Goal: Transaction & Acquisition: Purchase product/service

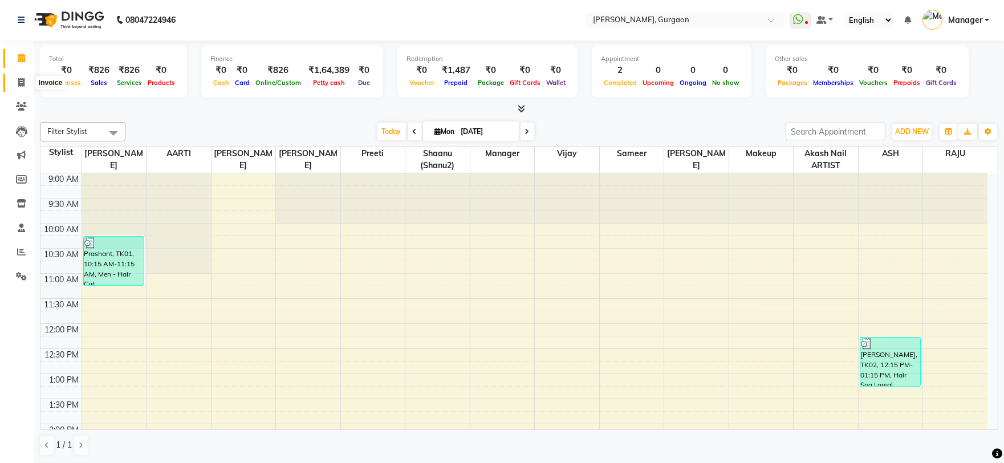
click at [26, 87] on span at bounding box center [21, 82] width 20 height 13
select select "service"
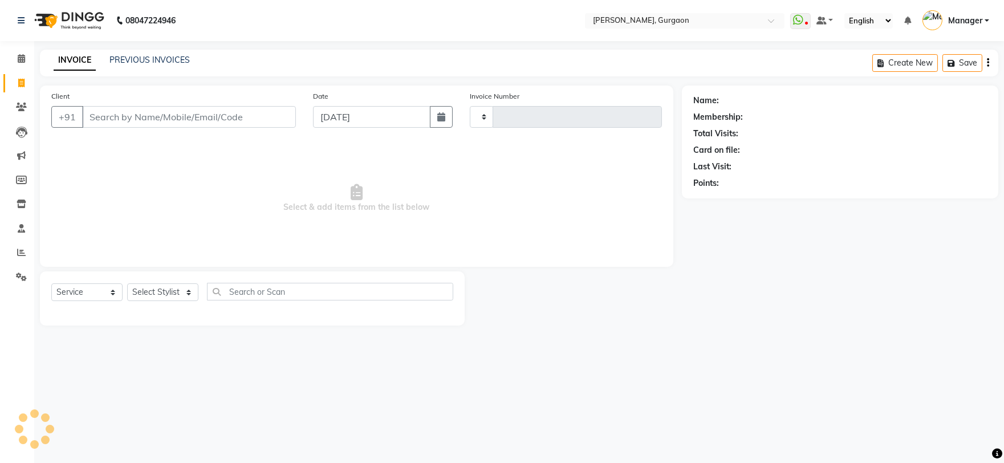
type input "2787"
select select "3880"
click at [241, 120] on input "Client" at bounding box center [190, 117] width 216 height 22
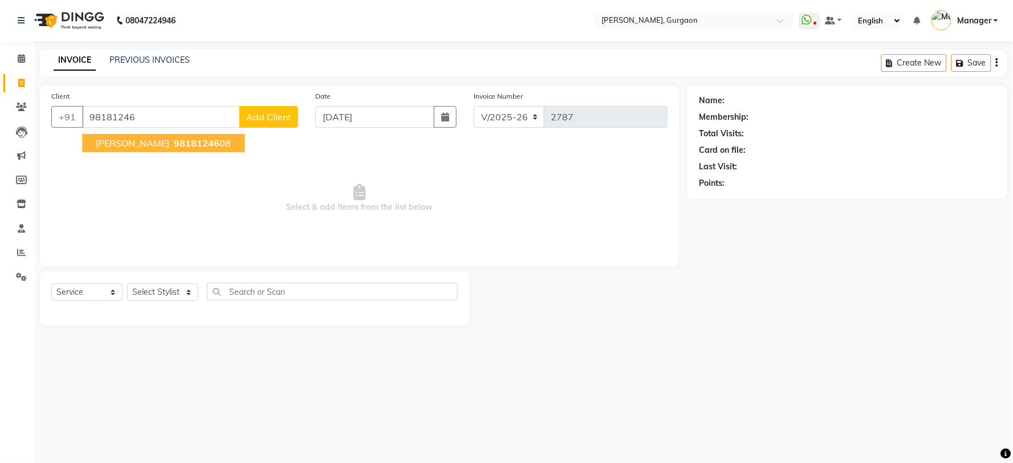
click at [174, 147] on span "98181246" at bounding box center [197, 142] width 46 height 11
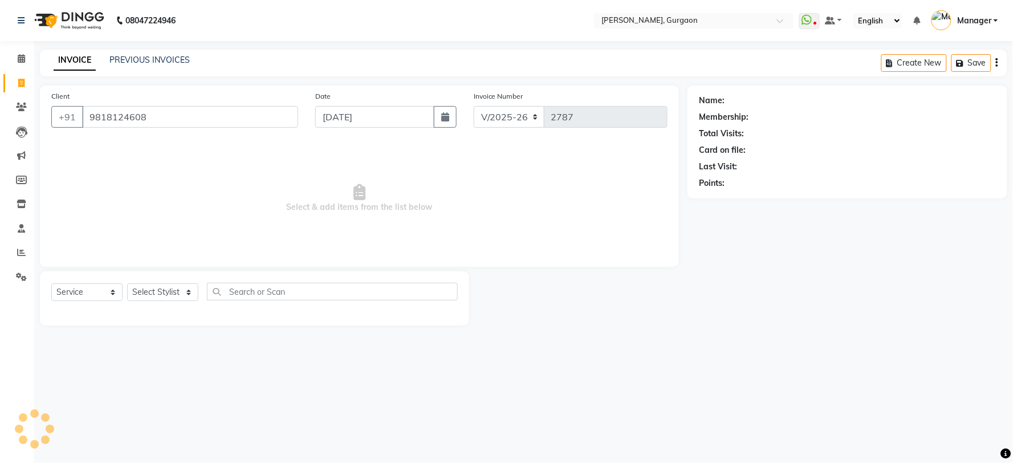
type input "9818124608"
select select "1: Object"
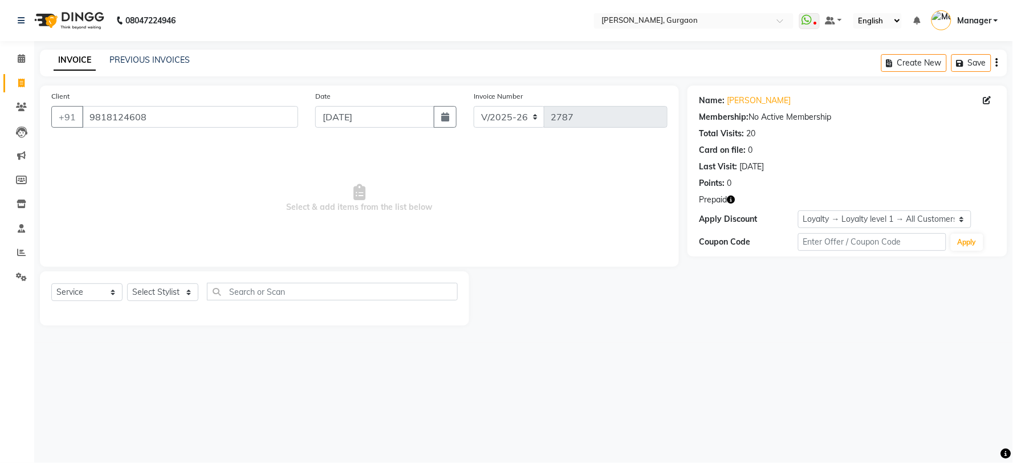
click at [732, 198] on icon "button" at bounding box center [731, 200] width 8 height 8
click at [169, 298] on select "Select Stylist [PERSON_NAME] Nail ARTIST [PERSON_NAME] Makeup Manager [PERSON_N…" at bounding box center [162, 292] width 71 height 18
select select "24605"
click at [127, 284] on select "Select Stylist [PERSON_NAME] Nail ARTIST [PERSON_NAME] Makeup Manager [PERSON_N…" at bounding box center [162, 292] width 71 height 18
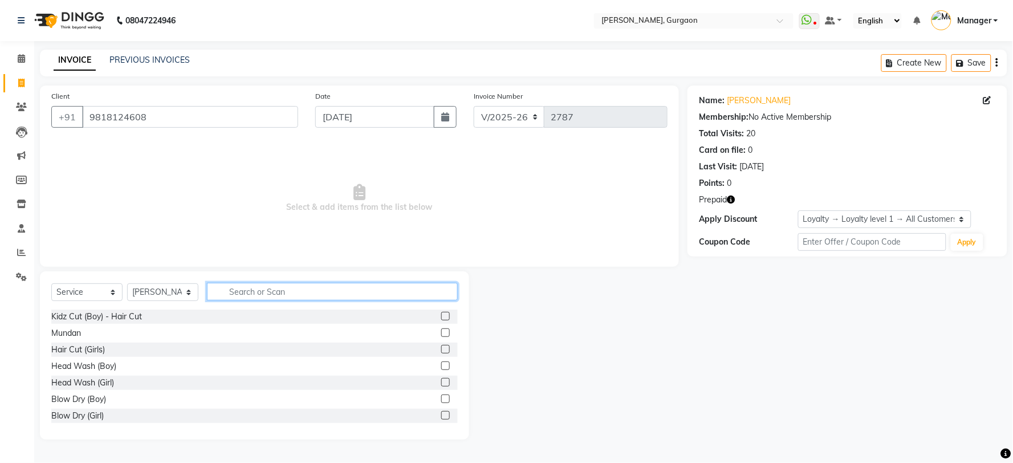
click at [253, 290] on input "text" at bounding box center [332, 292] width 251 height 18
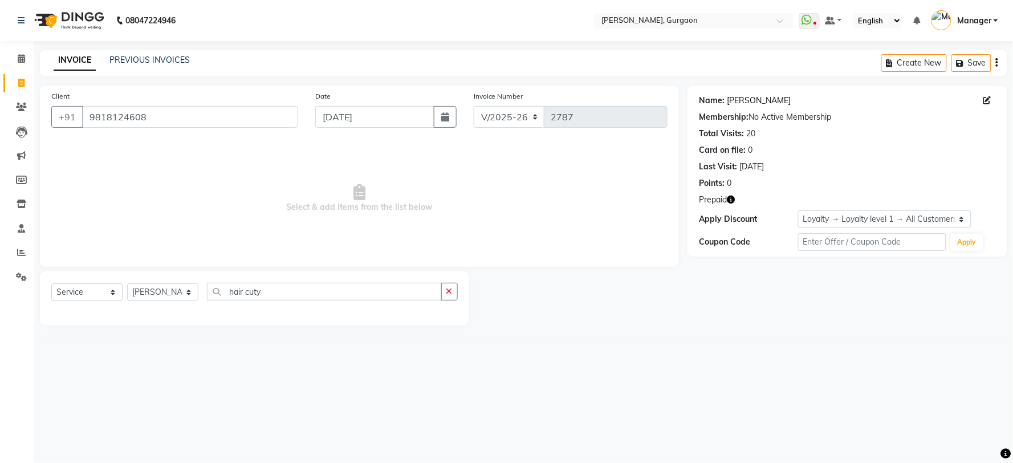
click at [729, 99] on link "Ila" at bounding box center [759, 101] width 64 height 12
click at [276, 301] on div "Select Service Product Membership Package Voucher Prepaid Gift Card Select Styl…" at bounding box center [254, 296] width 406 height 27
click at [279, 294] on input "hair cuty" at bounding box center [324, 292] width 235 height 18
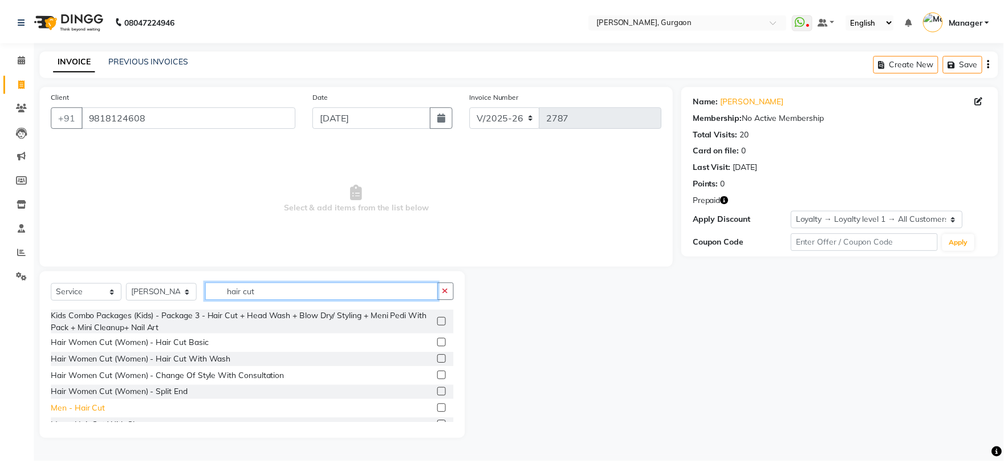
scroll to position [120, 0]
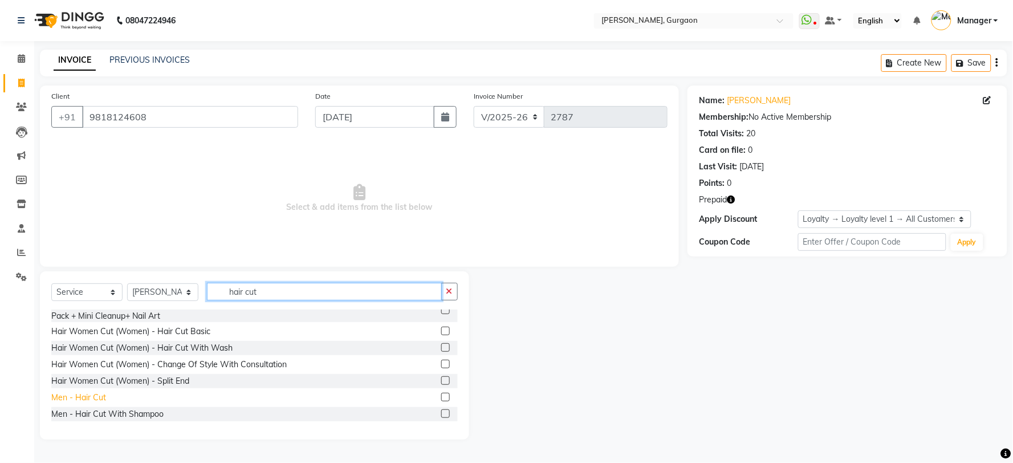
type input "hair cut"
click at [68, 394] on div "Men - Hair Cut" at bounding box center [78, 398] width 55 height 12
checkbox input "false"
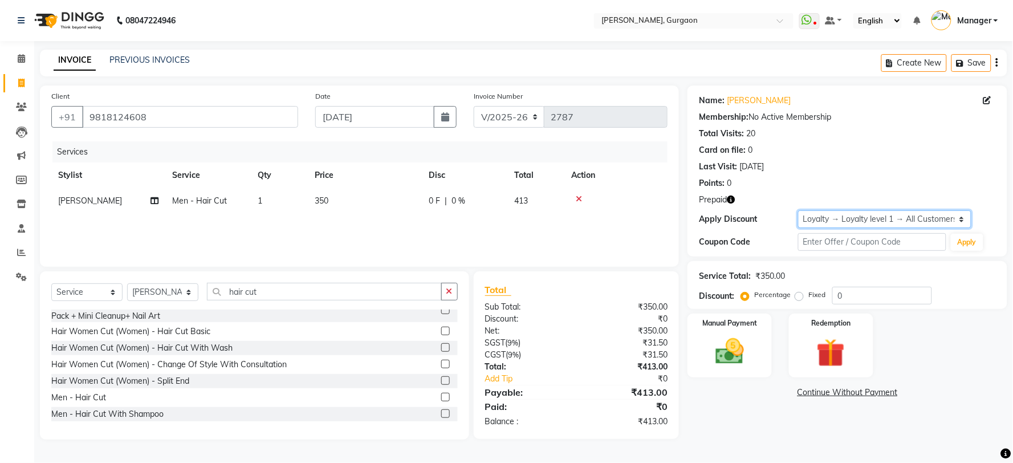
click at [842, 214] on select "Select Loyalty → Loyalty level 1 → All Customers" at bounding box center [884, 219] width 173 height 18
click at [733, 196] on icon "button" at bounding box center [731, 200] width 8 height 8
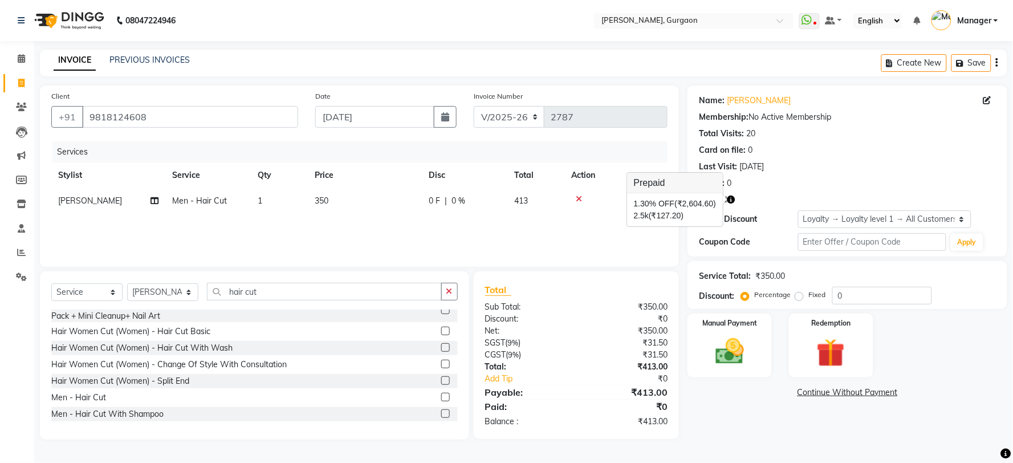
click at [677, 249] on div "Client +91 9818124608 Date 01-09-2025 Invoice Number R/2025-26 V/2025 V/2025-26…" at bounding box center [359, 176] width 639 height 181
click at [512, 117] on select "R/2025-26 V/2025 V/2025-26" at bounding box center [509, 117] width 71 height 22
select select "5073"
click at [474, 106] on select "R/2025-26 V/2025 V/2025-26" at bounding box center [509, 117] width 71 height 22
type input "1493"
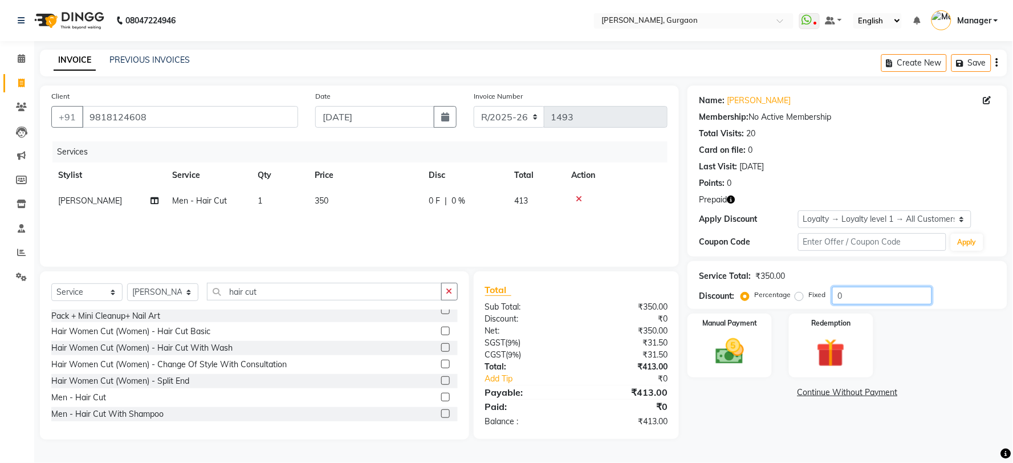
click at [832, 296] on input "0" at bounding box center [882, 296] width 100 height 18
type input "30"
click at [843, 343] on img at bounding box center [831, 353] width 48 height 36
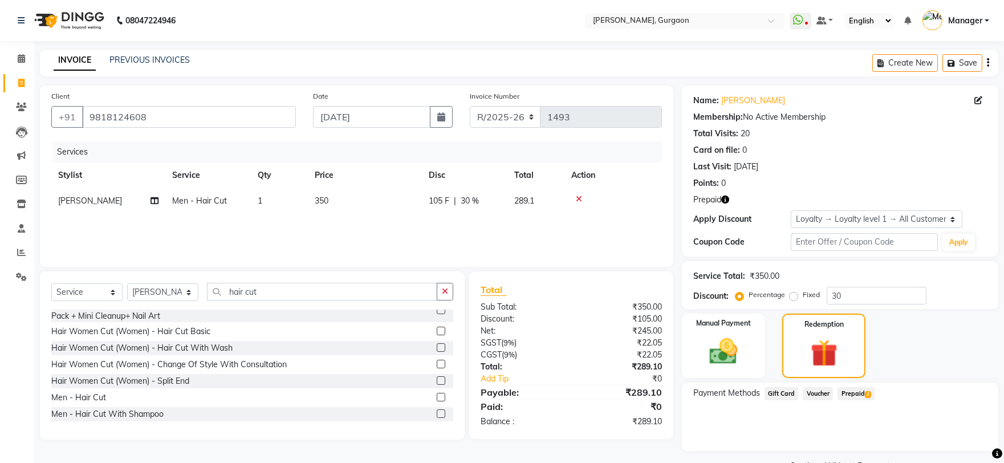
click at [865, 384] on div "Payment Methods Gift Card Voucher Prepaid 2" at bounding box center [840, 417] width 316 height 68
click at [862, 396] on span "Prepaid 2" at bounding box center [855, 393] width 37 height 13
click at [967, 436] on button "Add" at bounding box center [960, 439] width 42 height 19
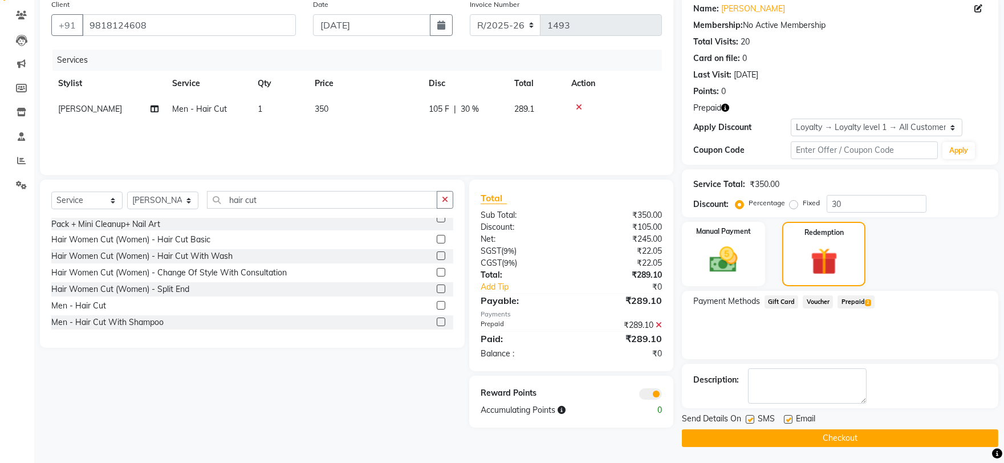
click at [967, 432] on button "Checkout" at bounding box center [840, 438] width 316 height 18
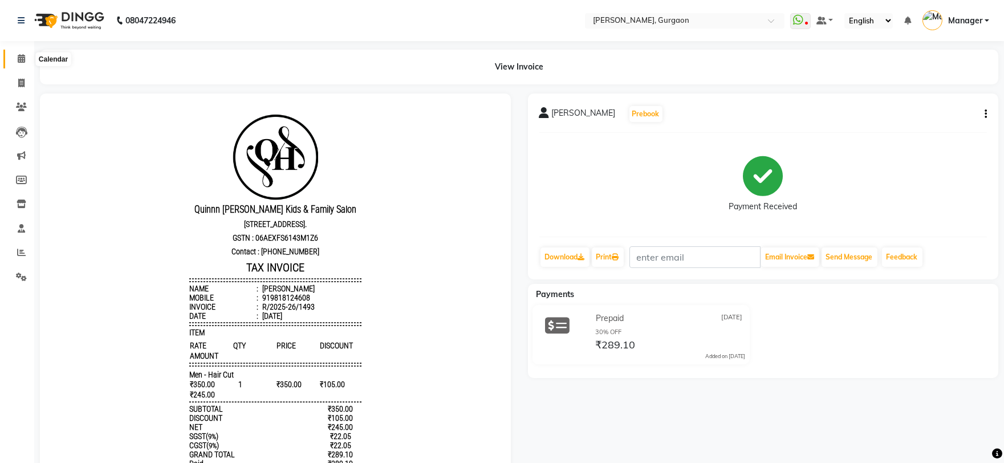
click at [15, 59] on span at bounding box center [21, 58] width 20 height 13
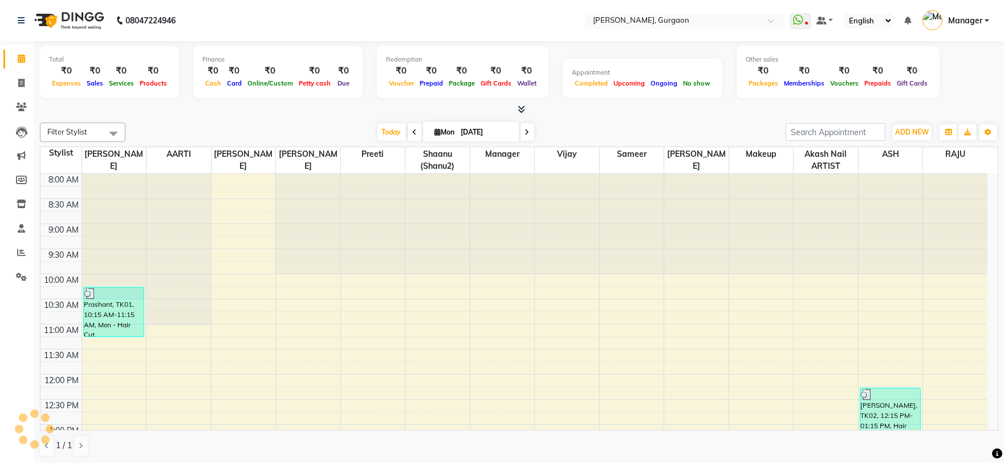
click at [412, 135] on span at bounding box center [415, 132] width 14 height 18
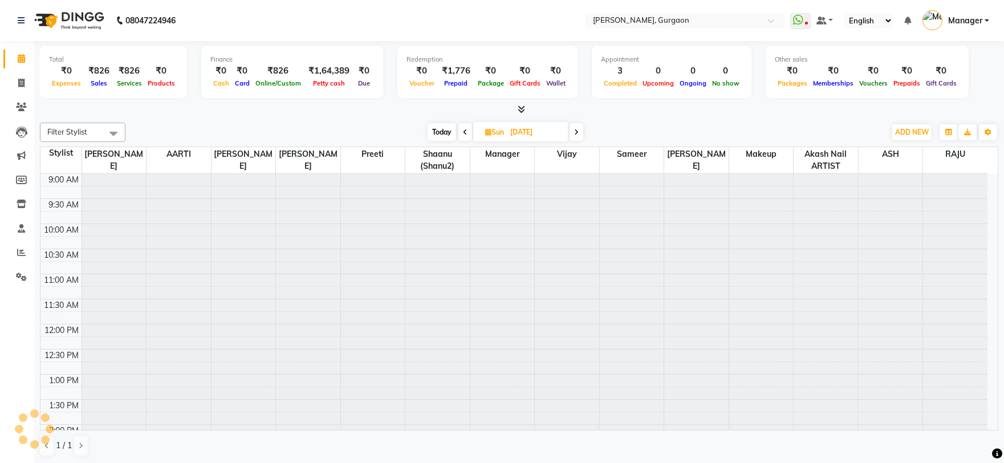
scroll to position [303, 0]
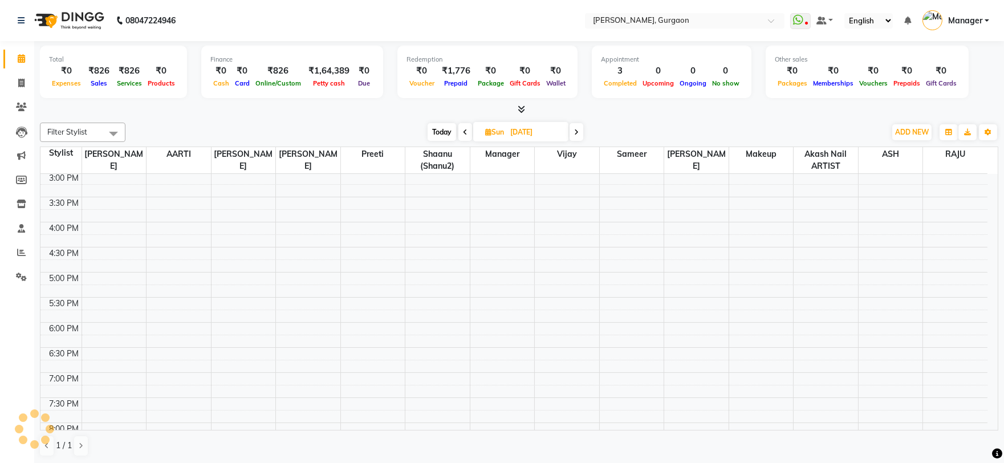
click at [463, 133] on icon at bounding box center [465, 132] width 5 height 7
click at [463, 133] on span at bounding box center [468, 132] width 14 height 18
type input "28-08-2025"
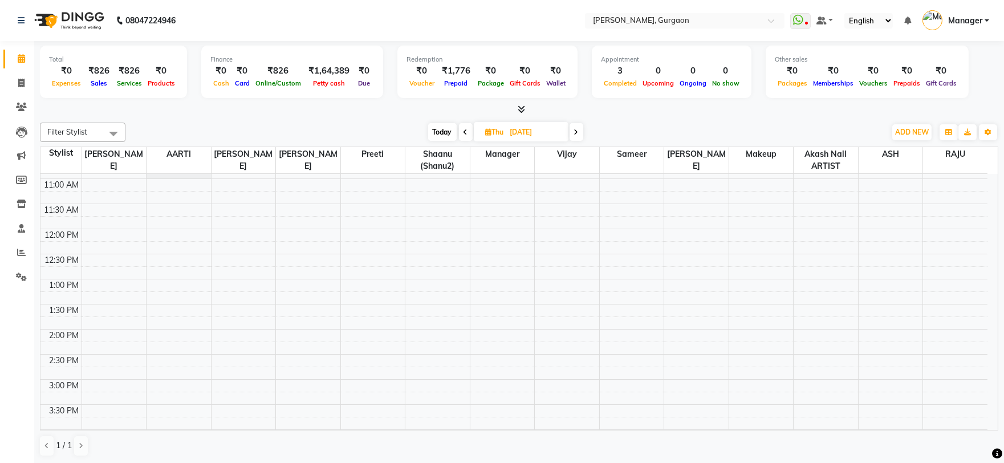
scroll to position [0, 0]
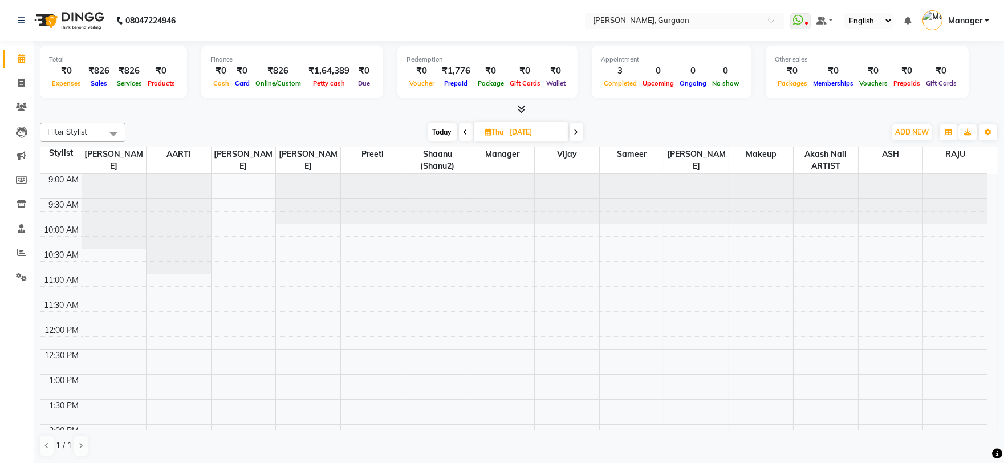
click at [368, 132] on div "Today Thu 28-08-2025" at bounding box center [505, 132] width 749 height 17
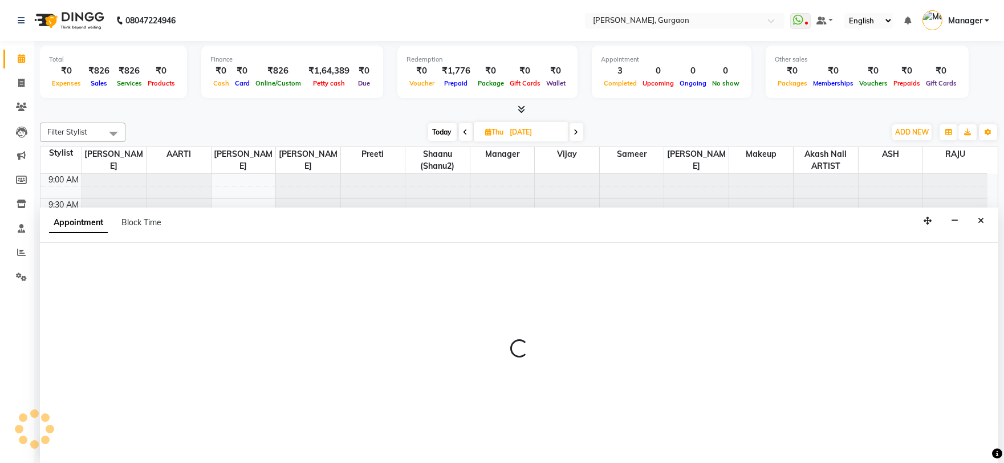
scroll to position [1, 0]
select select "25946"
select select "tentative"
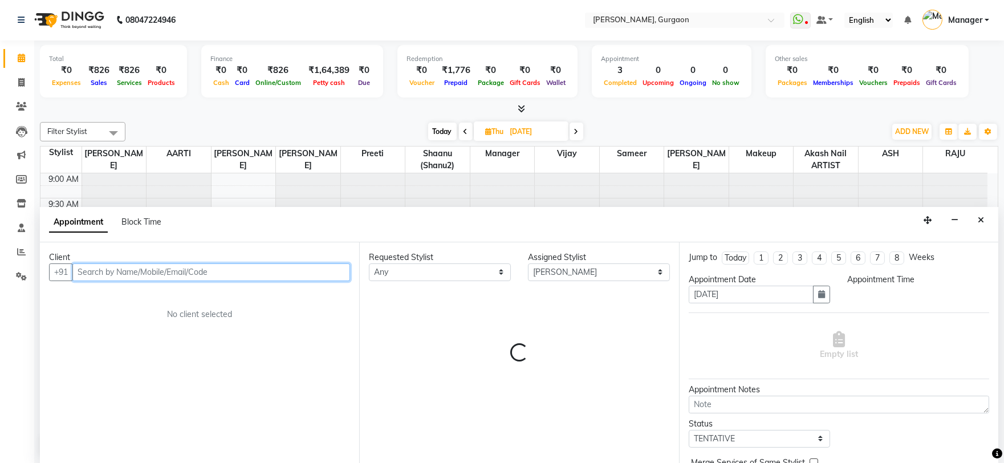
select select "615"
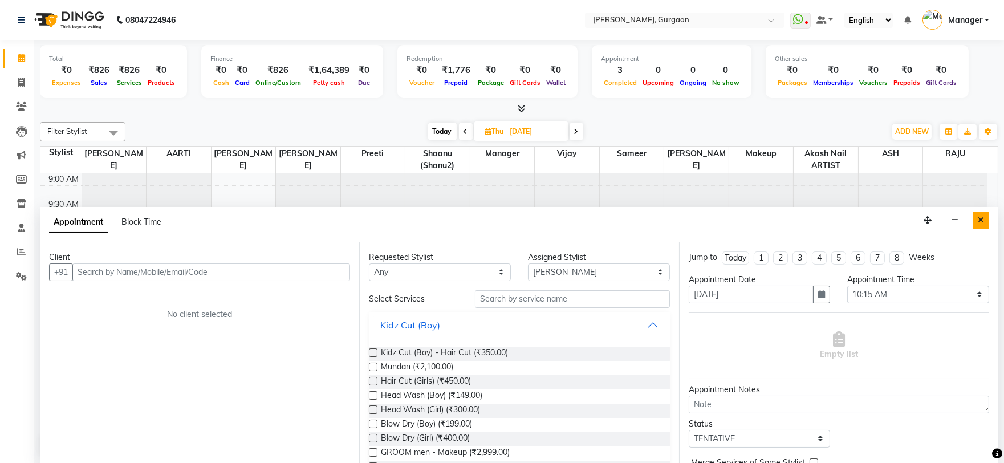
click at [983, 221] on icon "Close" at bounding box center [981, 220] width 6 height 8
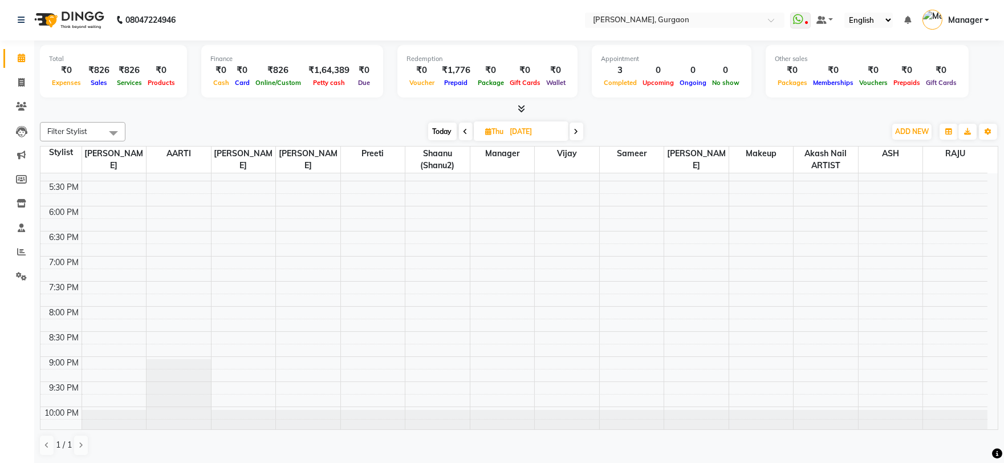
scroll to position [449, 0]
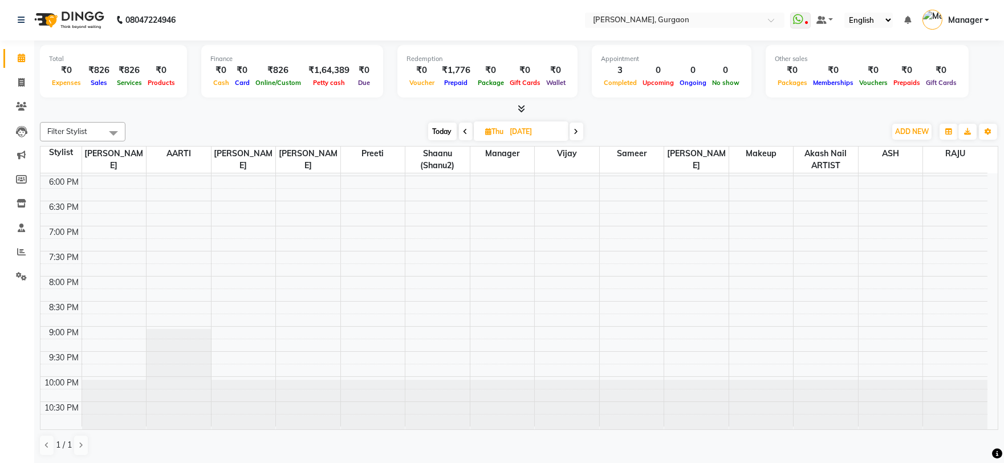
click at [578, 128] on icon at bounding box center [576, 131] width 5 height 7
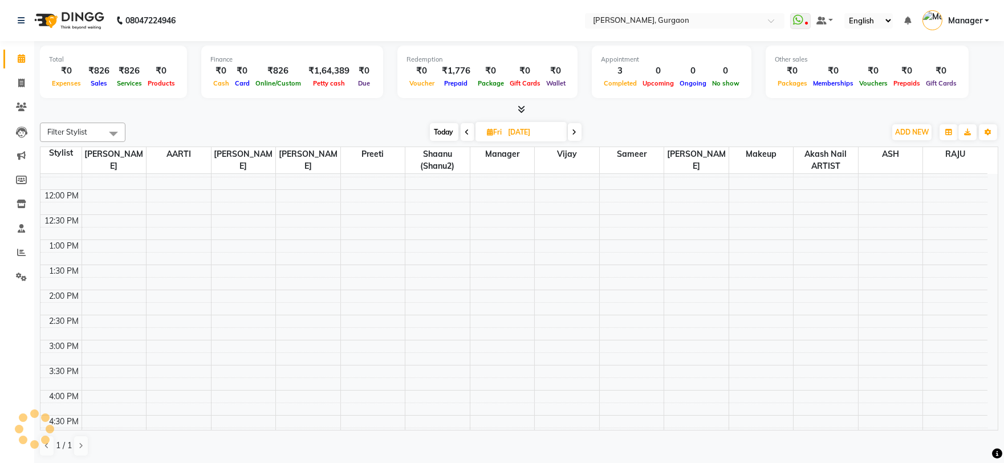
scroll to position [0, 0]
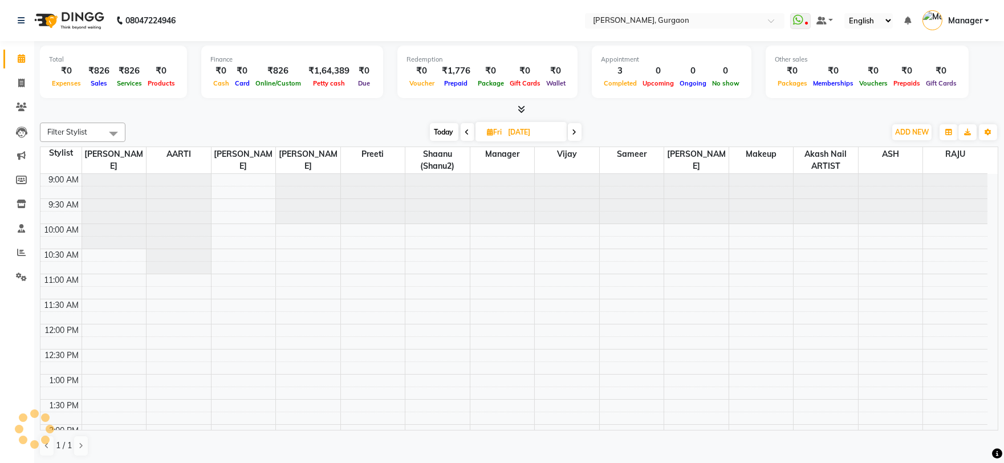
click at [466, 131] on icon at bounding box center [467, 132] width 5 height 7
type input "28-08-2025"
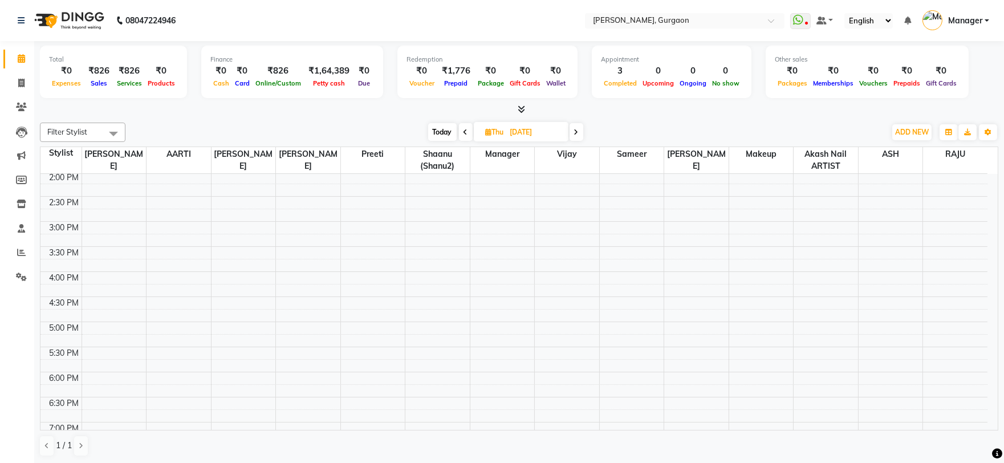
scroll to position [449, 0]
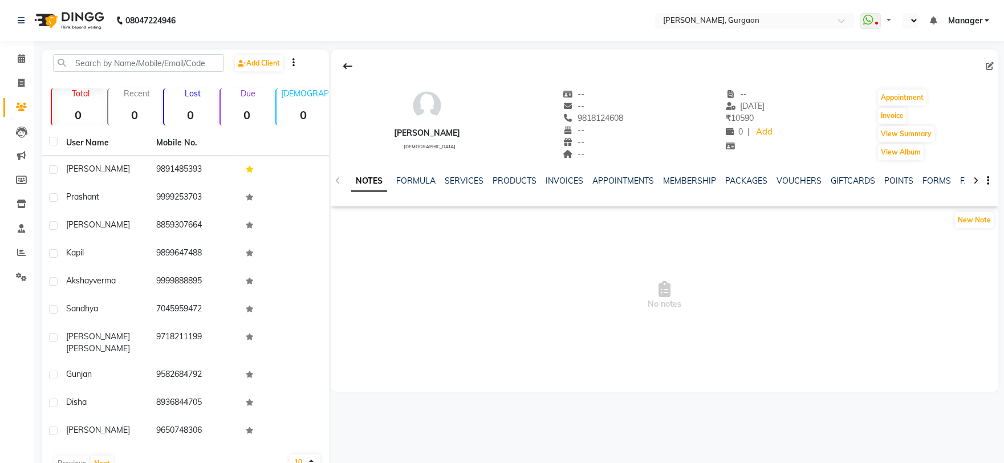
select select "en"
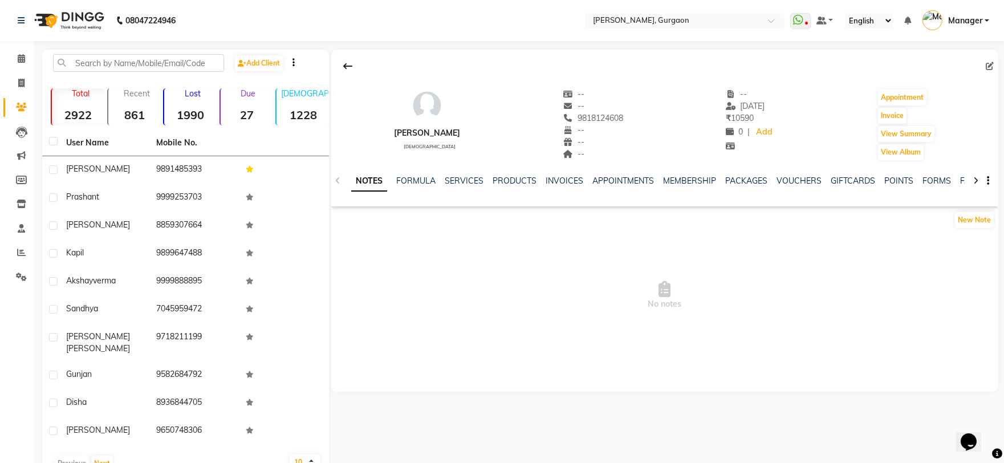
click at [569, 186] on div "INVOICES" at bounding box center [565, 181] width 38 height 12
click at [568, 180] on link "INVOICES" at bounding box center [565, 181] width 38 height 10
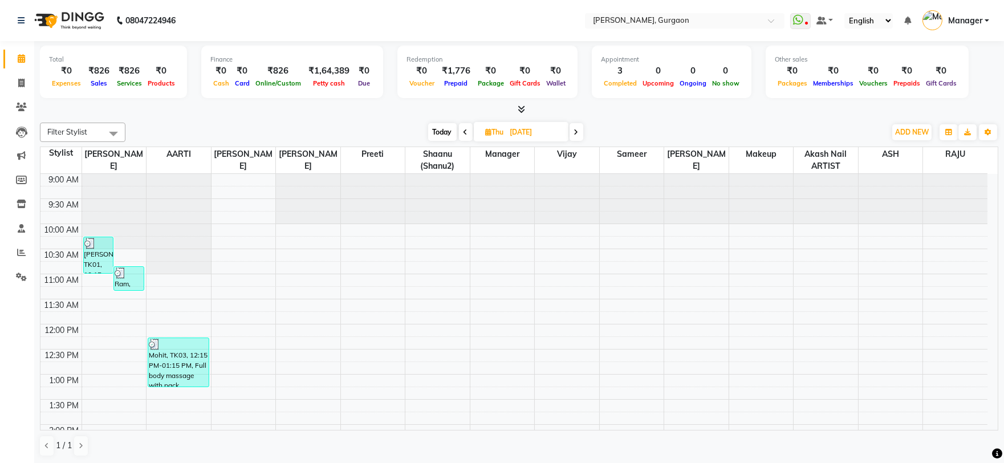
click at [580, 134] on span at bounding box center [577, 132] width 14 height 18
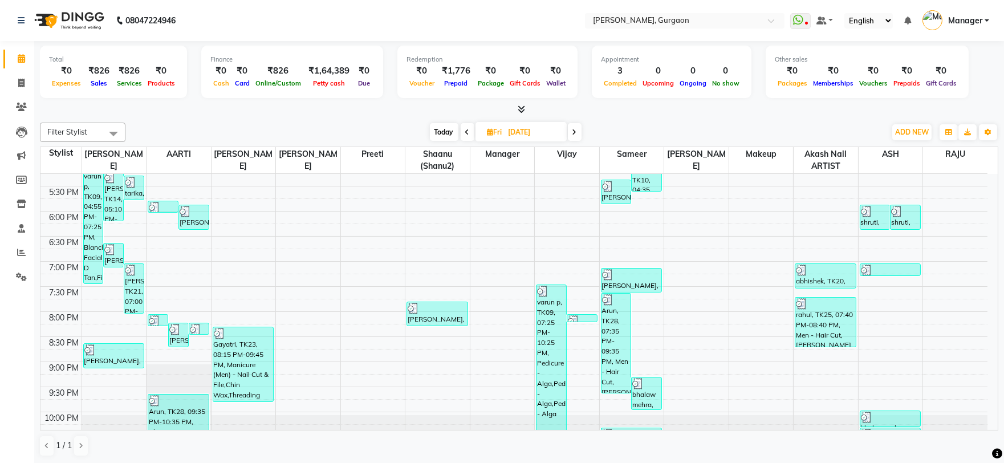
scroll to position [385, 0]
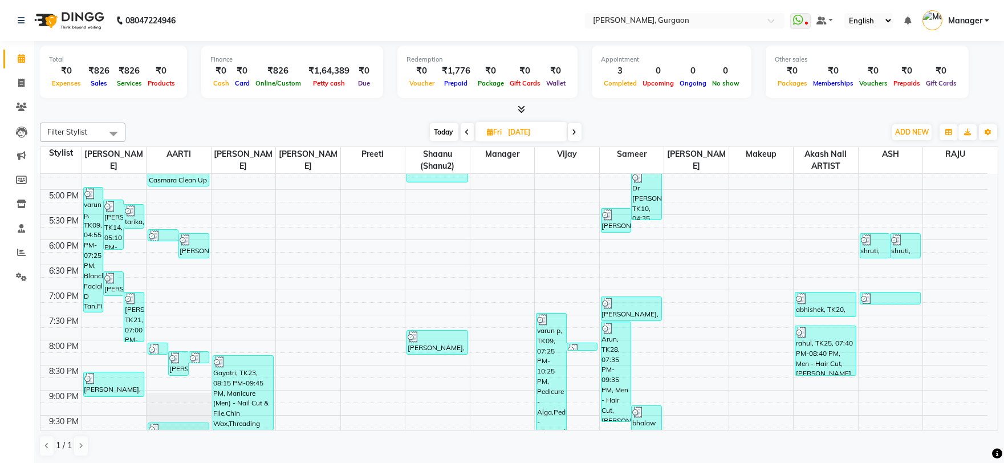
click at [572, 135] on span at bounding box center [575, 132] width 14 height 18
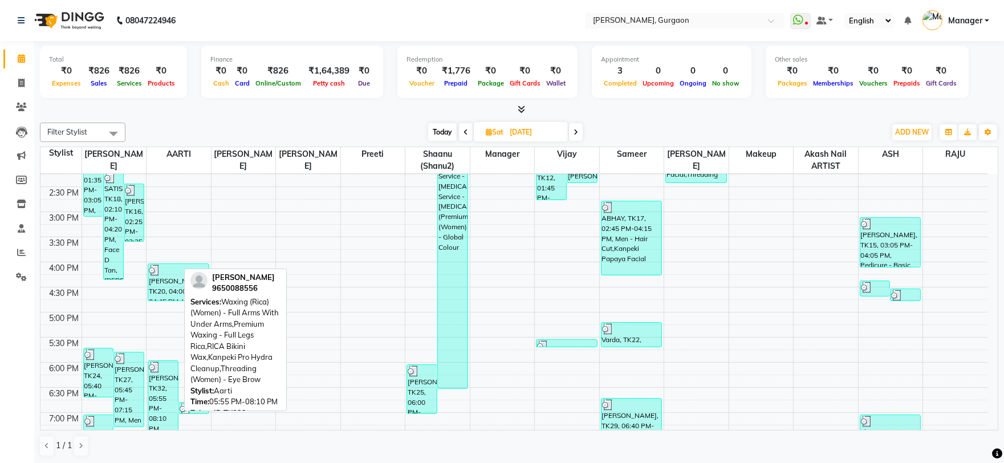
scroll to position [190, 0]
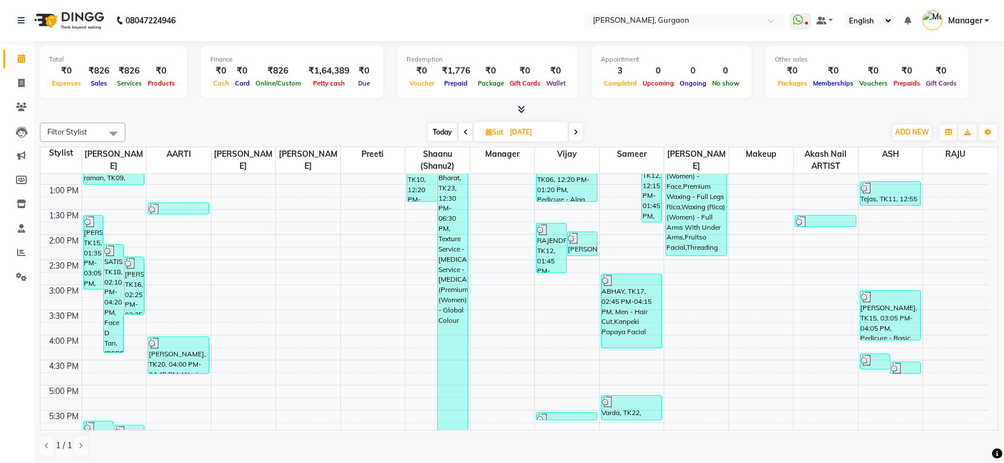
click at [574, 131] on icon at bounding box center [575, 132] width 5 height 7
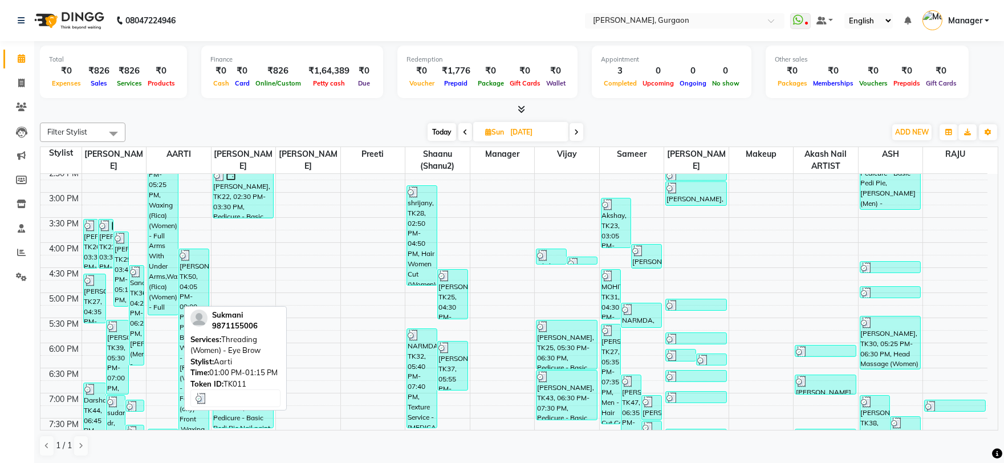
scroll to position [316, 0]
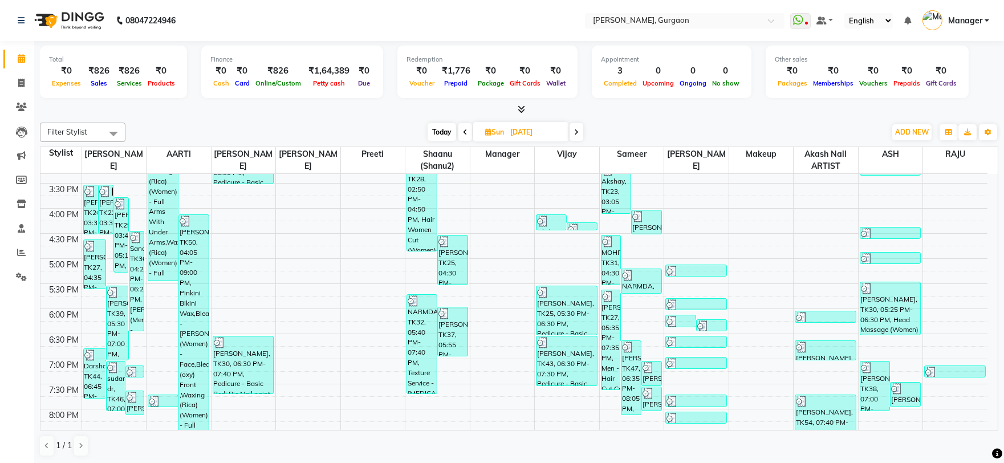
click at [469, 130] on span at bounding box center [465, 132] width 14 height 18
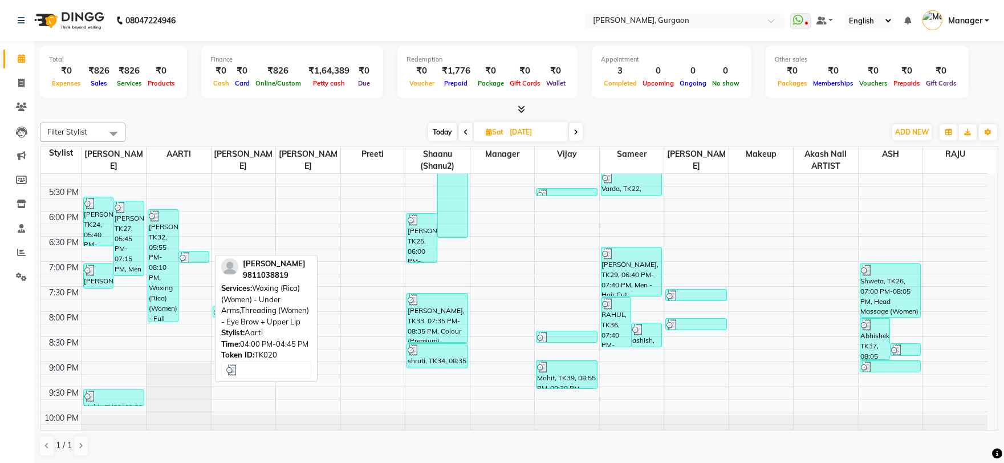
scroll to position [449, 0]
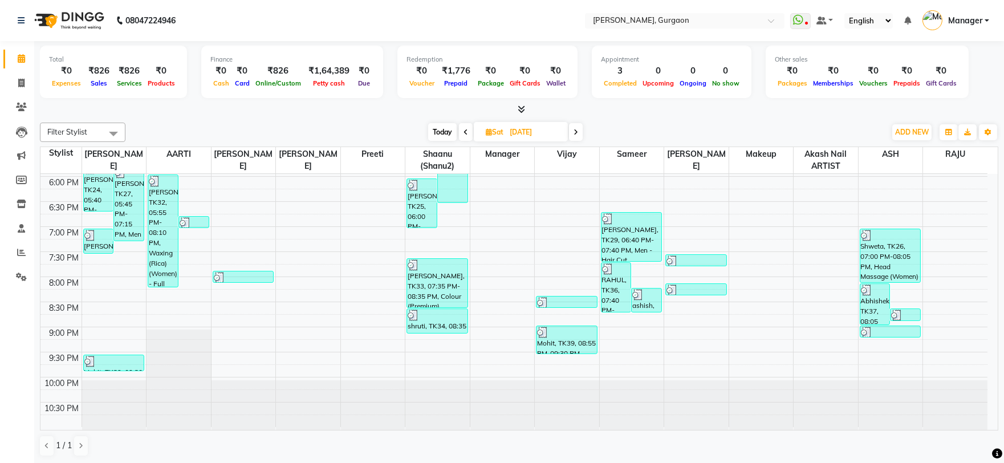
click at [463, 130] on icon at bounding box center [465, 132] width 5 height 7
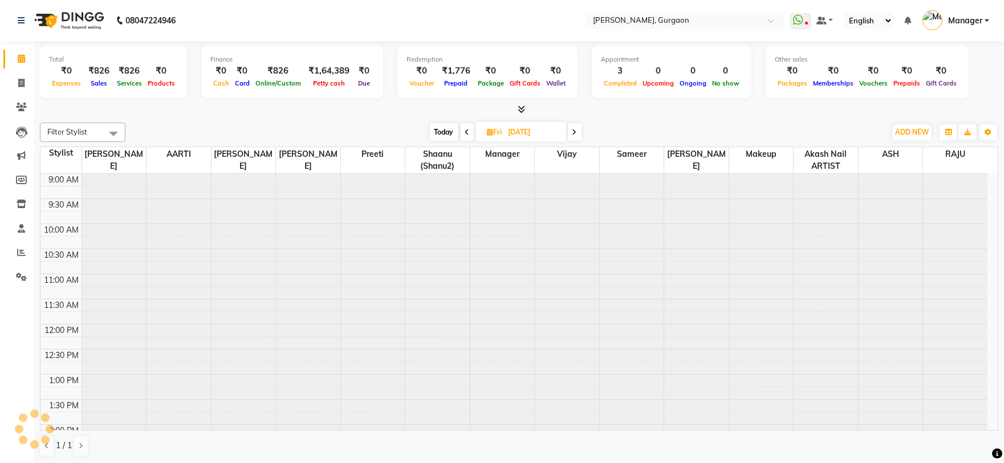
scroll to position [303, 0]
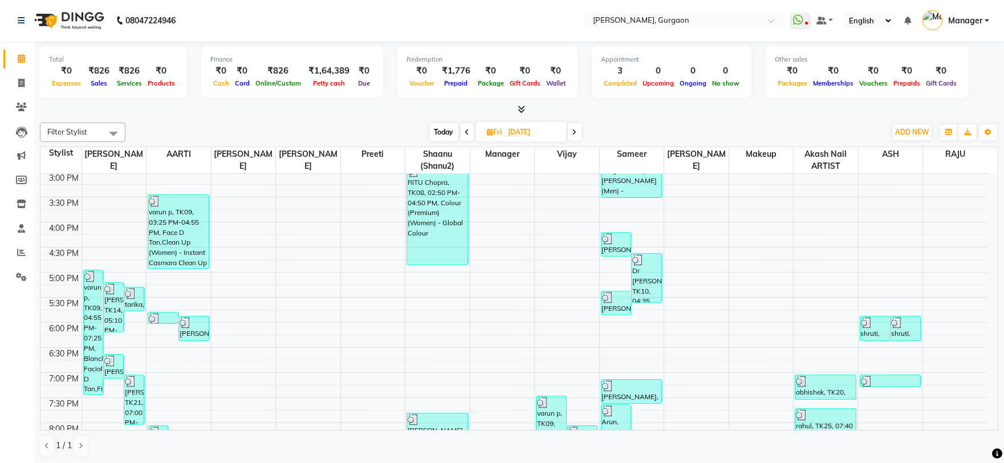
click at [465, 131] on icon at bounding box center [467, 132] width 5 height 7
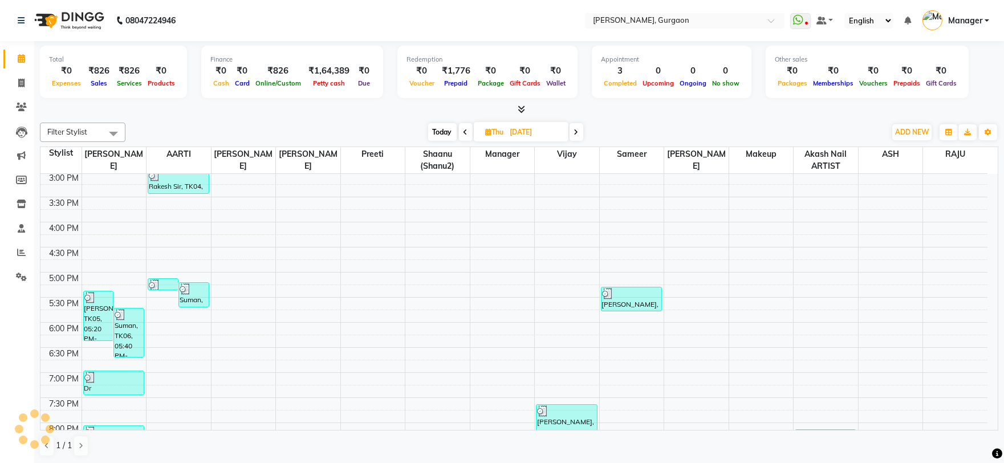
click at [465, 131] on icon at bounding box center [465, 132] width 5 height 7
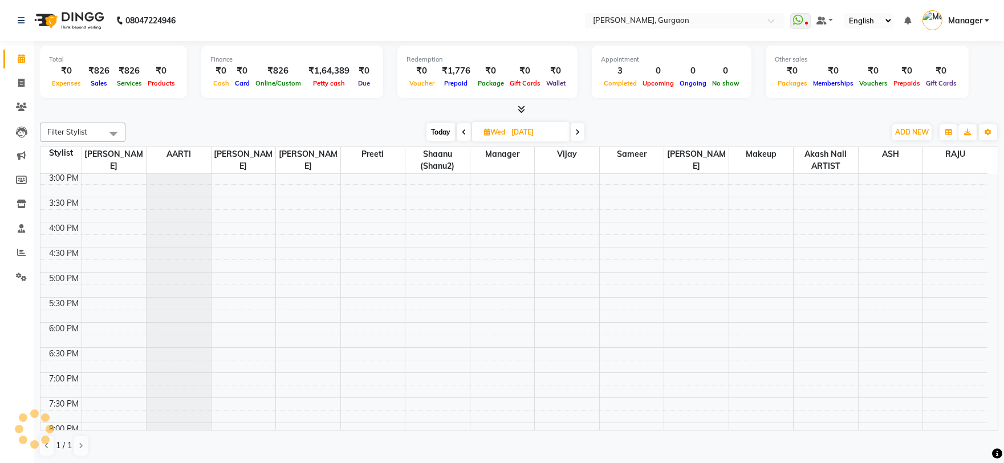
click at [465, 131] on span at bounding box center [464, 132] width 14 height 18
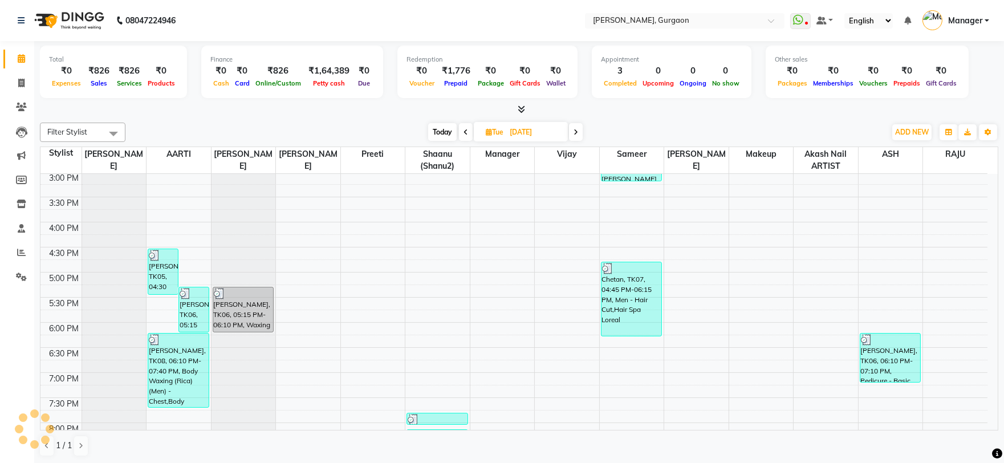
click at [465, 131] on icon at bounding box center [465, 132] width 5 height 7
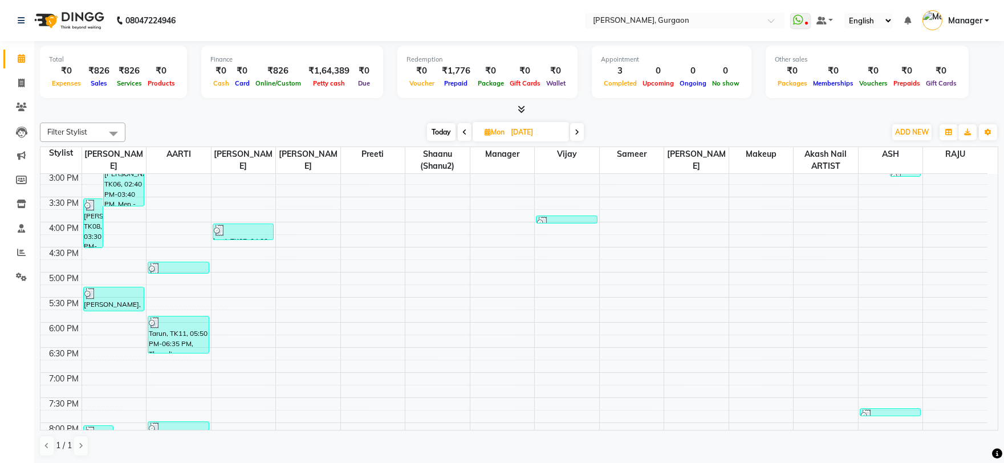
click at [465, 131] on icon at bounding box center [464, 132] width 5 height 7
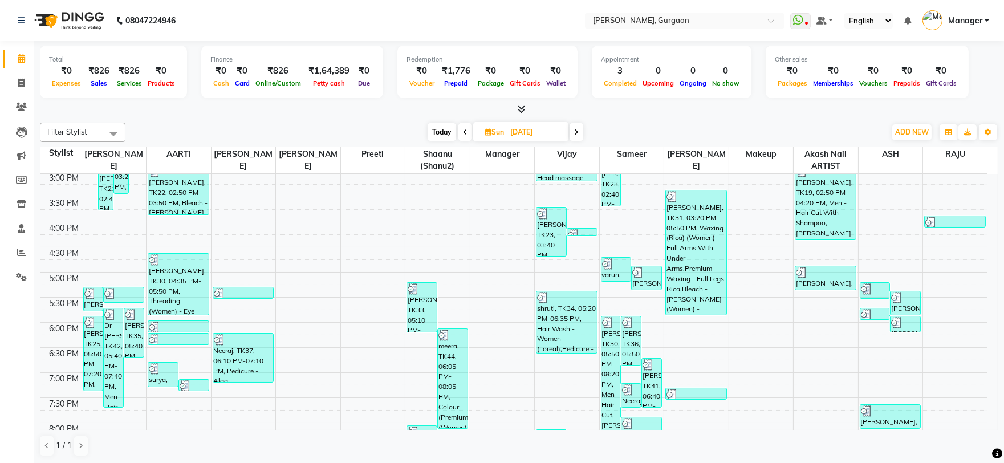
click at [578, 129] on icon at bounding box center [576, 132] width 5 height 7
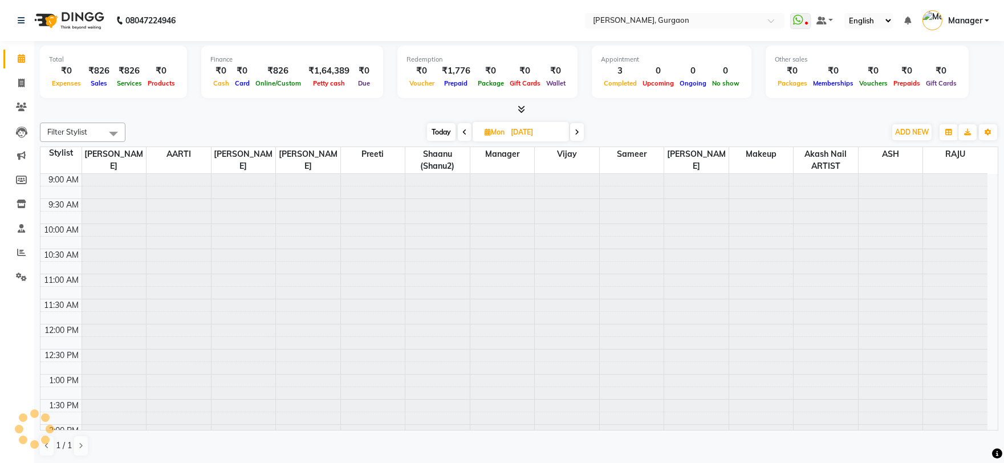
click at [578, 129] on icon at bounding box center [577, 132] width 5 height 7
click at [578, 129] on icon at bounding box center [575, 132] width 5 height 7
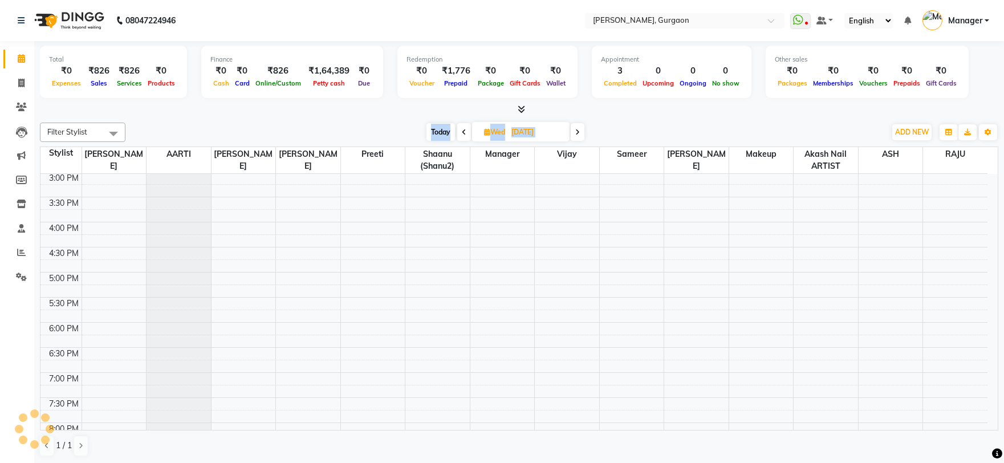
click at [578, 129] on icon at bounding box center [577, 132] width 5 height 7
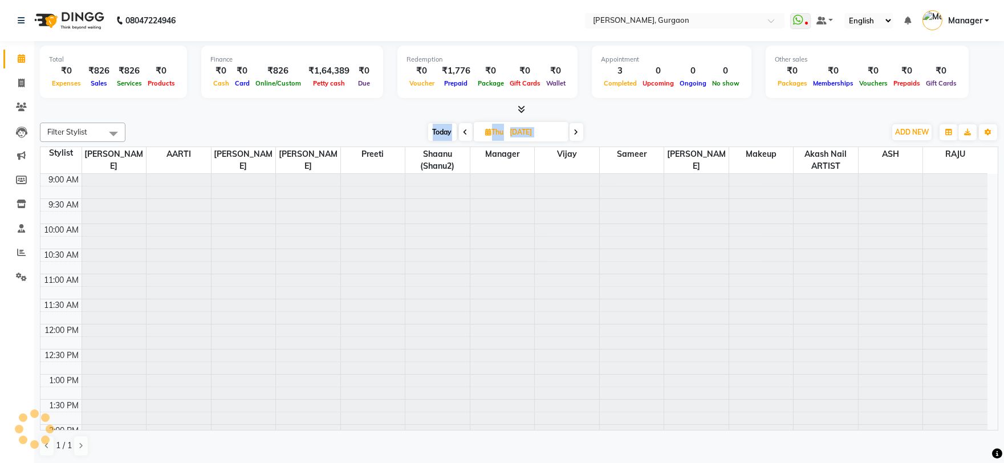
click at [578, 129] on icon at bounding box center [576, 132] width 5 height 7
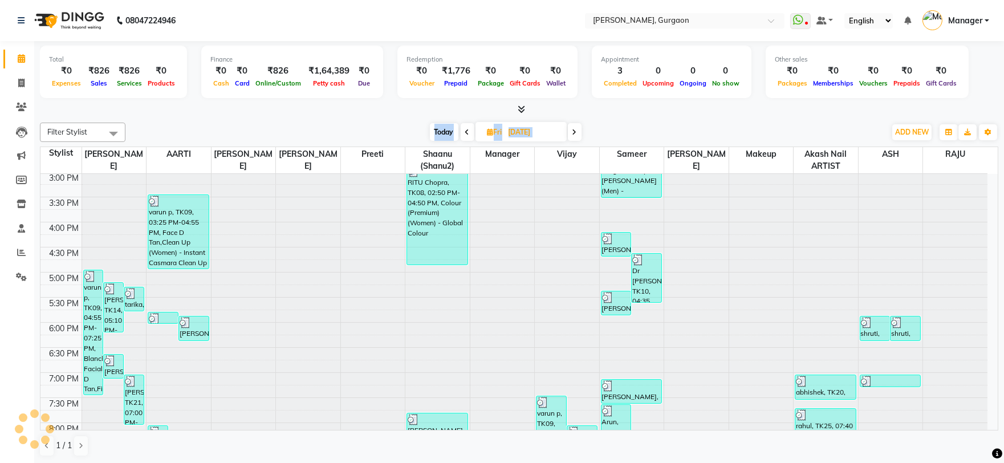
click at [687, 121] on div "Filter Stylist Select All AARTI Abdul Kalam Akash Nail ARTIST ASH Gayatree Kirt…" at bounding box center [519, 289] width 958 height 343
click at [578, 137] on span at bounding box center [575, 132] width 14 height 18
type input "[DATE]"
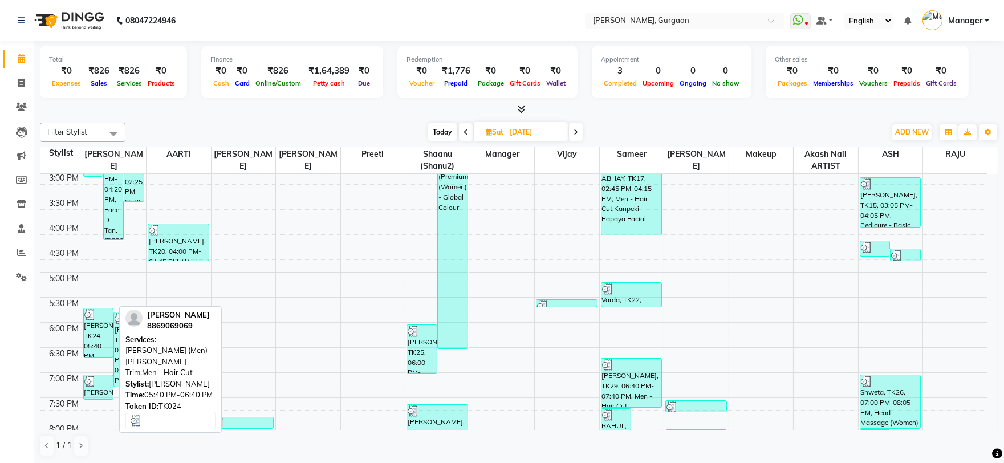
scroll to position [239, 0]
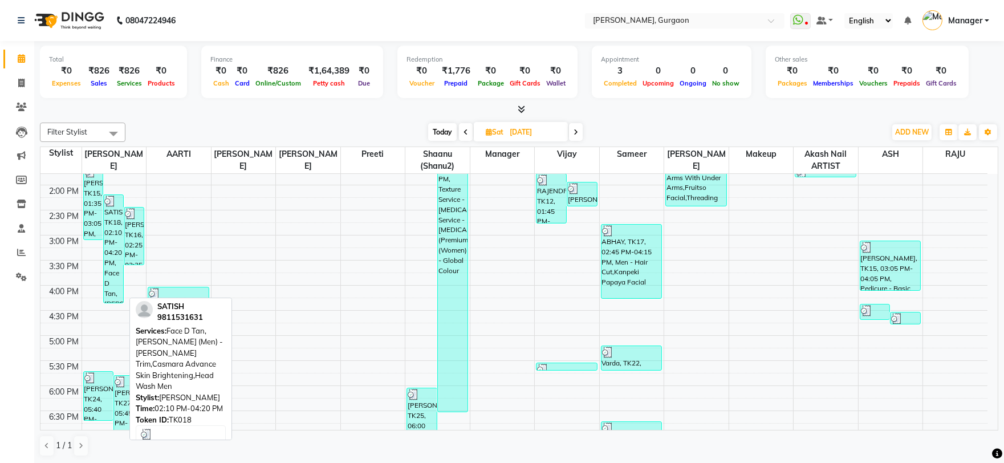
click at [116, 276] on div "SATISH, TK18, 02:10 PM-04:20 PM, Face D Tan, [PERSON_NAME] (Men) - [PERSON_NAME…" at bounding box center [113, 249] width 19 height 108
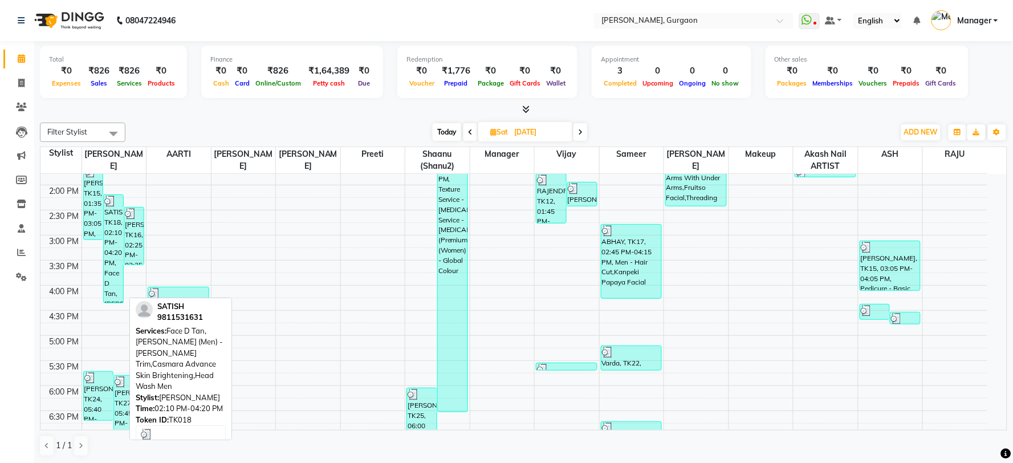
select select "3"
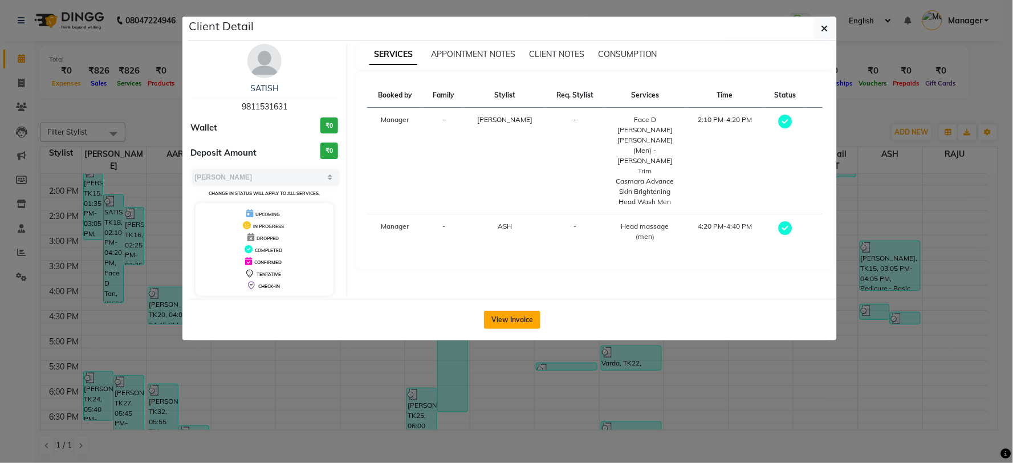
click at [511, 322] on button "View Invoice" at bounding box center [512, 320] width 56 height 18
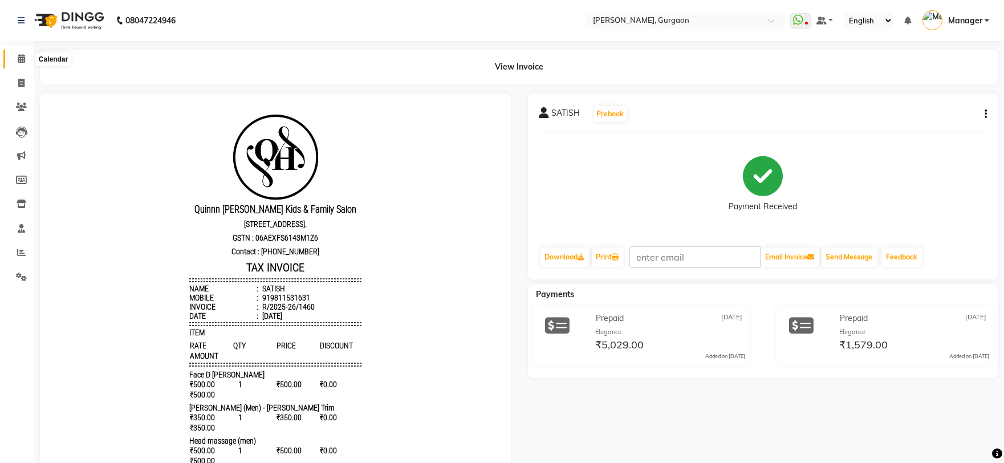
click at [18, 60] on icon at bounding box center [21, 58] width 7 height 9
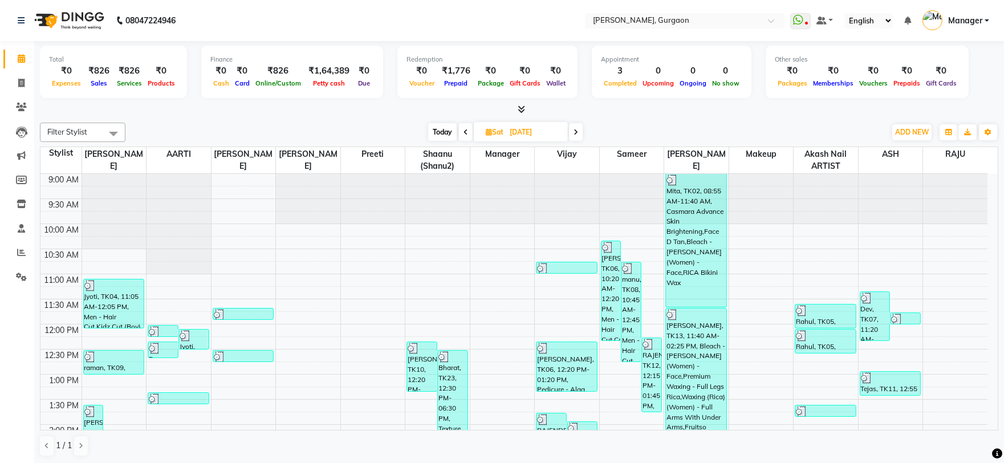
scroll to position [190, 0]
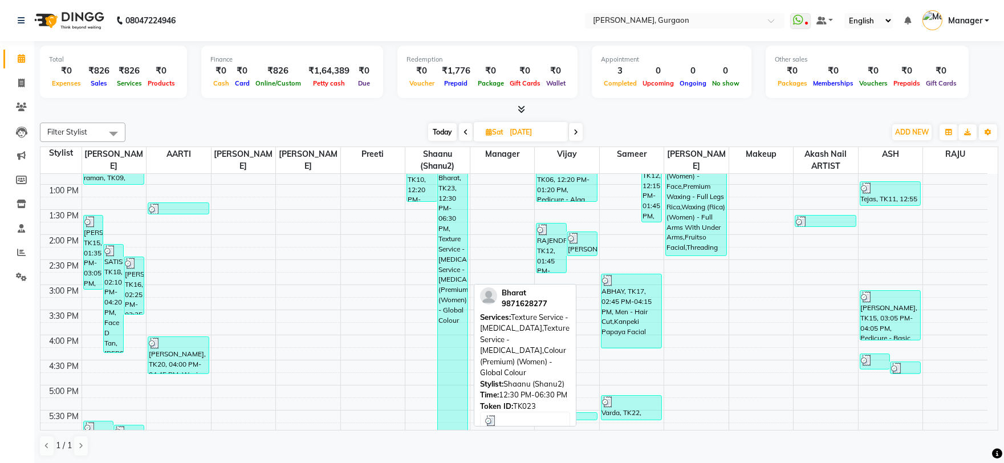
click at [457, 231] on div "Bharat, TK23, 12:30 PM-06:30 PM, Texture Service - [MEDICAL_DATA],Texture Servi…" at bounding box center [453, 311] width 30 height 300
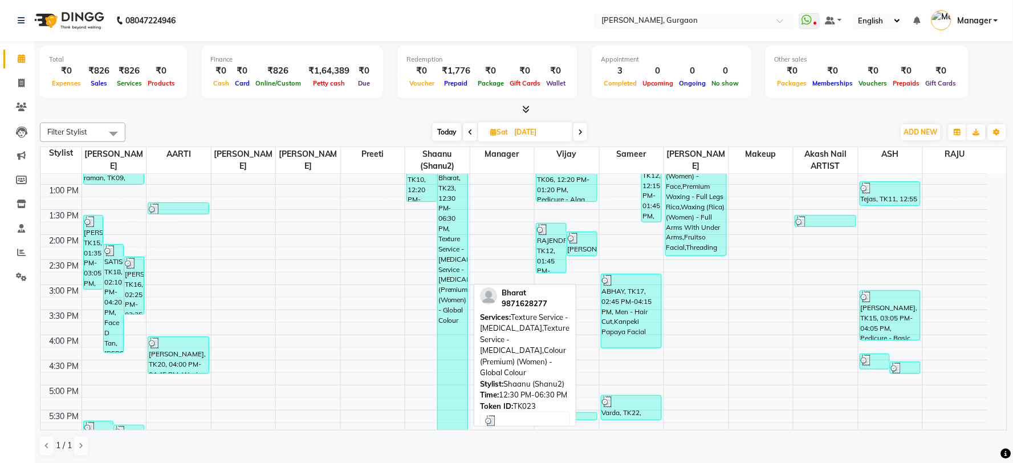
select select "3"
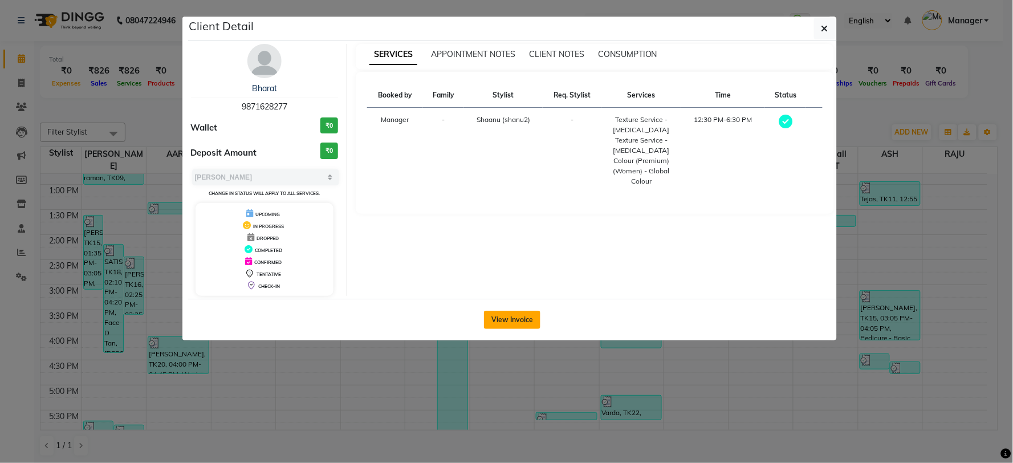
click at [527, 317] on button "View Invoice" at bounding box center [512, 320] width 56 height 18
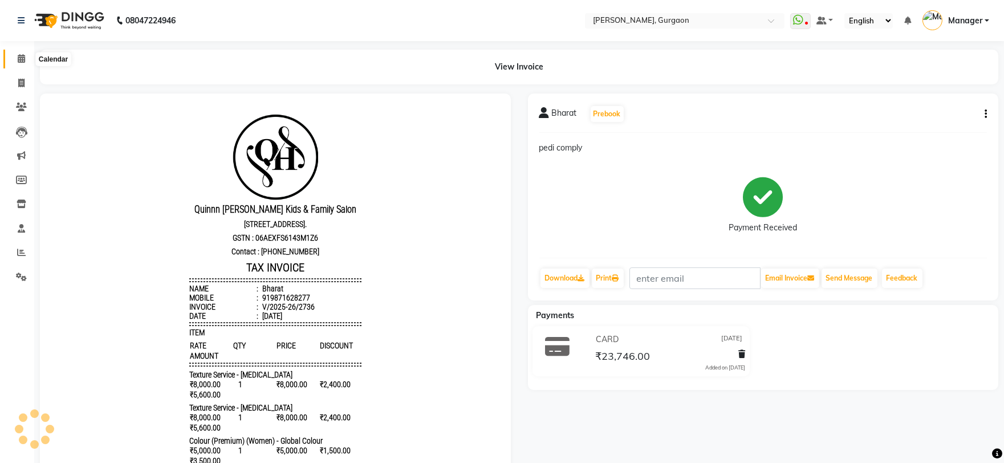
click at [14, 60] on span at bounding box center [21, 58] width 20 height 13
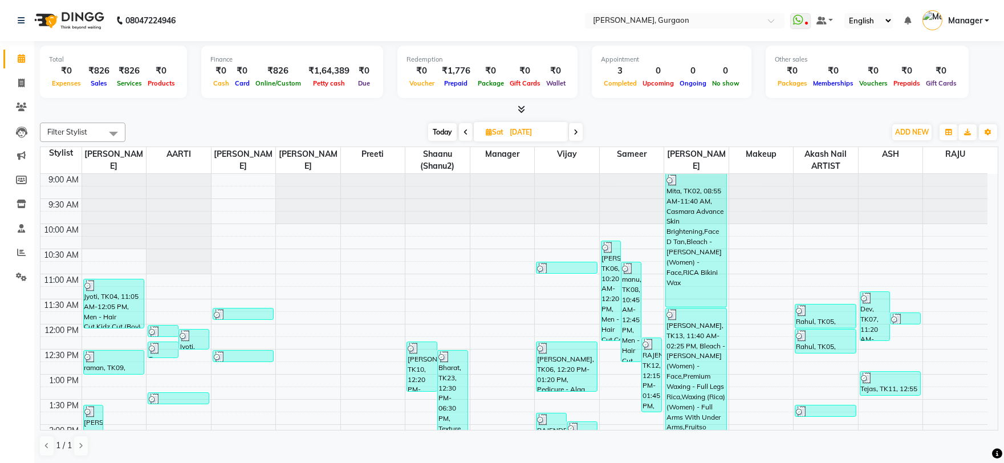
click at [577, 132] on icon at bounding box center [575, 132] width 5 height 7
type input "31-08-2025"
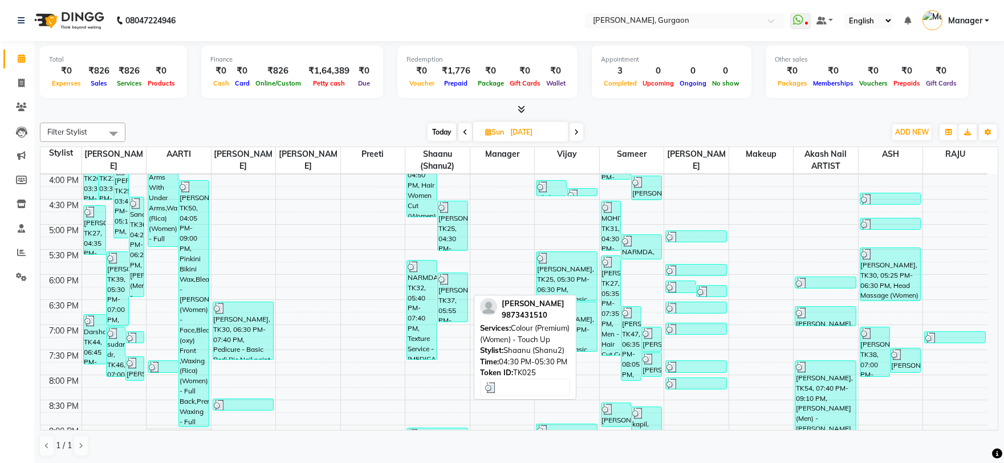
scroll to position [385, 0]
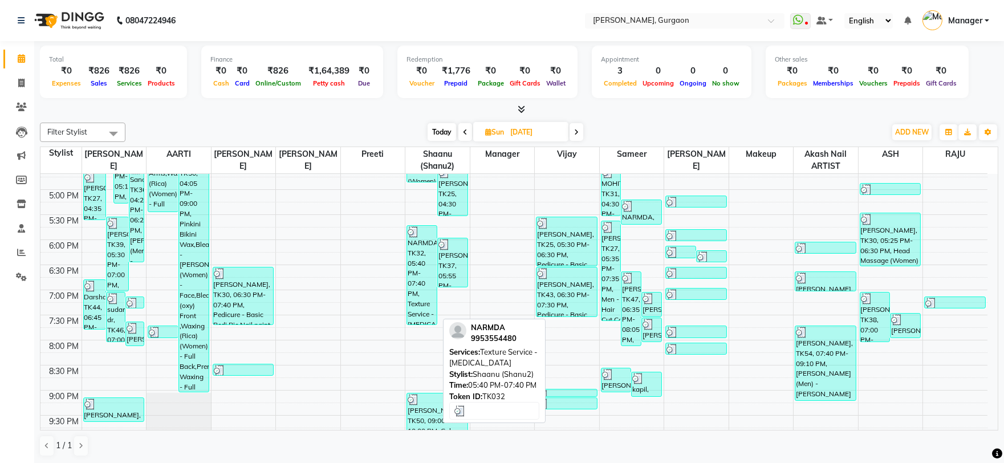
click at [418, 277] on div "NARMDA, TK32, 05:40 PM-07:40 PM, Texture Service - Botox" at bounding box center [422, 275] width 30 height 99
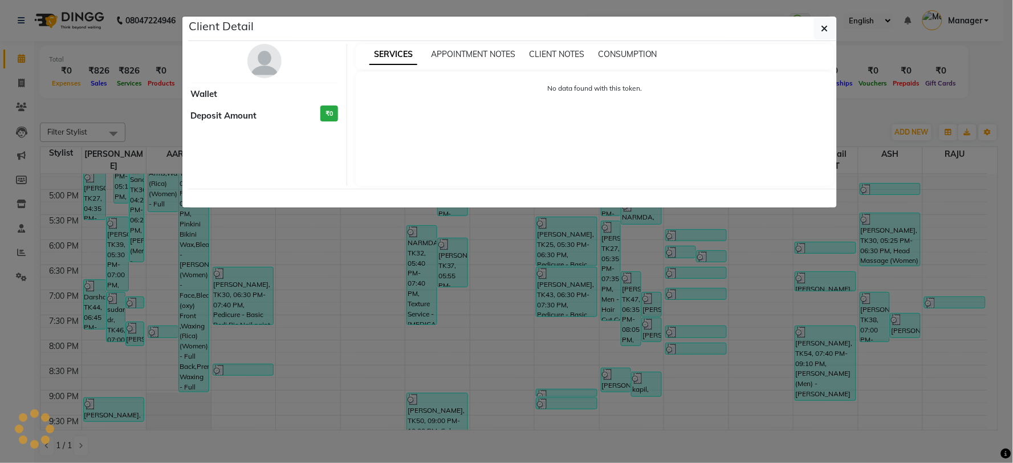
select select "3"
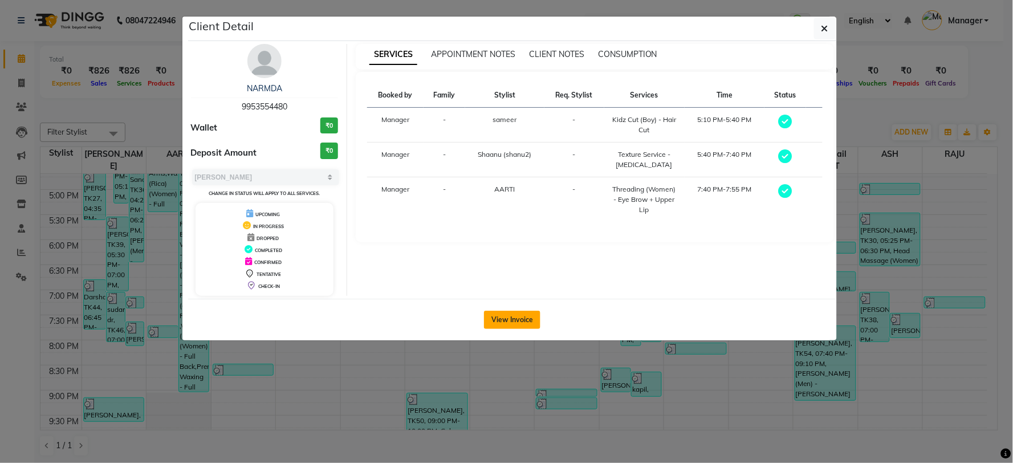
click at [516, 312] on button "View Invoice" at bounding box center [512, 320] width 56 height 18
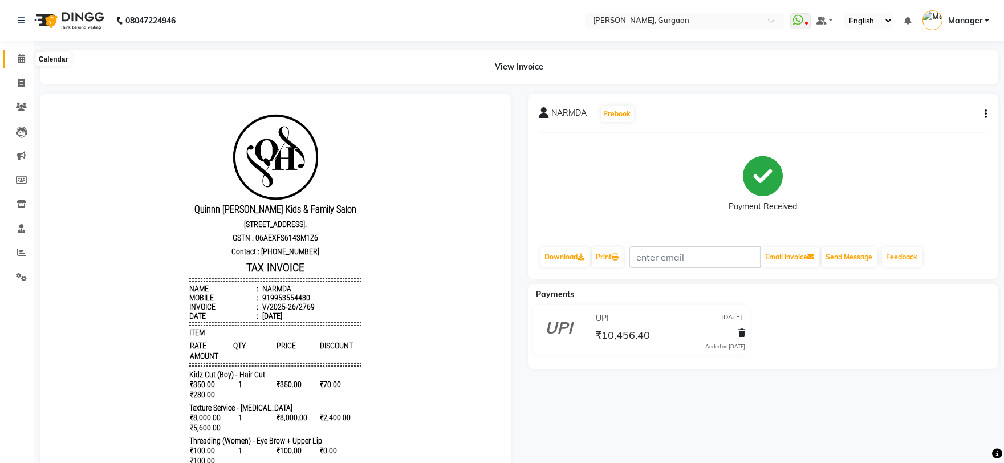
click at [18, 54] on span at bounding box center [21, 58] width 20 height 13
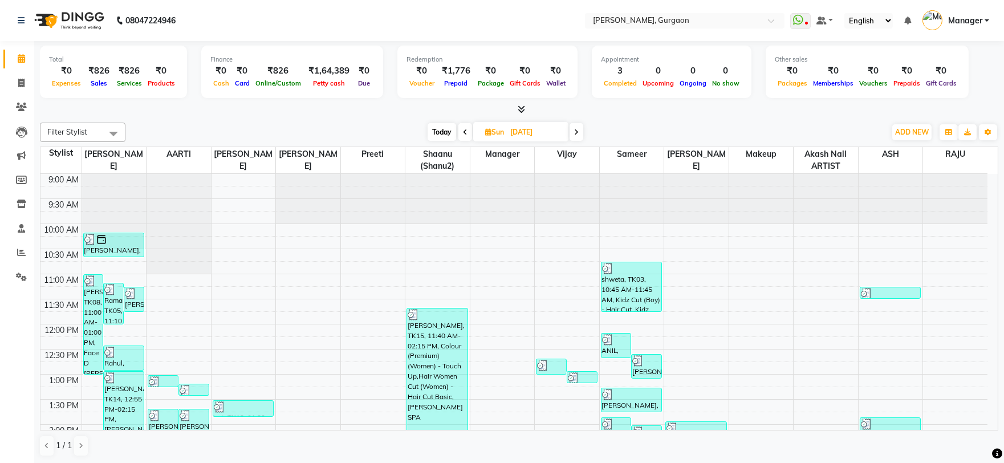
click at [459, 131] on span at bounding box center [465, 132] width 14 height 18
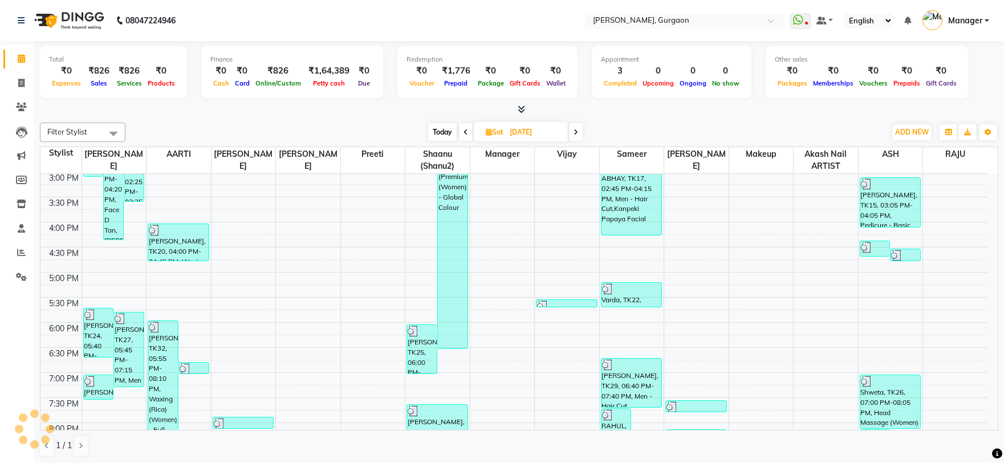
click at [462, 131] on span at bounding box center [466, 132] width 14 height 18
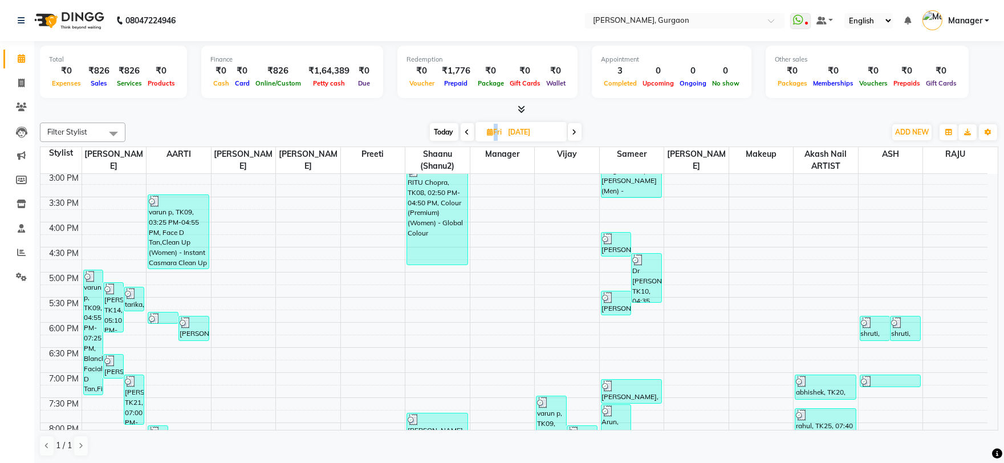
click at [462, 131] on span at bounding box center [468, 132] width 14 height 18
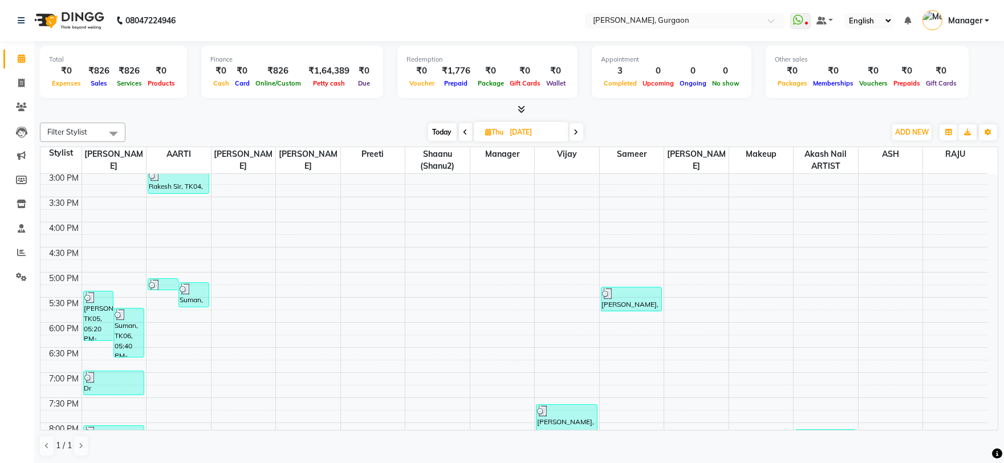
click at [467, 134] on span at bounding box center [466, 132] width 14 height 18
type input "27-08-2025"
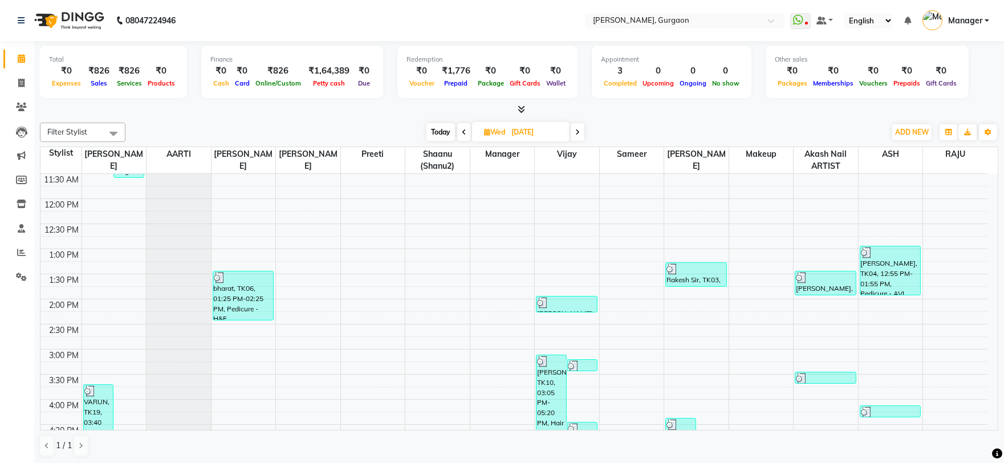
scroll to position [176, 0]
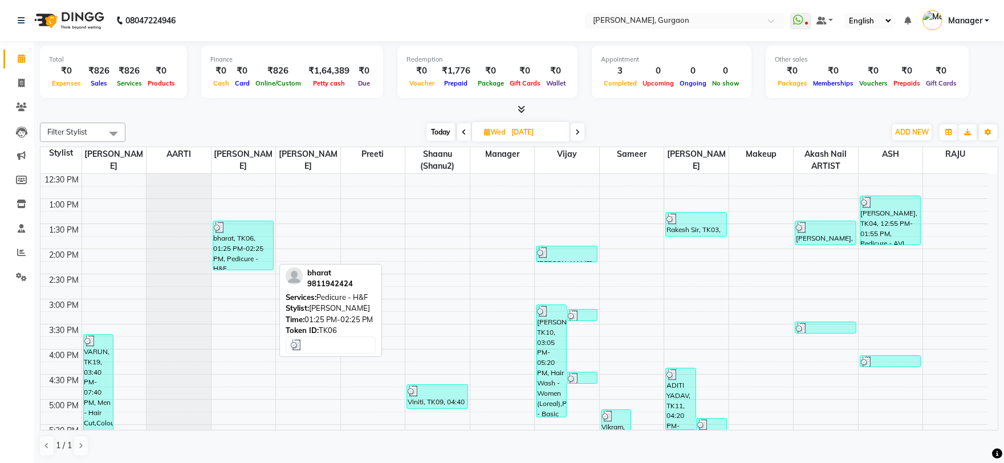
click at [249, 244] on div "bharat, TK06, 01:25 PM-02:25 PM, Pedicure - H&F" at bounding box center [243, 245] width 60 height 48
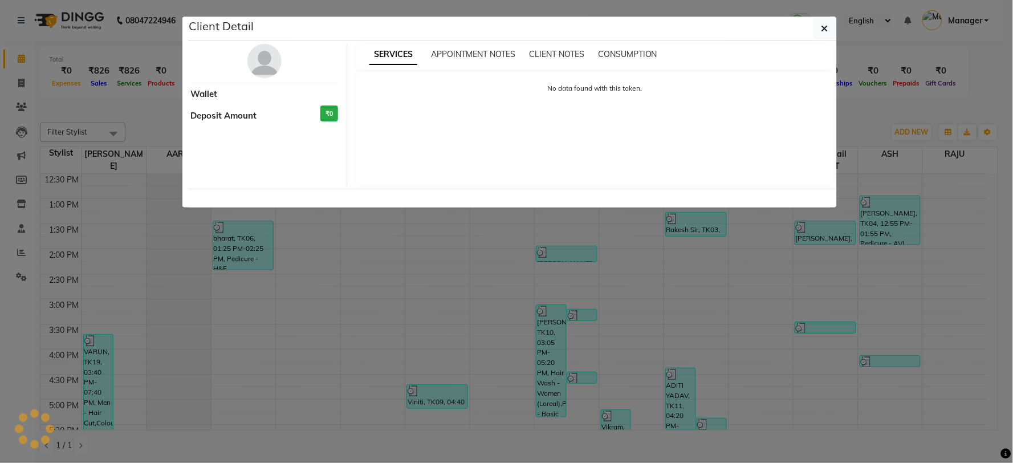
select select "3"
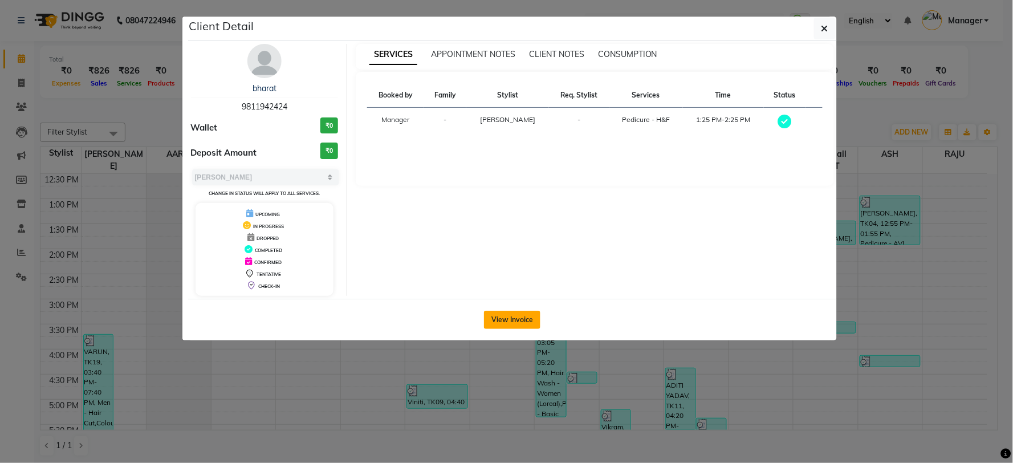
click at [494, 322] on button "View Invoice" at bounding box center [512, 320] width 56 height 18
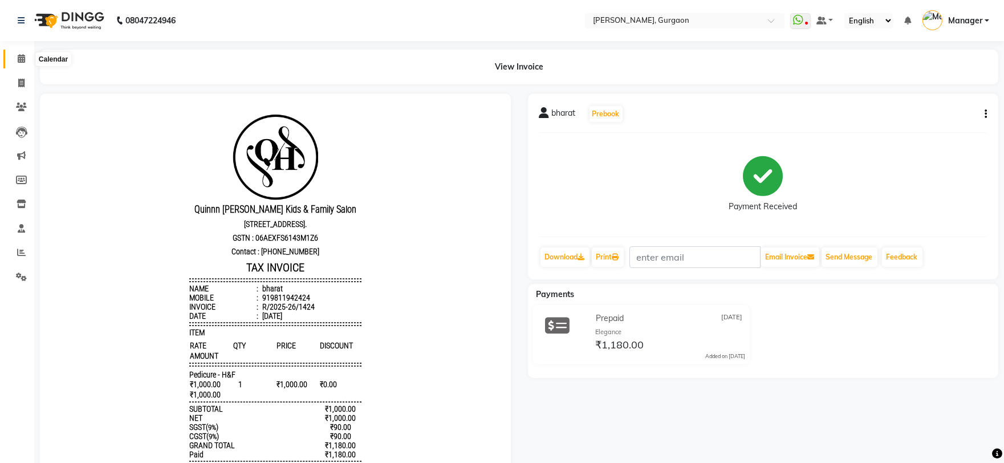
click at [19, 54] on span at bounding box center [21, 58] width 20 height 13
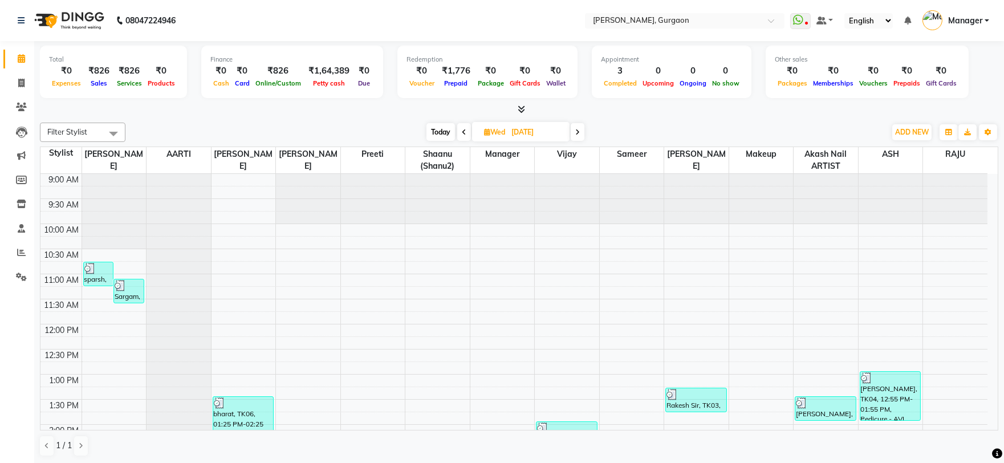
click at [573, 132] on span at bounding box center [578, 132] width 14 height 18
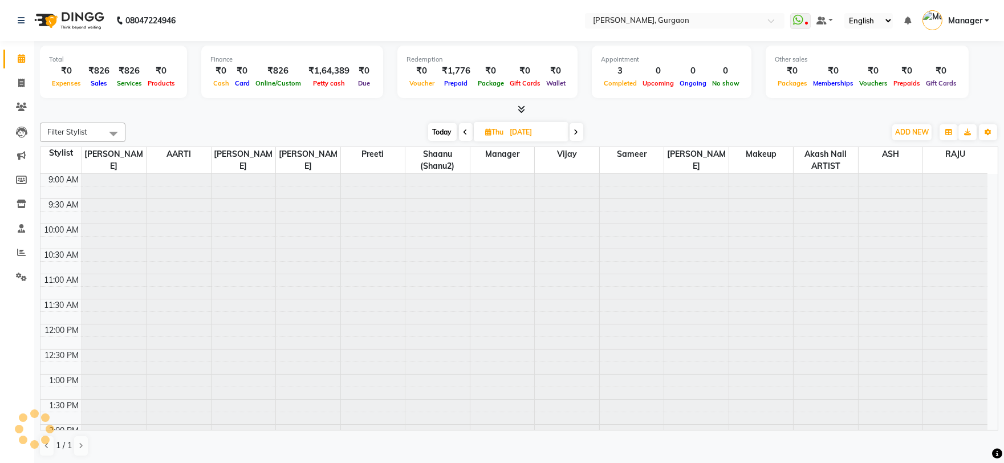
scroll to position [303, 0]
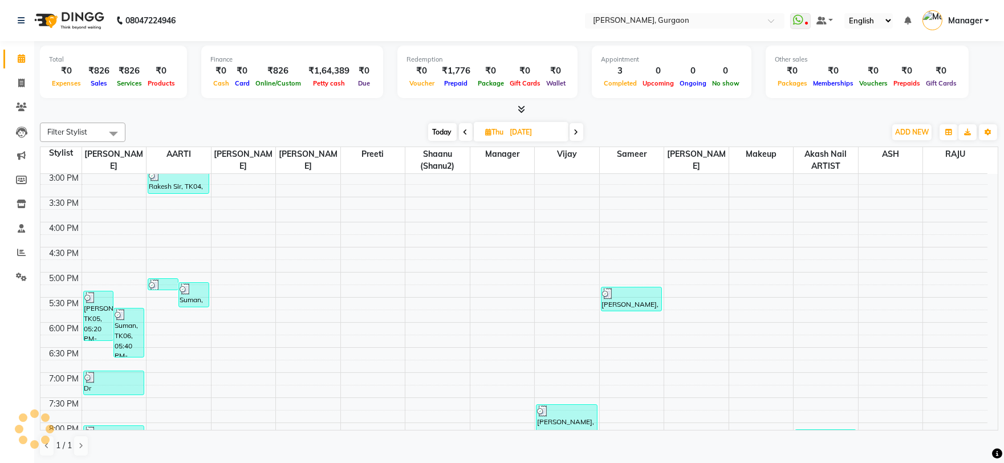
click at [577, 132] on icon at bounding box center [576, 132] width 5 height 7
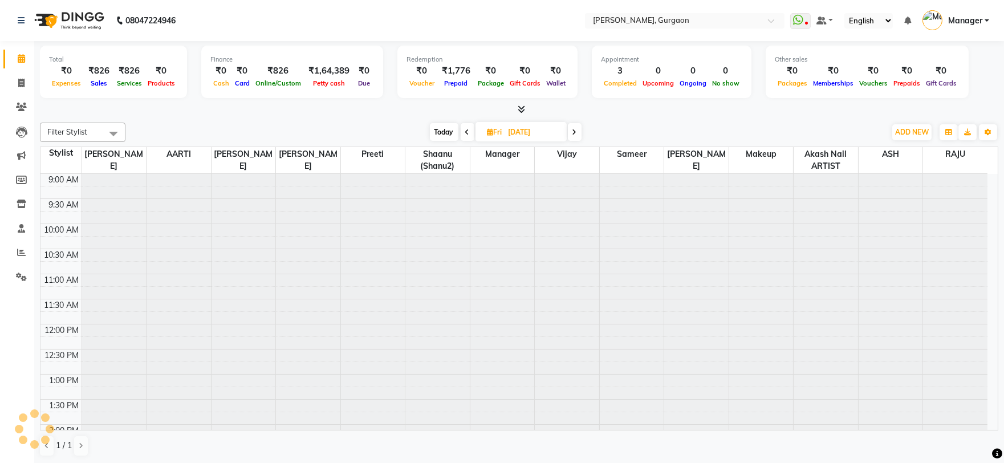
click at [577, 132] on span at bounding box center [575, 132] width 14 height 18
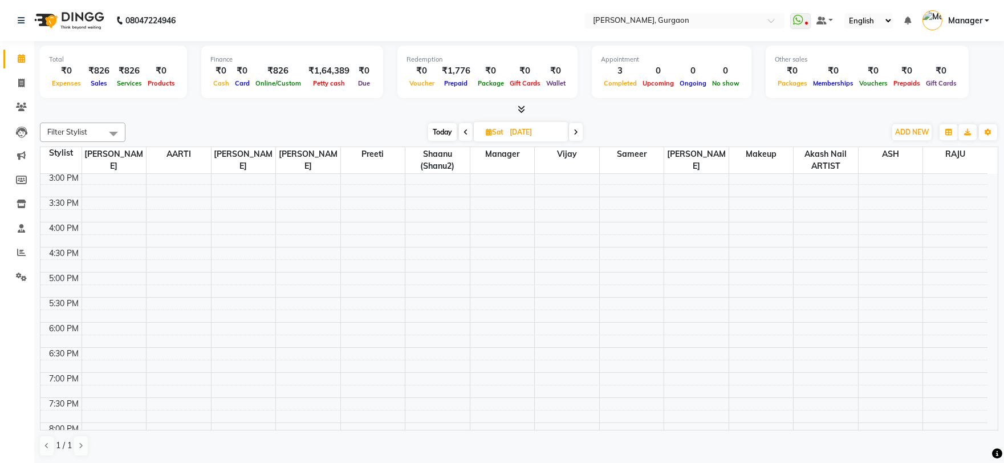
click at [577, 132] on icon at bounding box center [575, 132] width 5 height 7
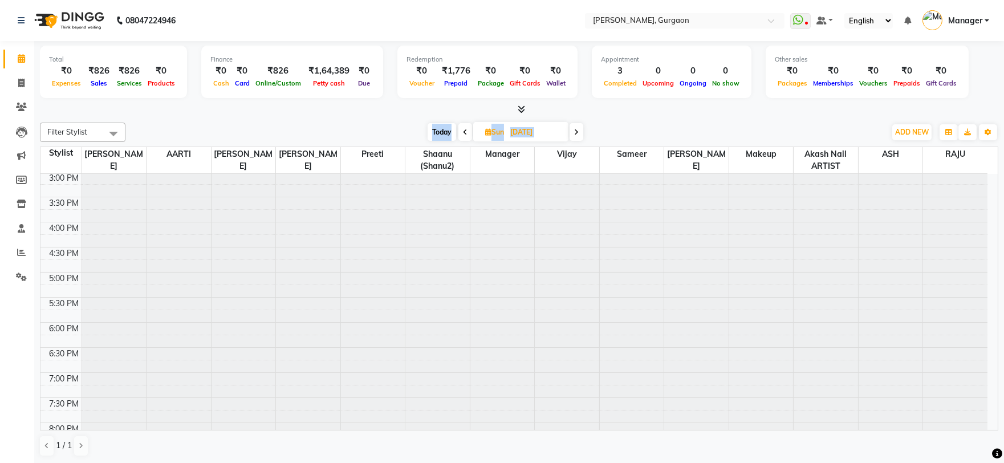
scroll to position [303, 0]
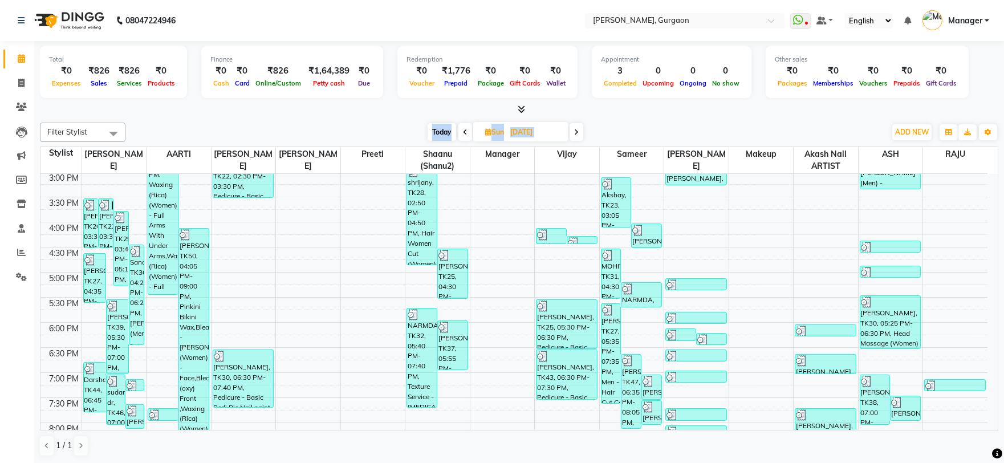
click at [466, 126] on span at bounding box center [465, 132] width 14 height 18
type input "[DATE]"
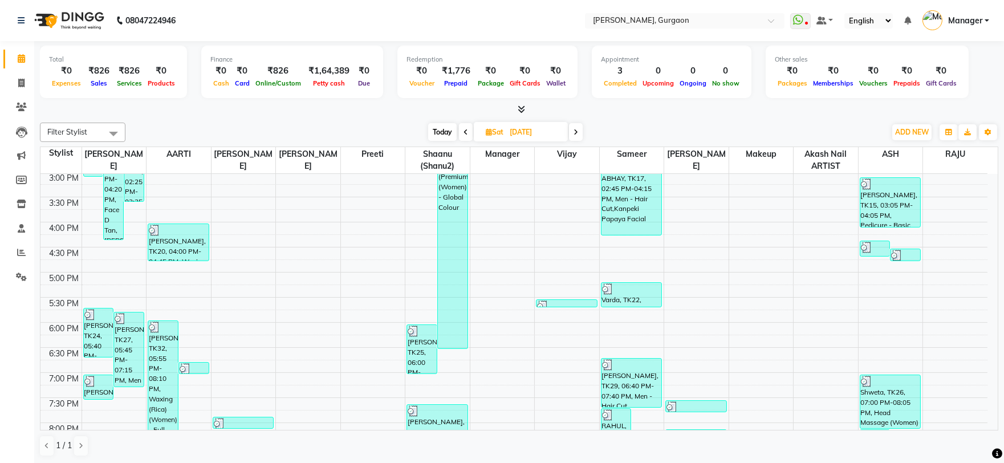
scroll to position [0, 0]
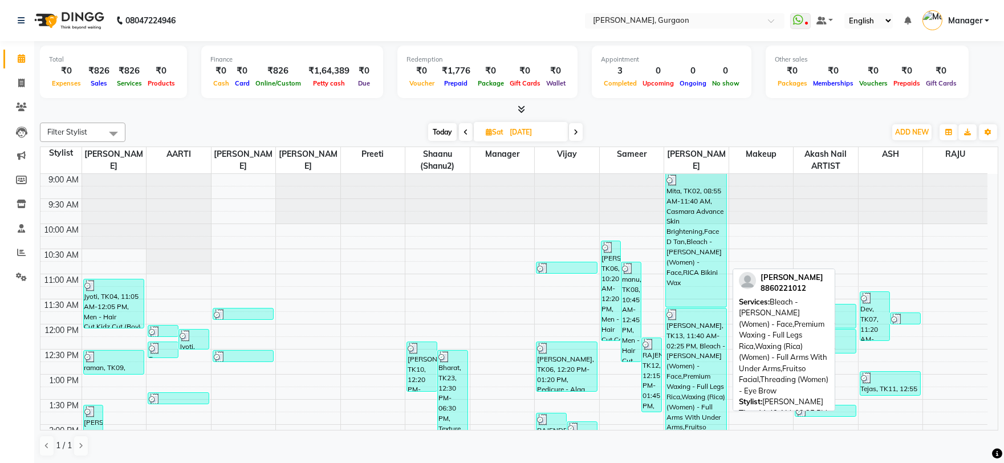
click at [692, 396] on div "[PERSON_NAME], TK13, 11:40 AM-02:25 PM, Bleach - [PERSON_NAME] (Women) - Face,P…" at bounding box center [696, 376] width 60 height 137
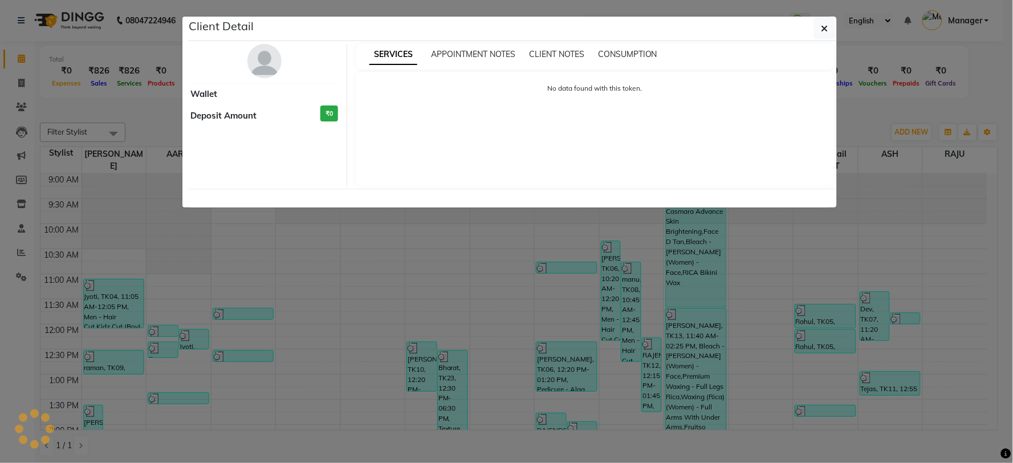
select select "3"
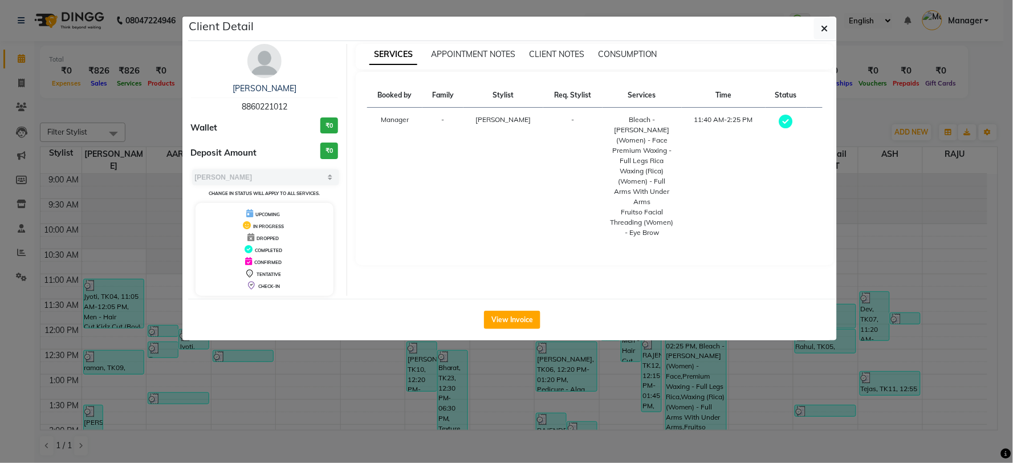
click at [799, 411] on ngb-modal-window "Client Detail Sonam 8860221012 Wallet ₹0 Deposit Amount ₹0 Select MARK DONE UPC…" at bounding box center [506, 231] width 1013 height 463
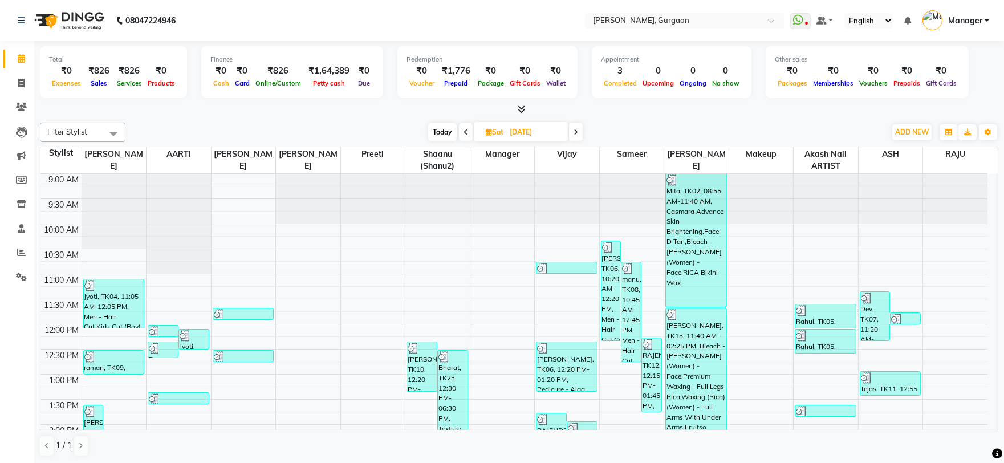
click at [577, 138] on span at bounding box center [576, 132] width 14 height 18
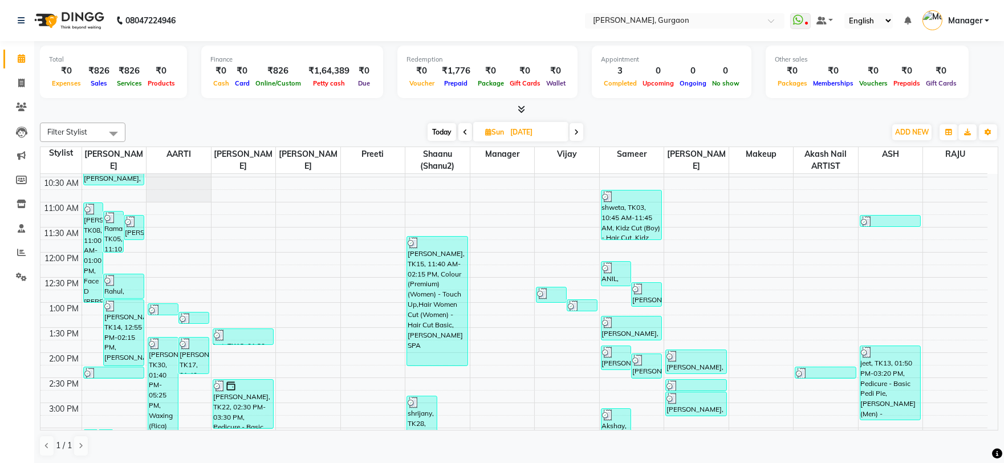
scroll to position [190, 0]
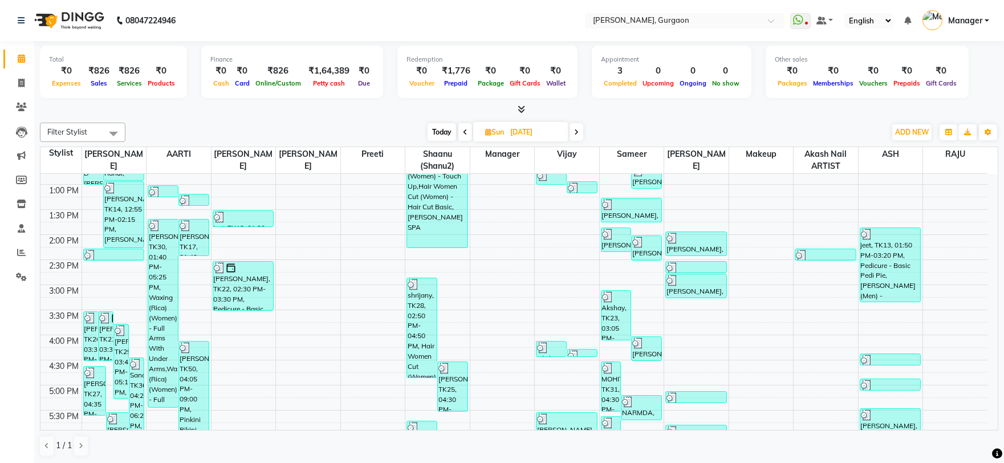
click at [702, 118] on div "Filter Stylist Select All AARTI Abdul Kalam Akash Nail ARTIST ASH Gayatree Kirt…" at bounding box center [519, 289] width 958 height 343
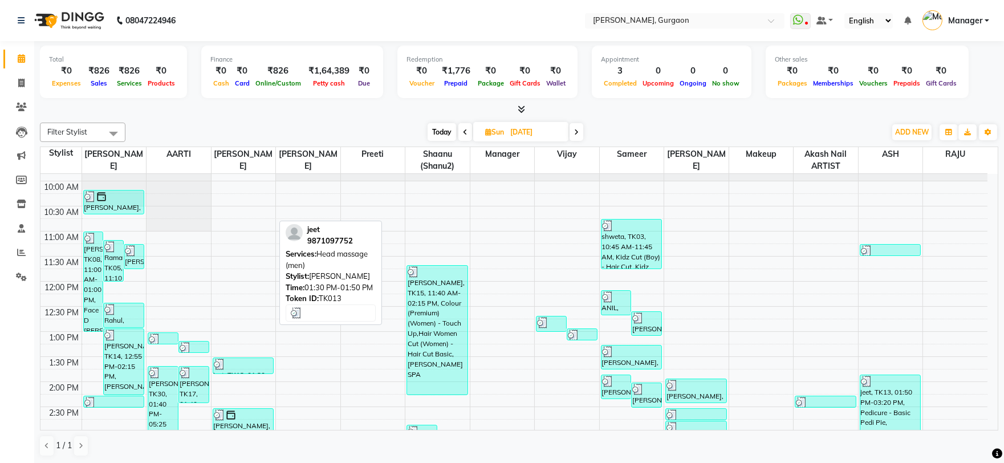
scroll to position [0, 0]
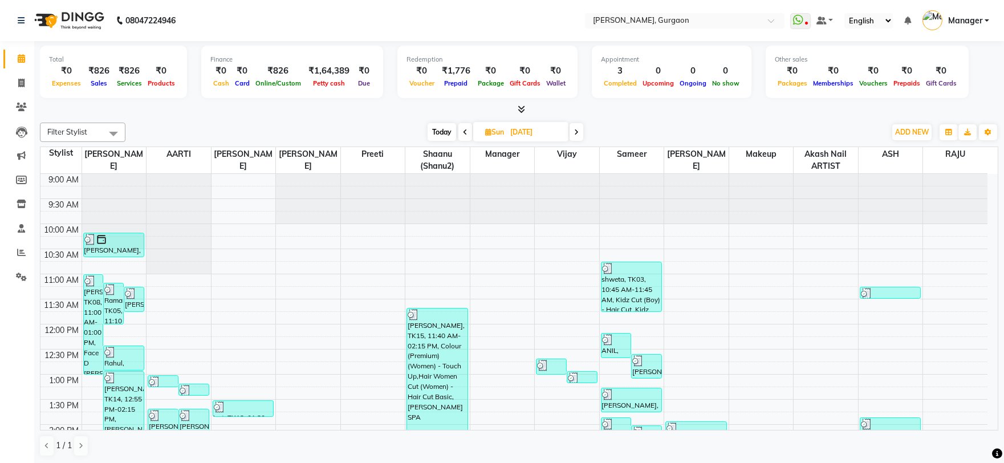
click at [463, 134] on icon at bounding box center [465, 132] width 5 height 7
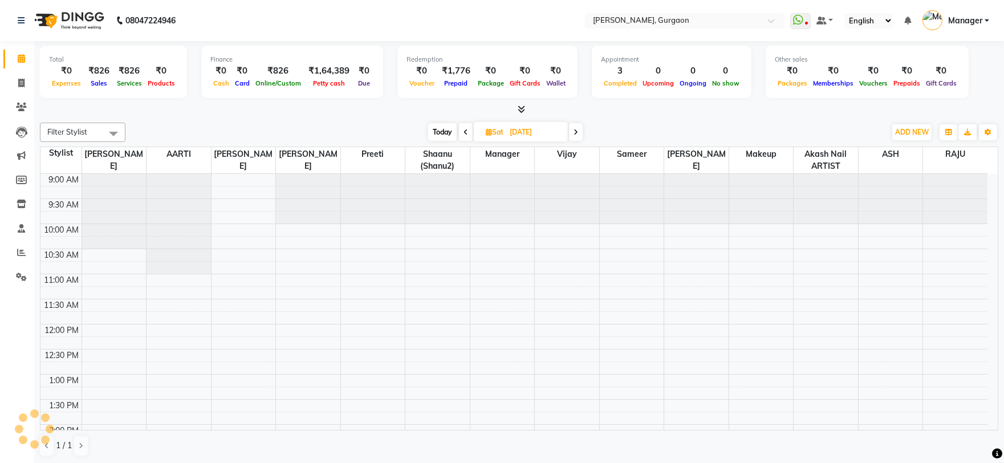
scroll to position [303, 0]
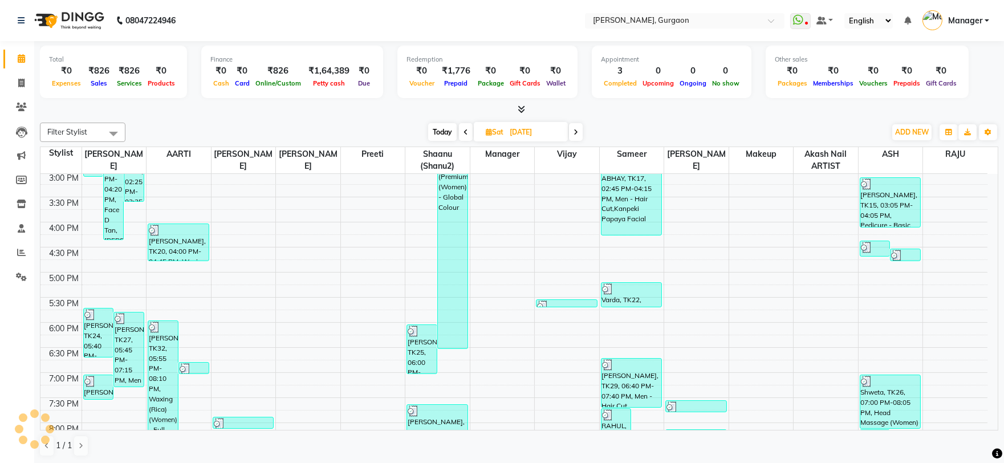
click at [471, 131] on span at bounding box center [466, 132] width 14 height 18
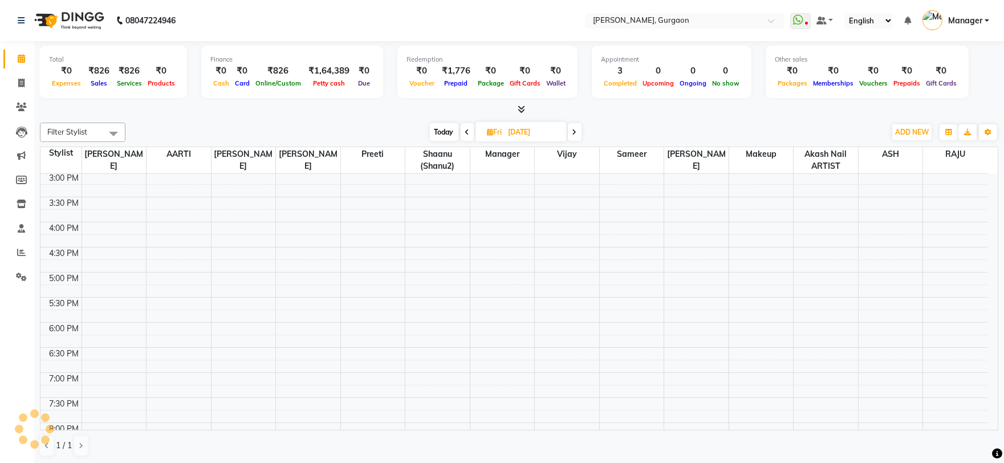
click at [471, 131] on span at bounding box center [468, 132] width 14 height 18
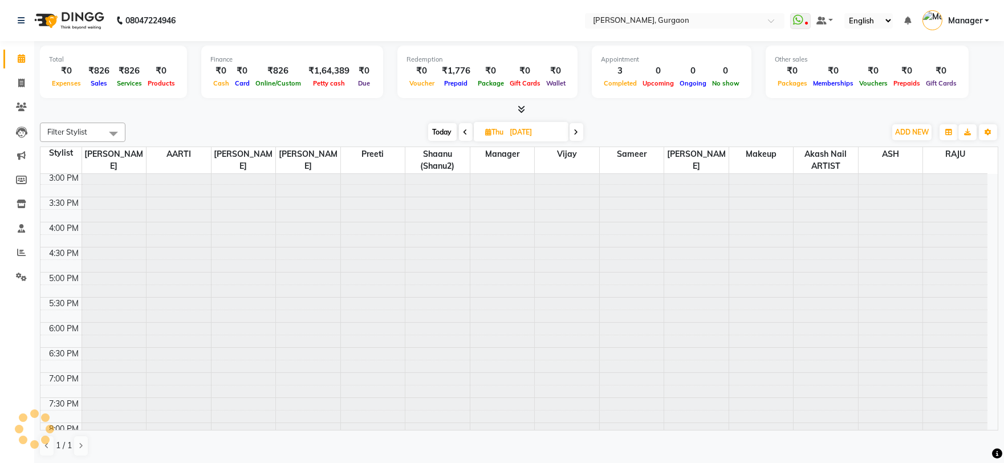
scroll to position [0, 0]
click at [471, 131] on div "Today Thu 28-08-2025" at bounding box center [505, 132] width 157 height 17
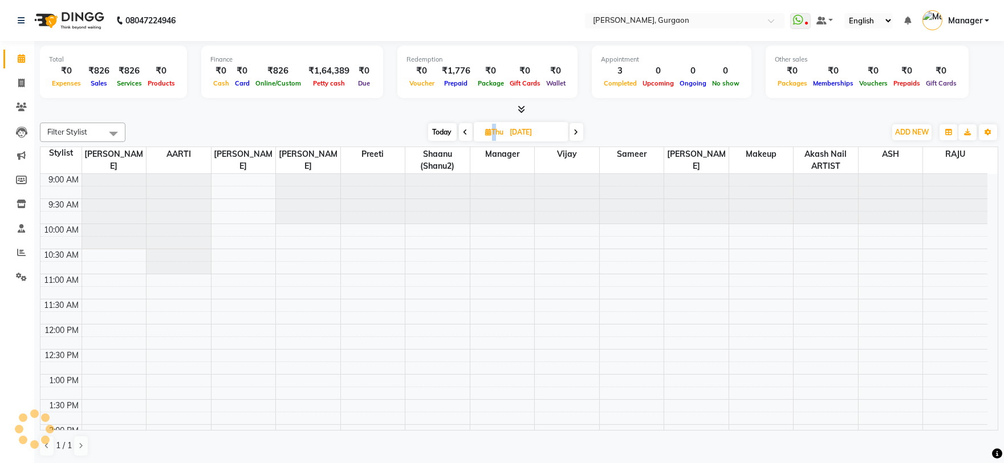
scroll to position [303, 0]
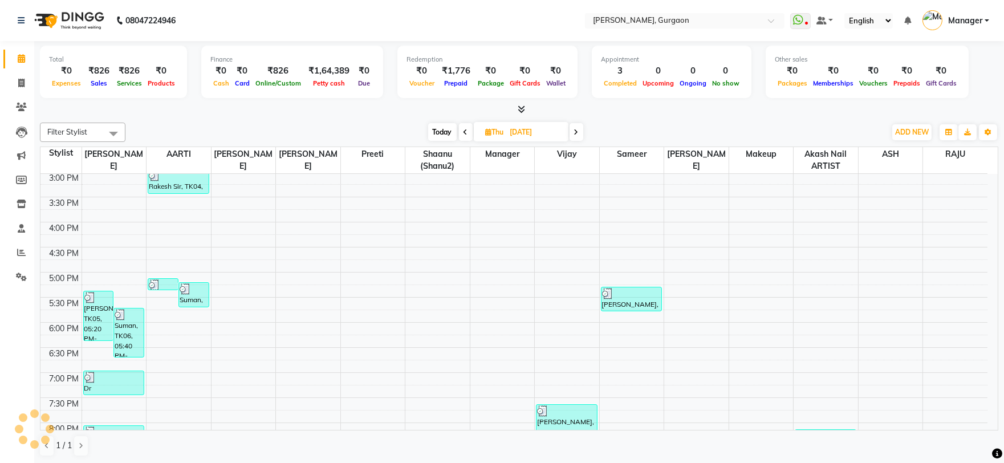
click at [583, 132] on div "Today Thu 28-08-2025" at bounding box center [505, 132] width 157 height 17
click at [573, 136] on span at bounding box center [577, 132] width 14 height 18
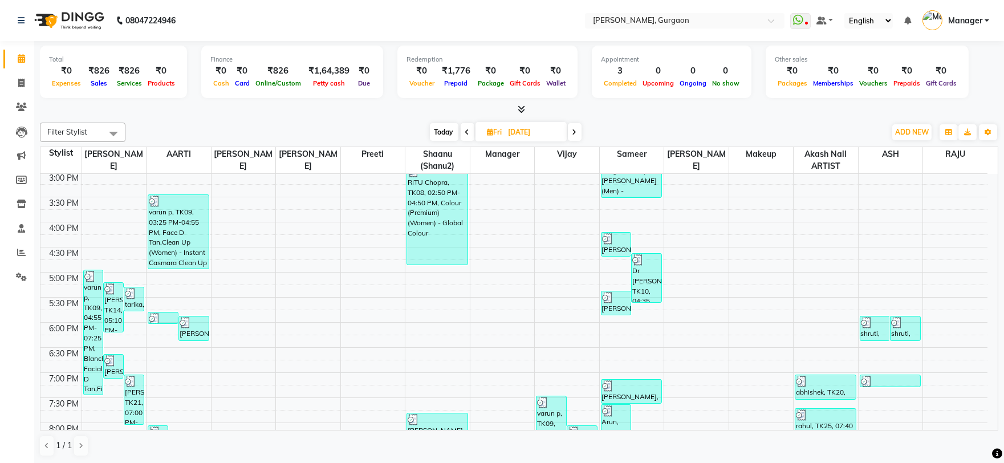
click at [573, 132] on icon at bounding box center [574, 132] width 5 height 7
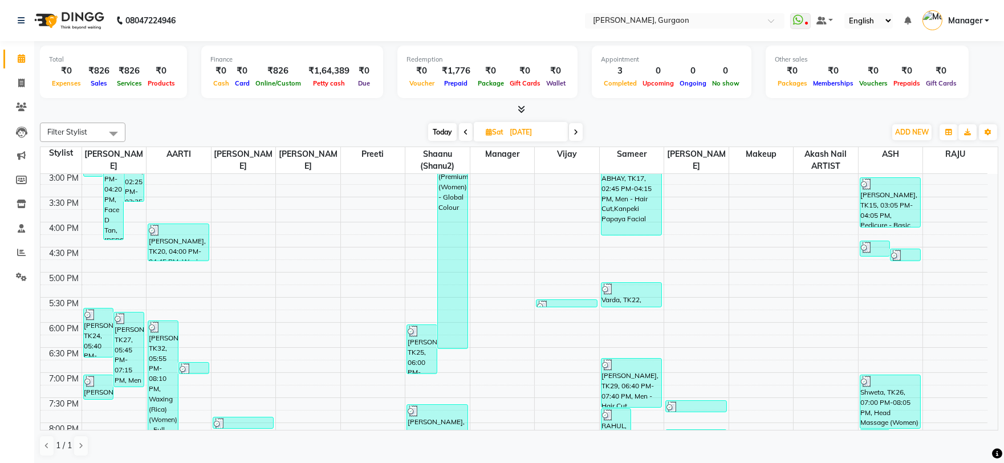
click at [469, 135] on span at bounding box center [466, 132] width 14 height 18
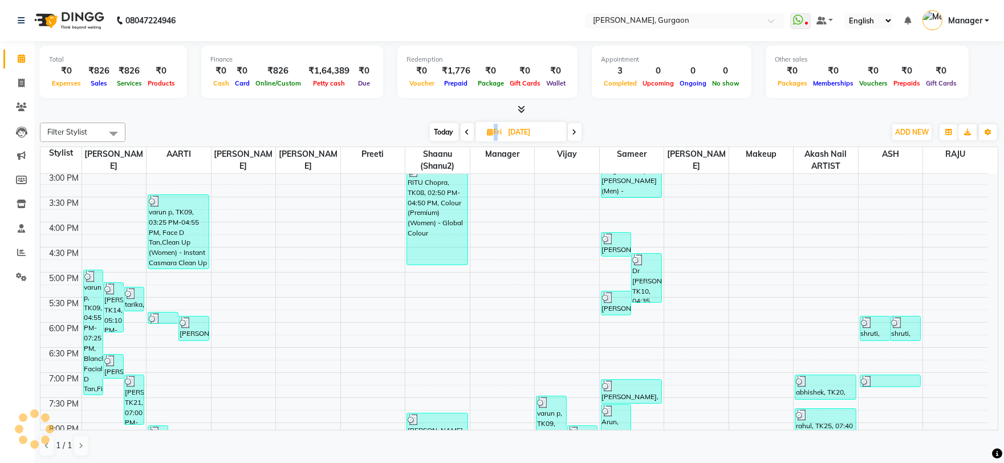
click at [469, 135] on span at bounding box center [468, 132] width 14 height 18
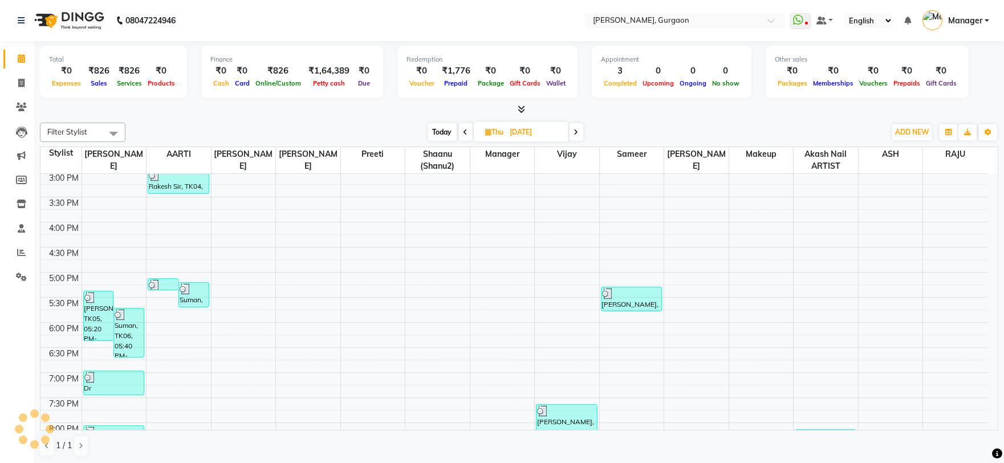
click at [469, 135] on span at bounding box center [466, 132] width 14 height 18
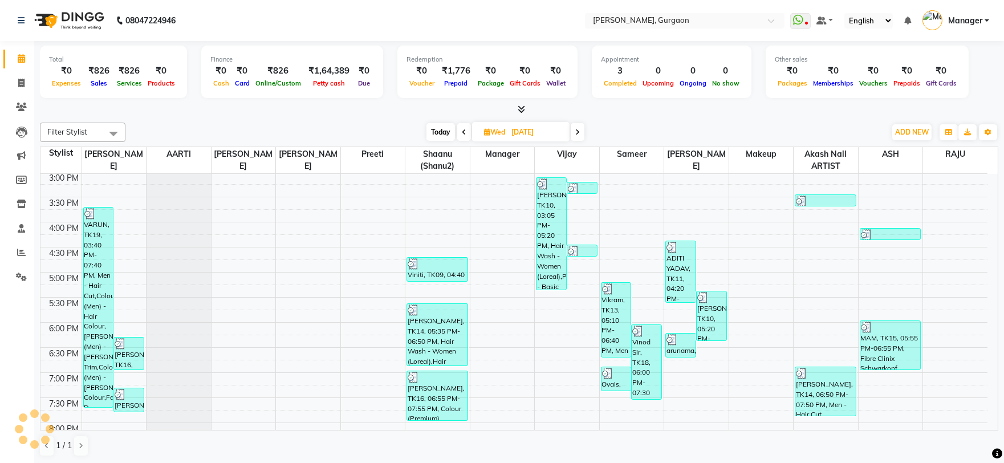
click at [469, 135] on span at bounding box center [464, 132] width 14 height 18
type input "26-08-2025"
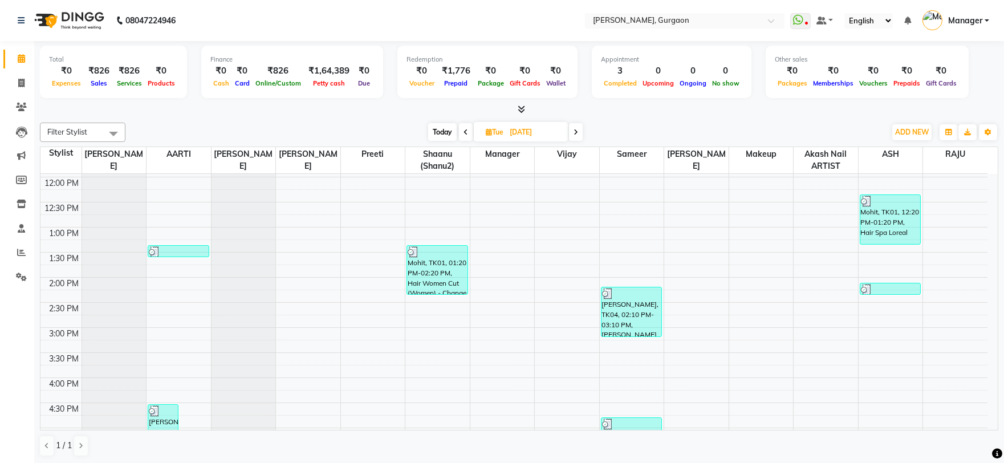
scroll to position [176, 0]
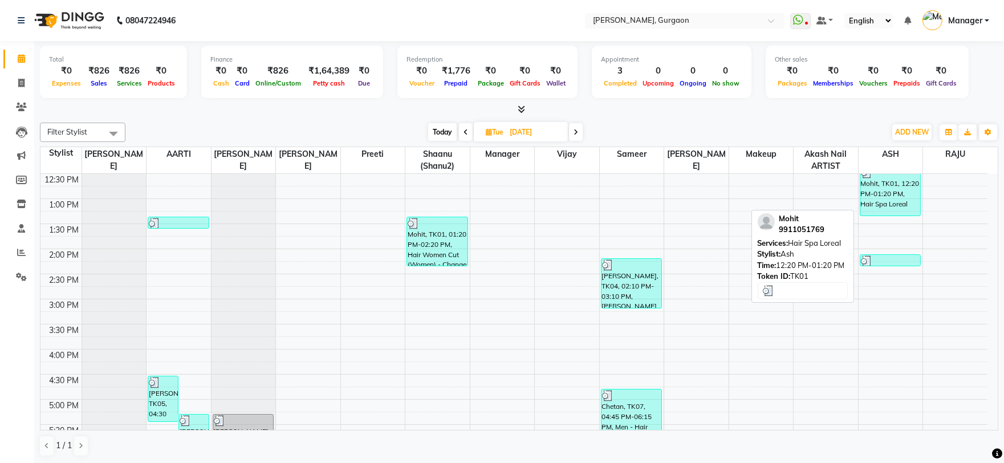
click at [881, 194] on div "Mohit, TK01, 12:20 PM-01:20 PM, Hair Spa Loreal" at bounding box center [890, 190] width 60 height 49
select select "3"
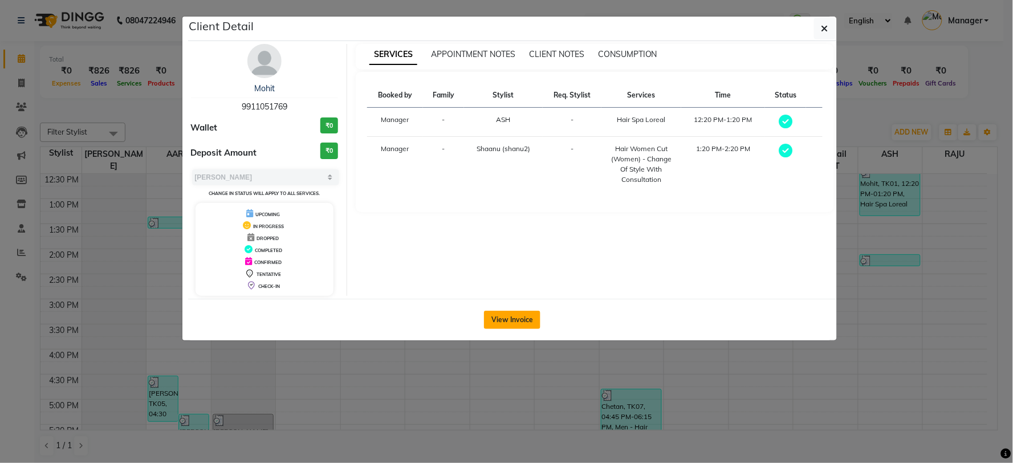
click at [495, 314] on button "View Invoice" at bounding box center [512, 320] width 56 height 18
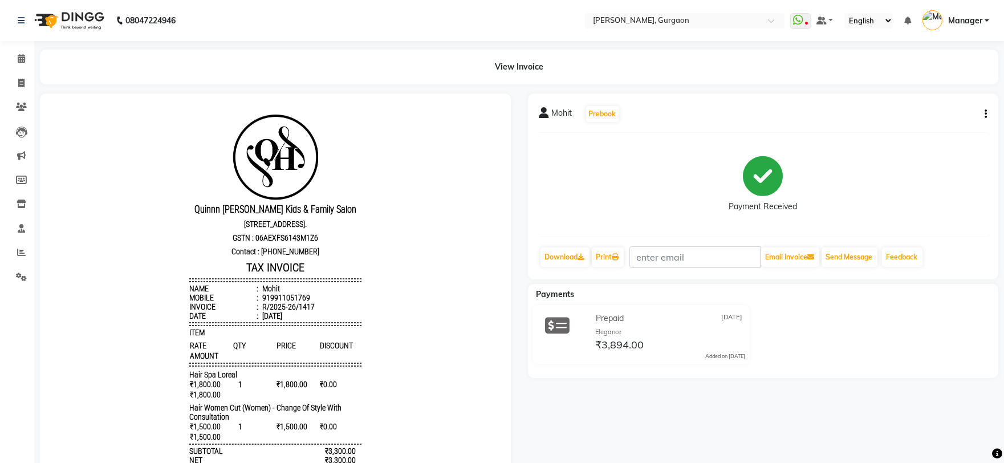
click at [21, 70] on li "Calendar" at bounding box center [17, 59] width 34 height 25
click at [19, 61] on icon at bounding box center [21, 58] width 7 height 9
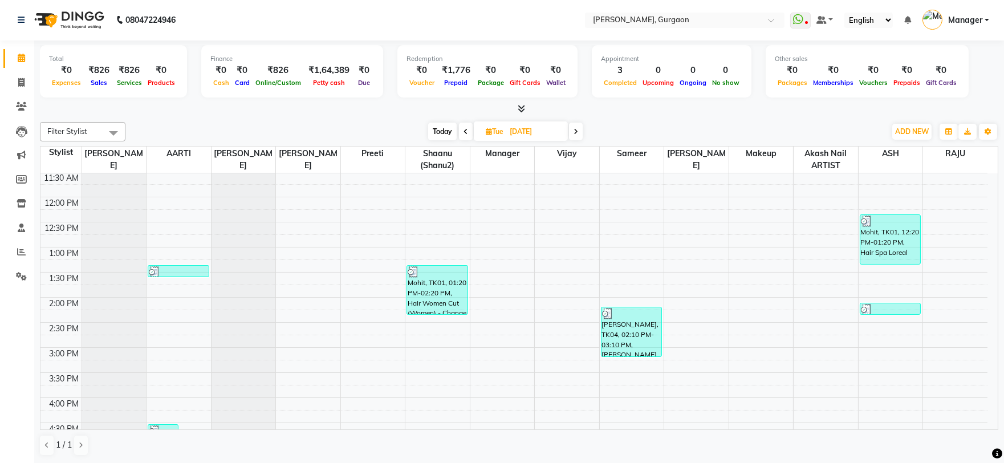
scroll to position [63, 0]
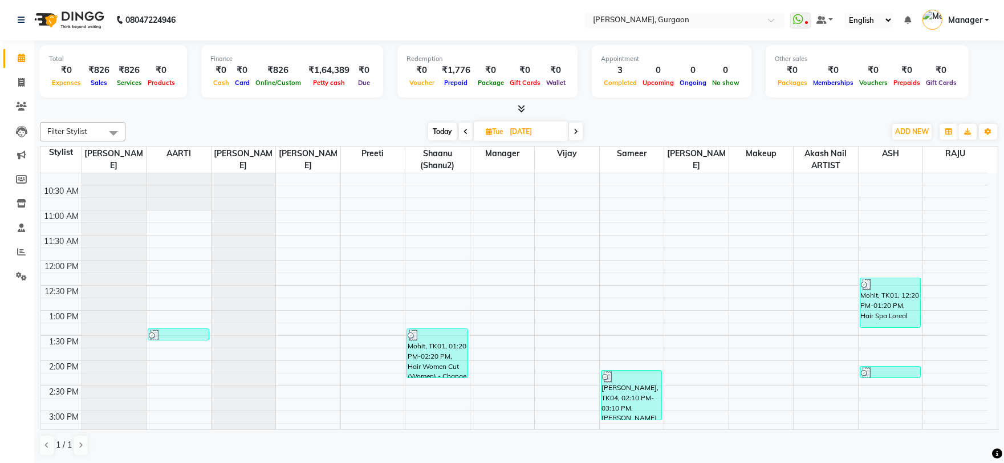
click at [571, 128] on span at bounding box center [576, 132] width 14 height 18
type input "27-08-2025"
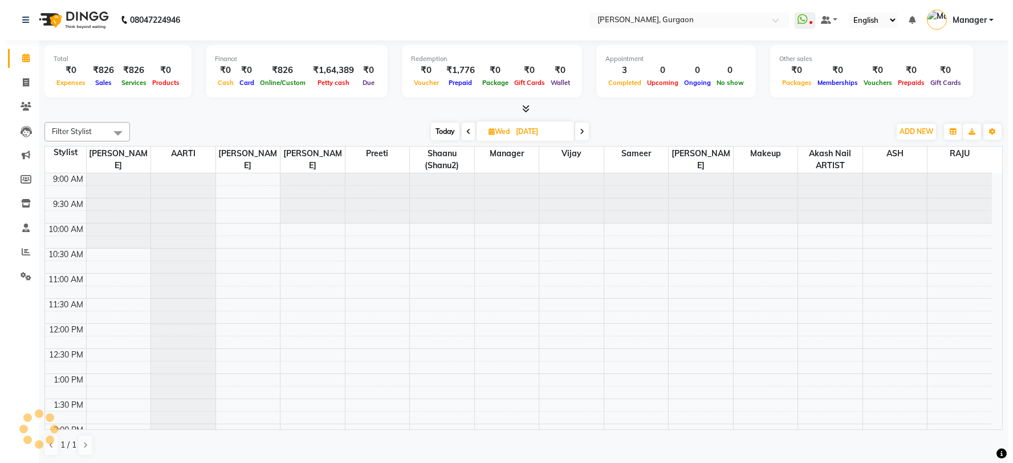
scroll to position [303, 0]
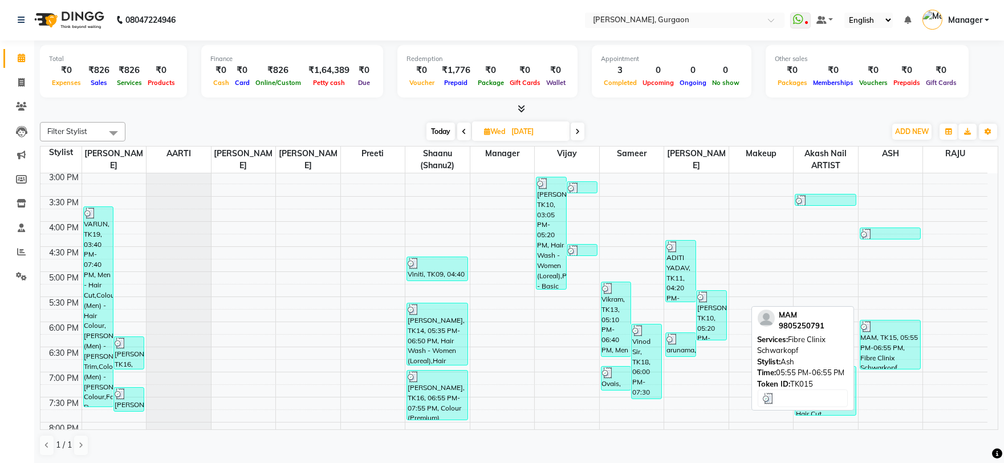
click at [887, 348] on div "MAM, TK15, 05:55 PM-06:55 PM, Fibre Clinix Schwarkopf" at bounding box center [890, 344] width 60 height 48
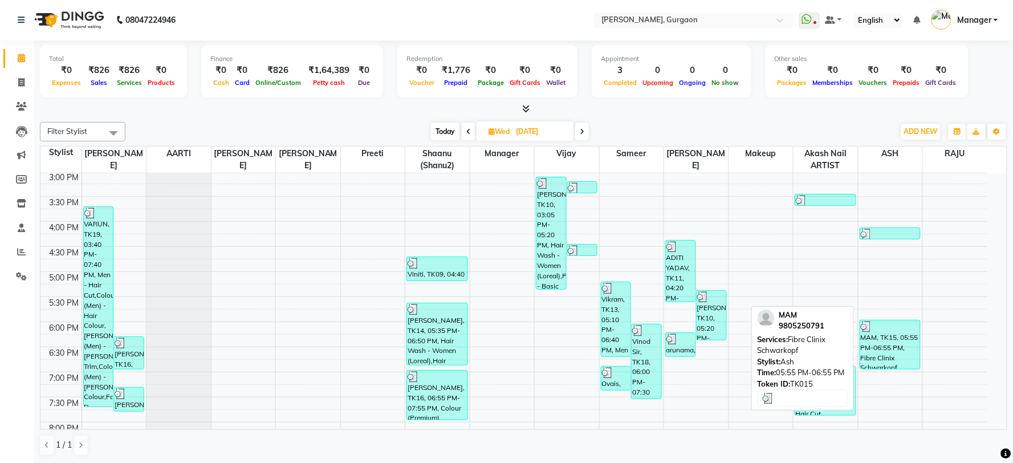
select select "3"
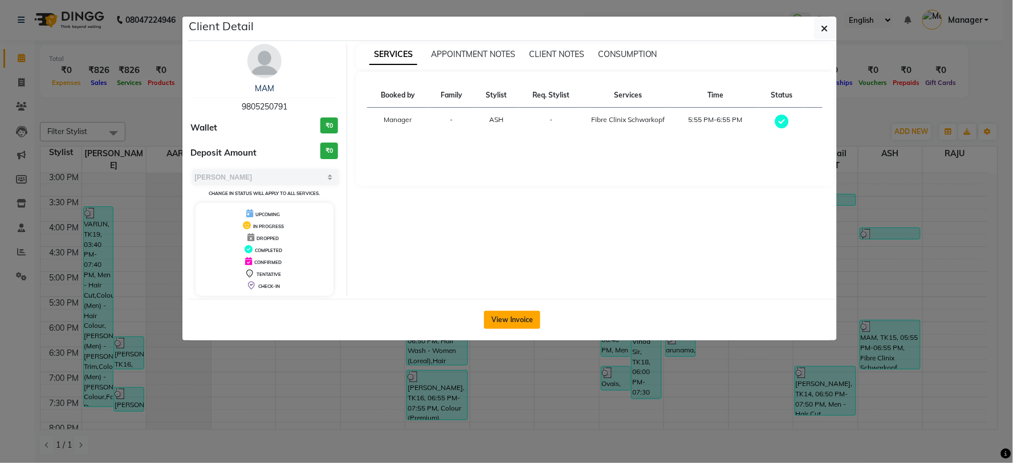
click at [505, 317] on button "View Invoice" at bounding box center [512, 320] width 56 height 18
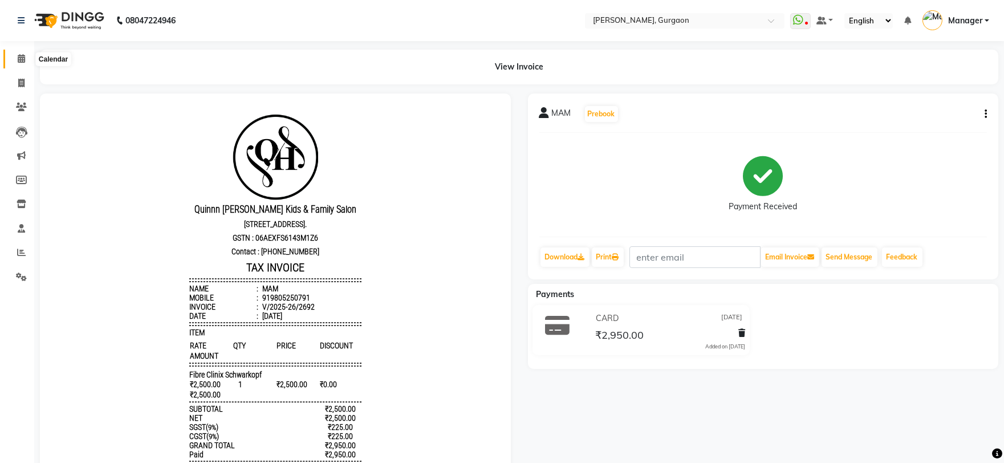
click at [20, 62] on icon at bounding box center [21, 58] width 7 height 9
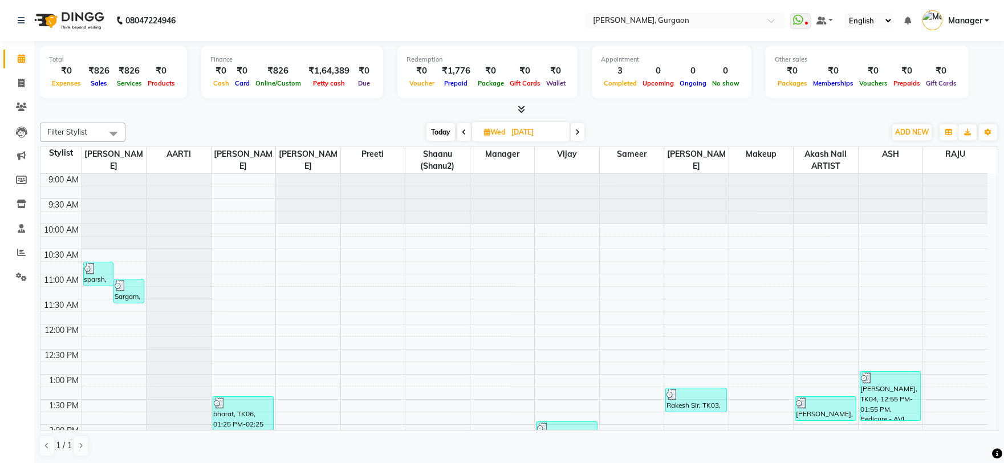
click at [580, 130] on icon at bounding box center [577, 132] width 5 height 7
type input "28-08-2025"
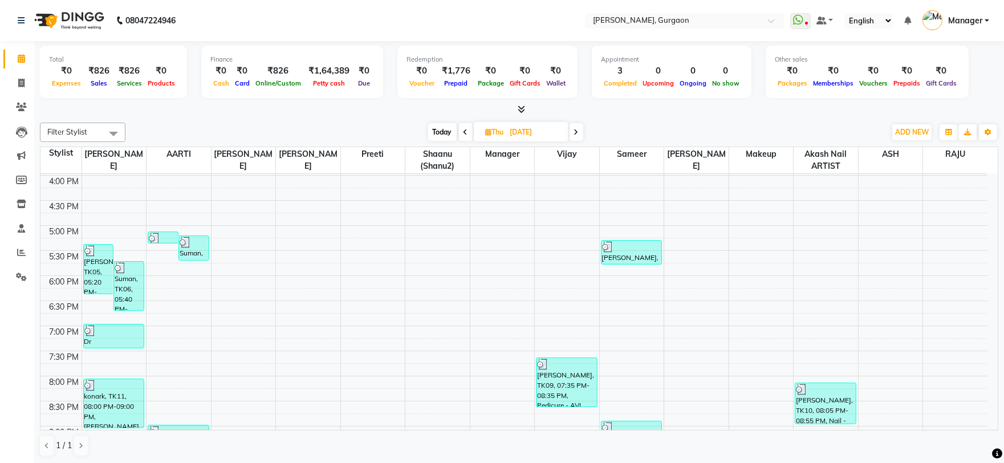
scroll to position [449, 0]
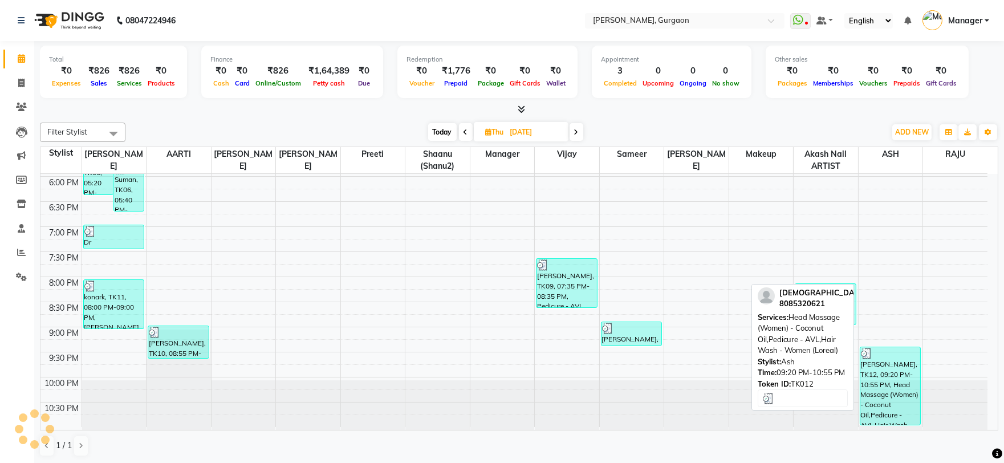
click at [886, 387] on div "shivani, TK12, 09:20 PM-10:55 PM, Head Massage (Women) - Coconut Oil,Pedicure -…" at bounding box center [890, 386] width 60 height 78
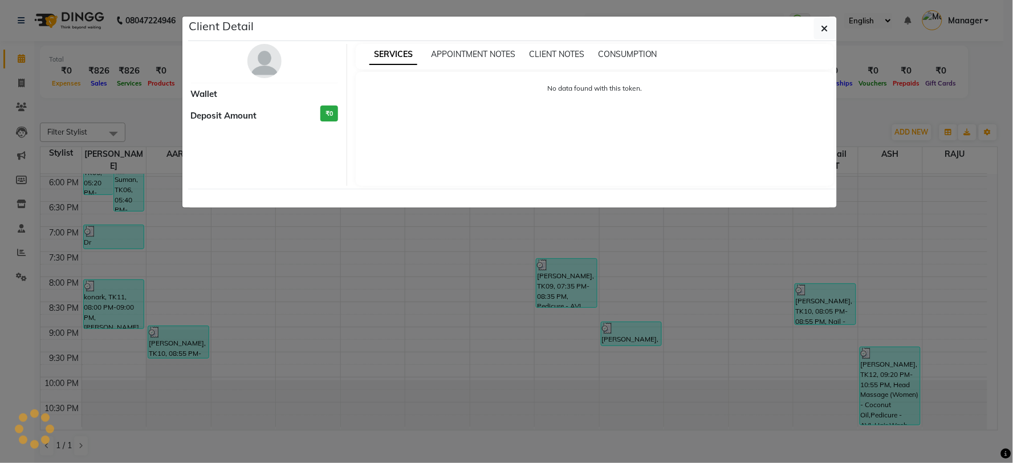
select select "3"
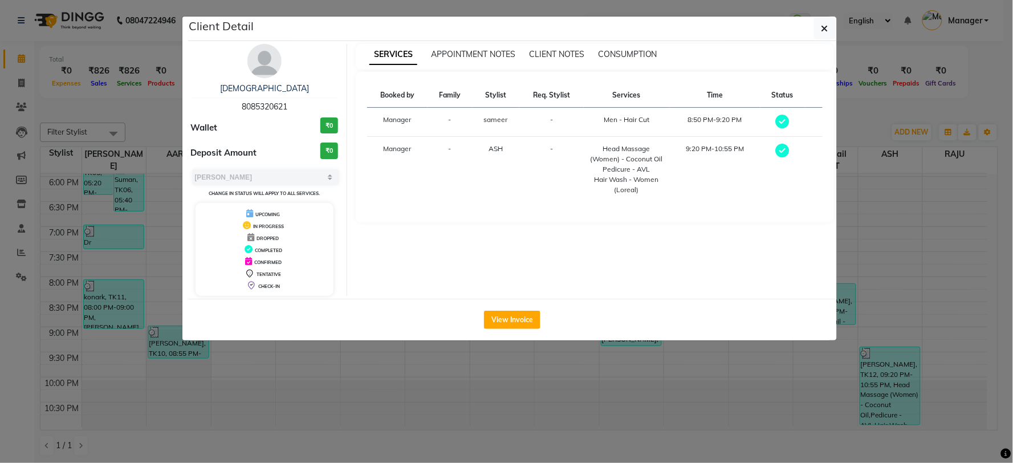
drag, startPoint x: 385, startPoint y: 392, endPoint x: 449, endPoint y: 297, distance: 114.2
click at [385, 392] on ngb-modal-window "Client Detail shivani 8085320621 Wallet ₹0 Deposit Amount ₹0 Select MARK DONE U…" at bounding box center [506, 231] width 1013 height 463
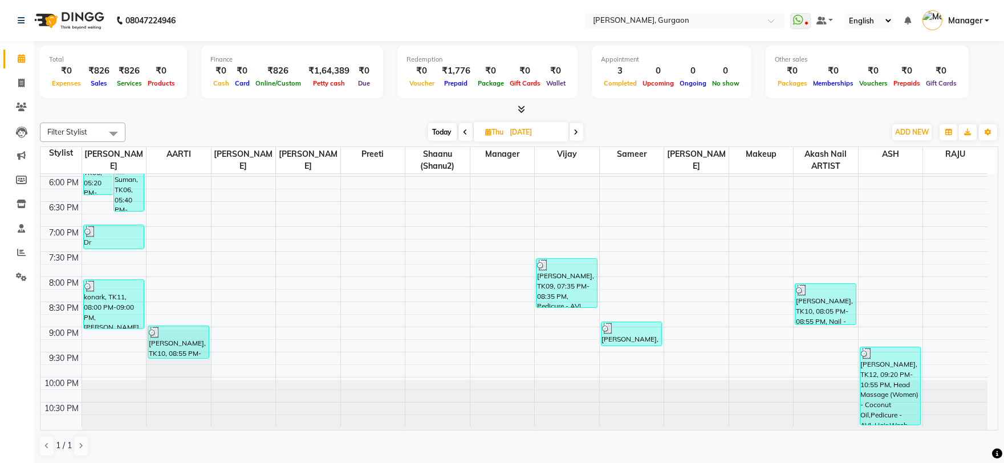
click at [463, 134] on icon at bounding box center [465, 132] width 5 height 7
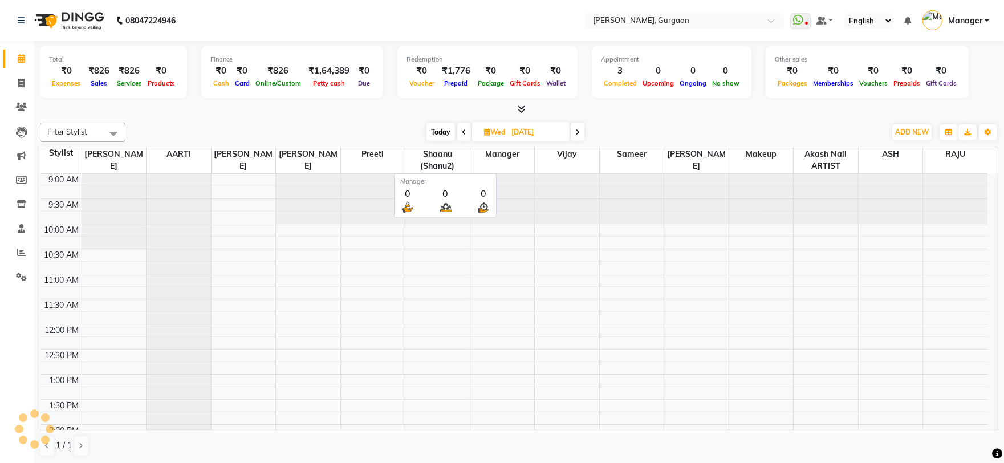
scroll to position [303, 0]
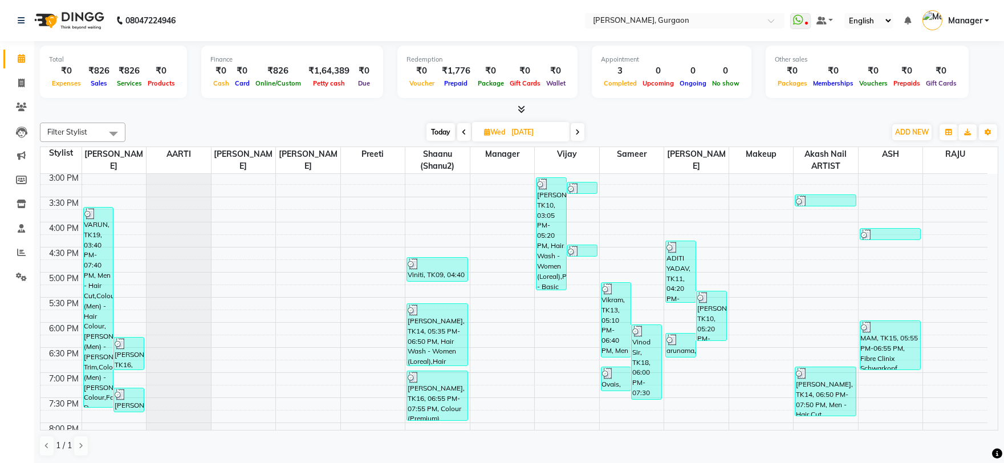
click at [578, 129] on icon at bounding box center [577, 132] width 5 height 7
type input "28-08-2025"
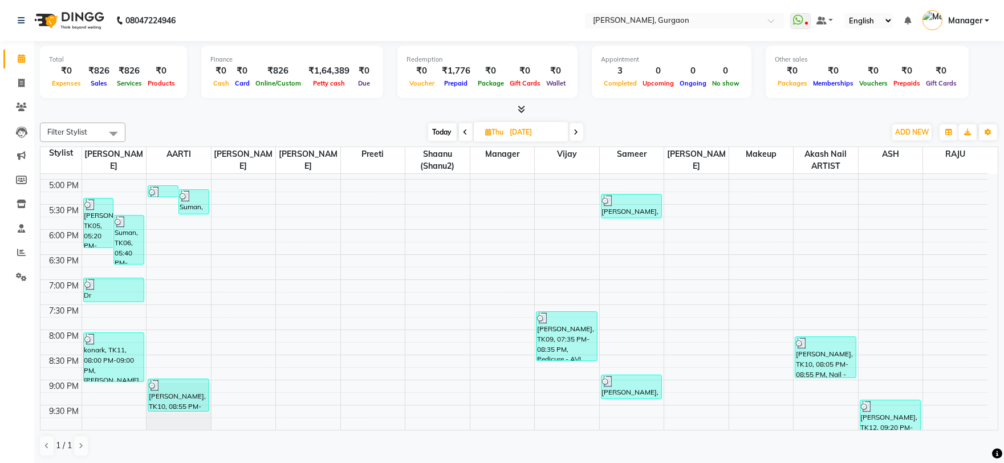
scroll to position [429, 0]
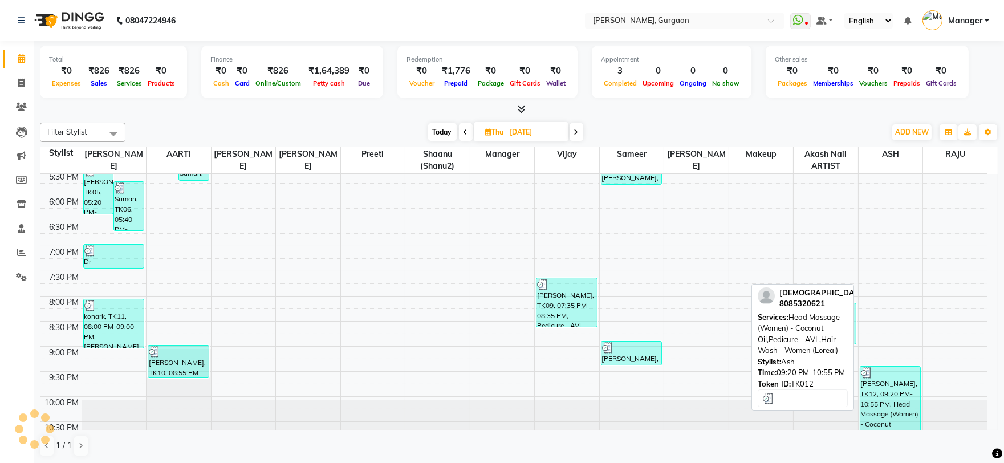
click at [881, 396] on div "shivani, TK12, 09:20 PM-10:55 PM, Head Massage (Women) - Coconut Oil,Pedicure -…" at bounding box center [890, 406] width 60 height 78
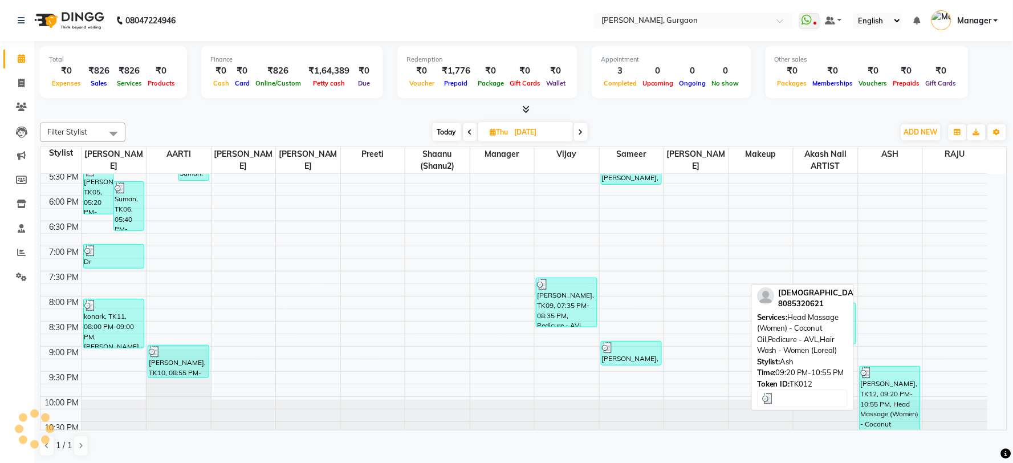
select select "3"
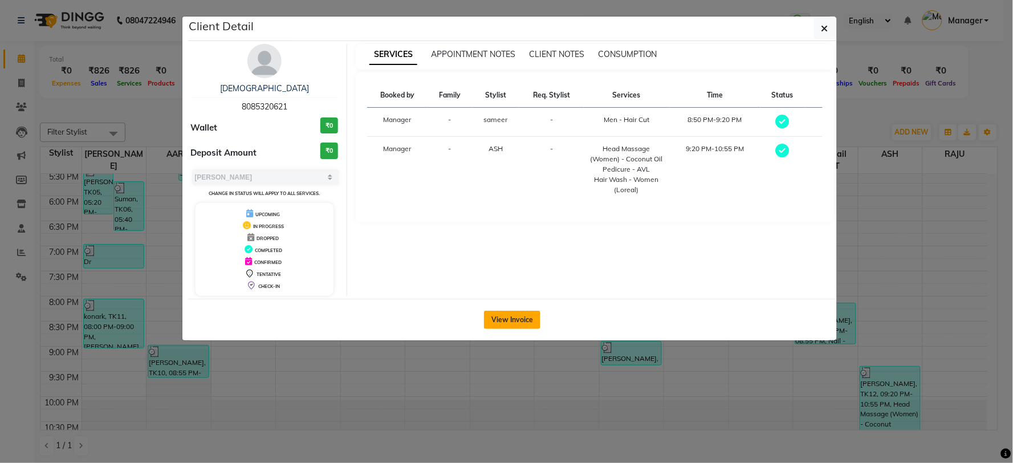
click at [502, 312] on button "View Invoice" at bounding box center [512, 320] width 56 height 18
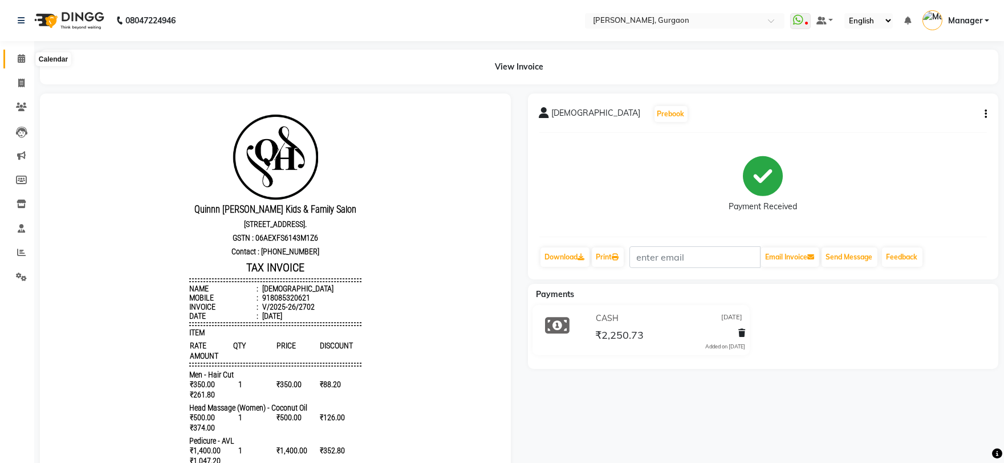
click at [20, 64] on span at bounding box center [21, 58] width 20 height 13
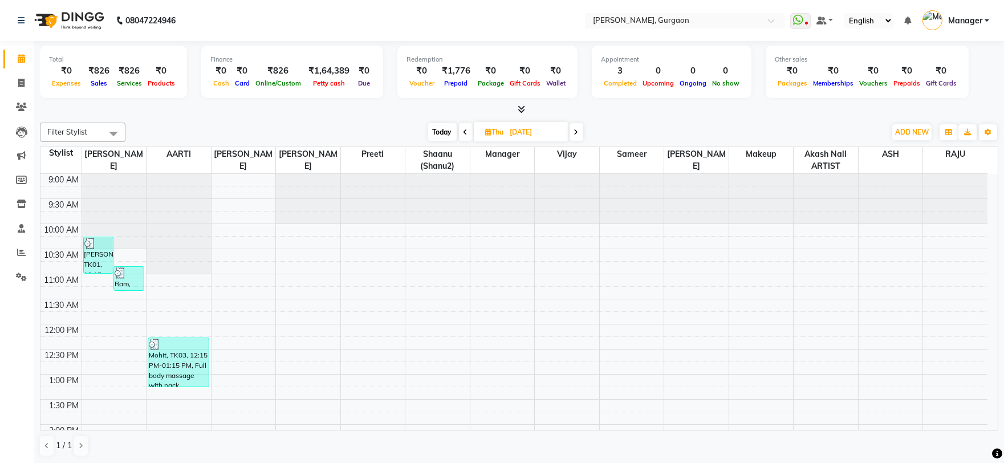
click at [571, 131] on span at bounding box center [577, 132] width 14 height 18
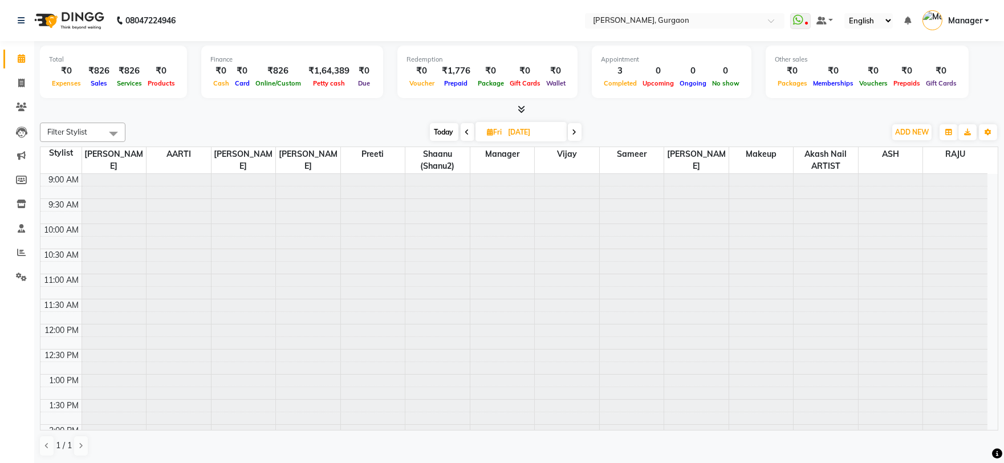
scroll to position [303, 0]
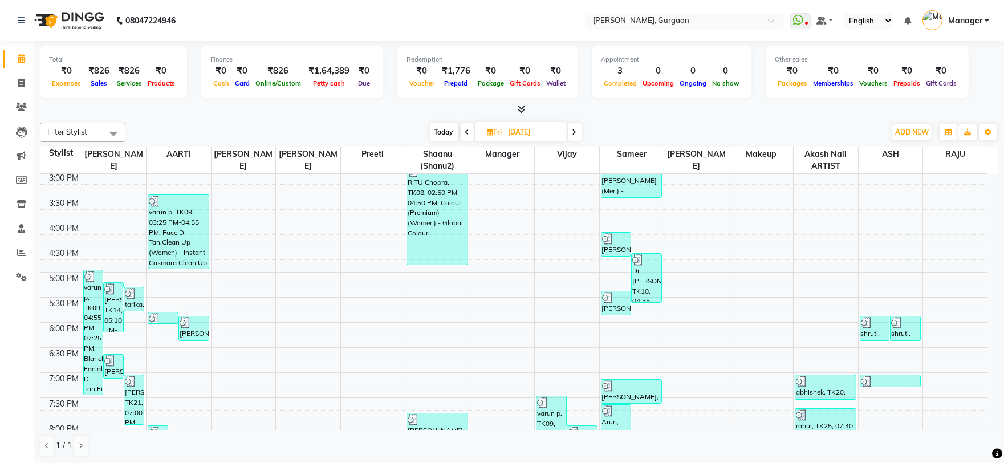
click at [574, 134] on icon at bounding box center [574, 132] width 5 height 7
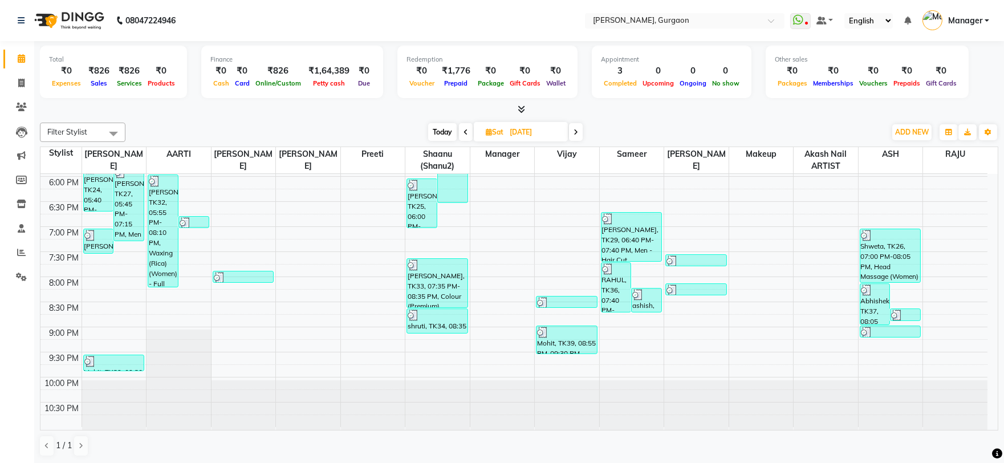
scroll to position [385, 0]
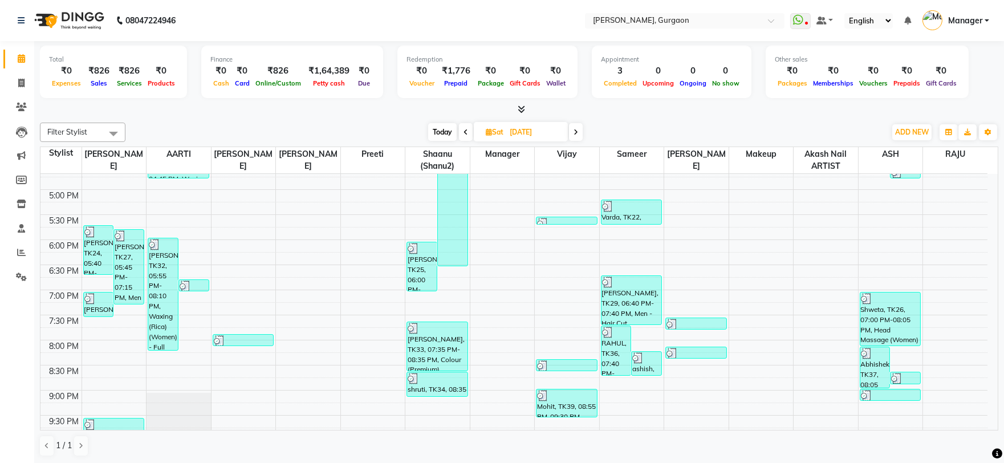
click at [577, 130] on icon at bounding box center [575, 132] width 5 height 7
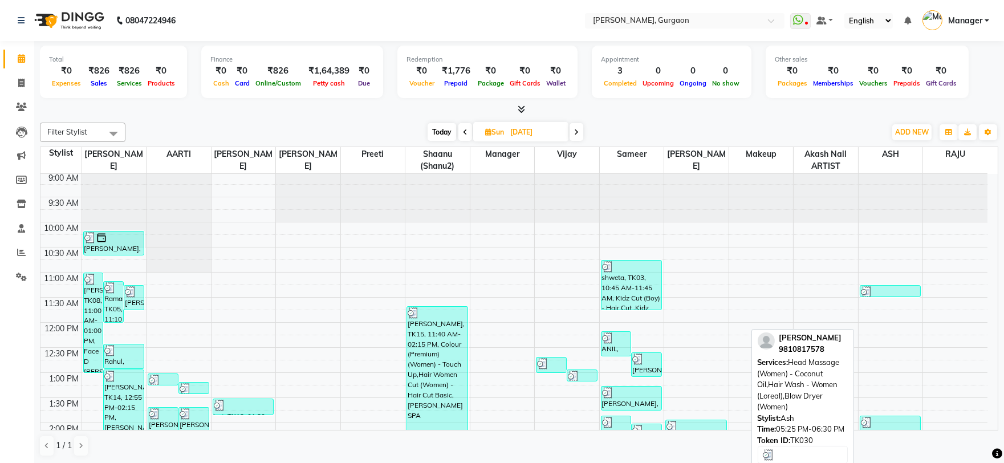
scroll to position [0, 0]
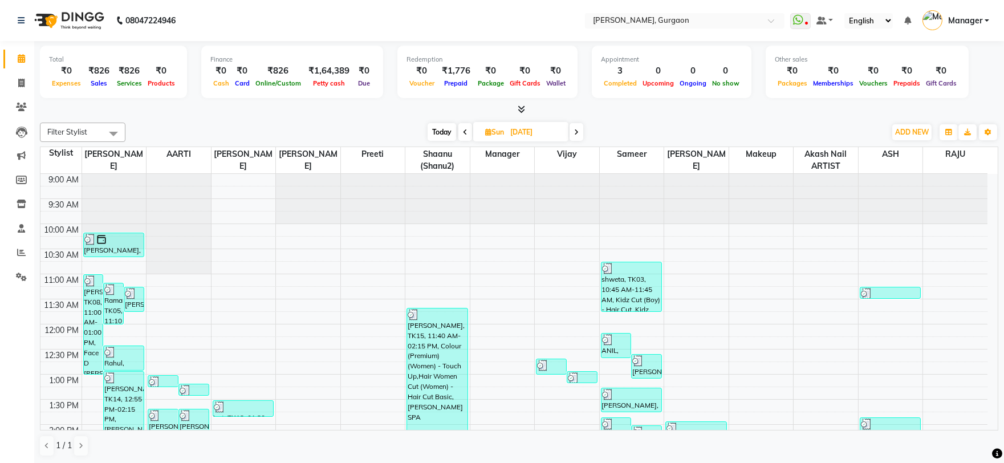
click at [461, 136] on span at bounding box center [465, 132] width 14 height 18
type input "[DATE]"
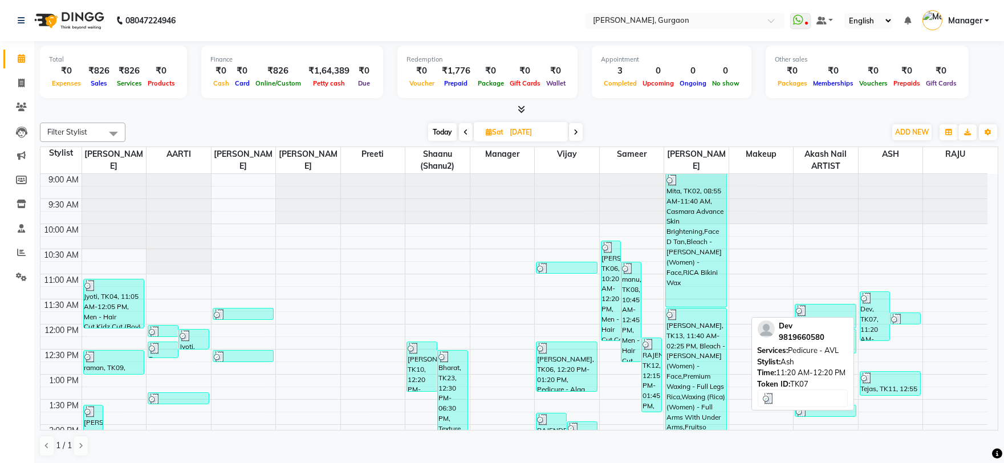
click at [869, 320] on div "Dev, TK07, 11:20 AM-12:20 PM, Pedicure - AVL" at bounding box center [875, 316] width 30 height 48
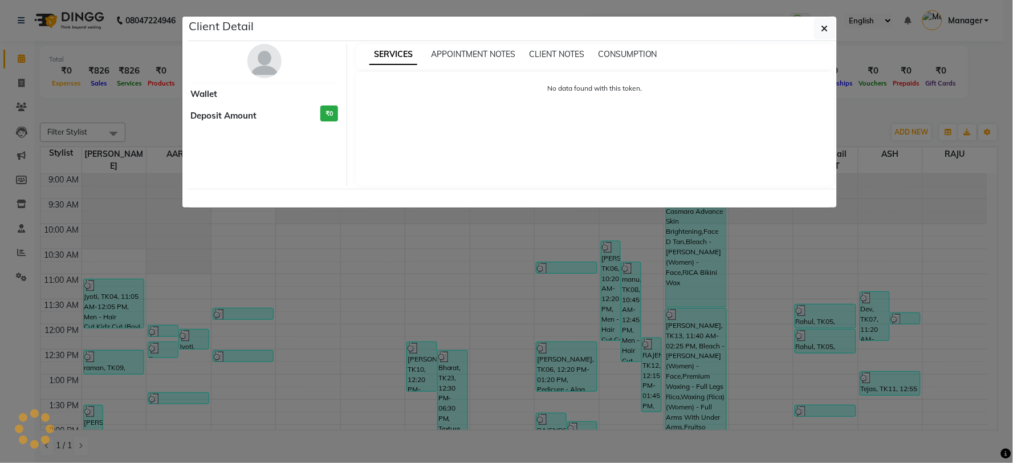
select select "3"
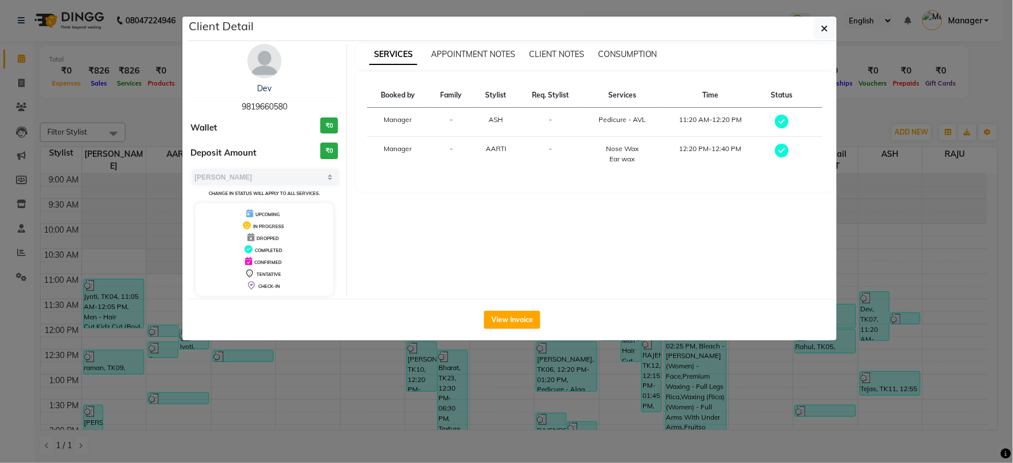
click at [38, 228] on ngb-modal-window "Client Detail Dev 9819660580 Wallet ₹0 Deposit Amount ₹0 Select MARK DONE UPCOM…" at bounding box center [506, 231] width 1013 height 463
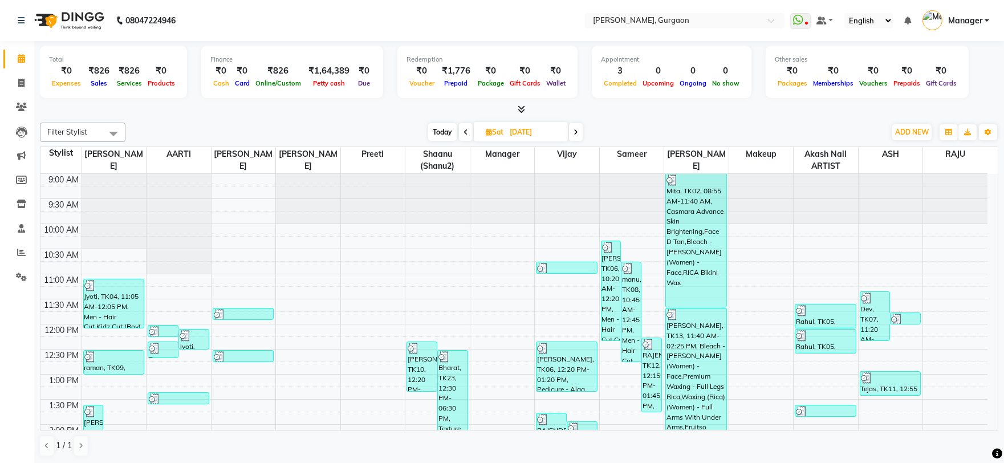
click at [459, 124] on span at bounding box center [466, 132] width 14 height 18
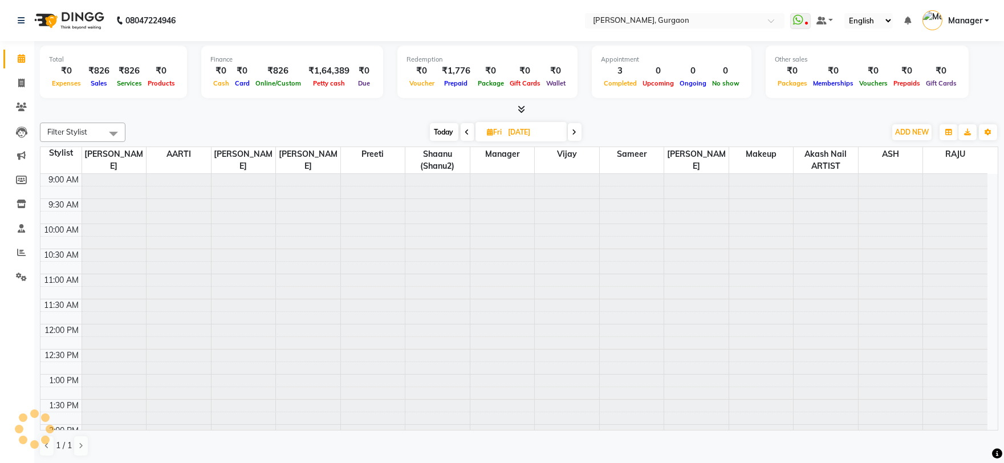
scroll to position [303, 0]
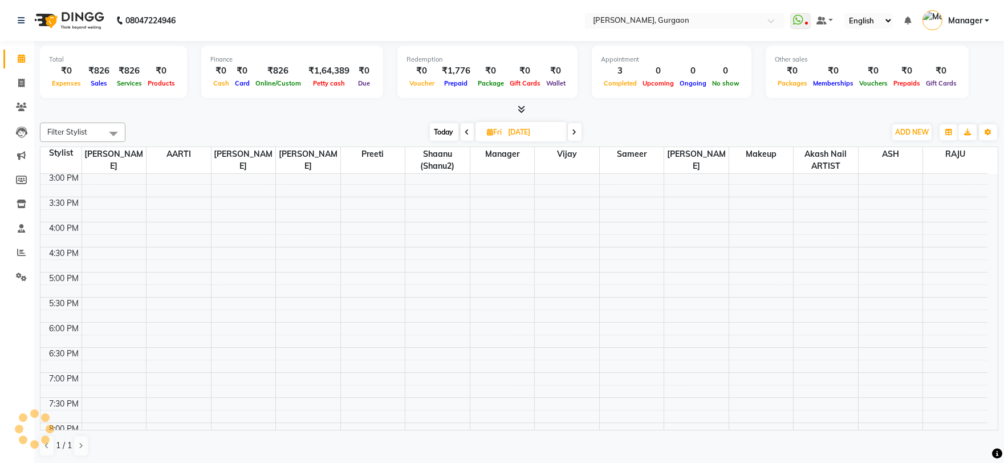
click at [463, 125] on span at bounding box center [468, 132] width 14 height 18
type input "28-08-2025"
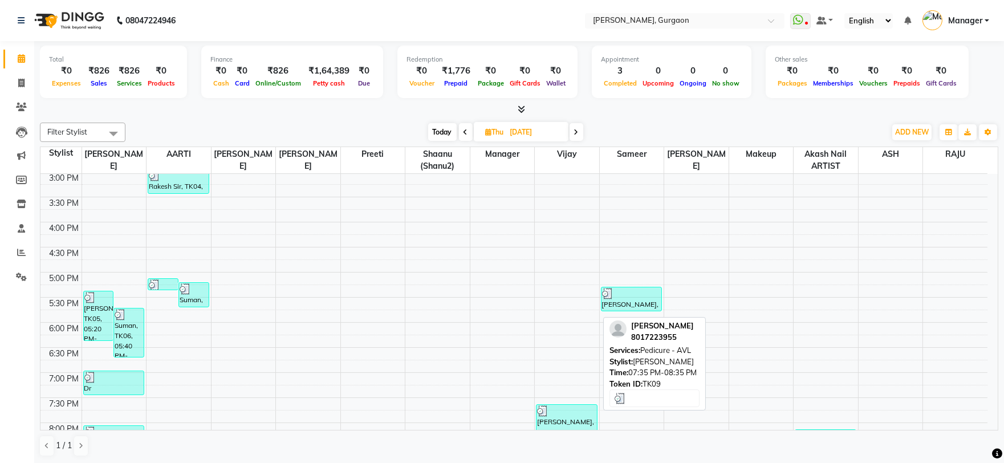
scroll to position [366, 0]
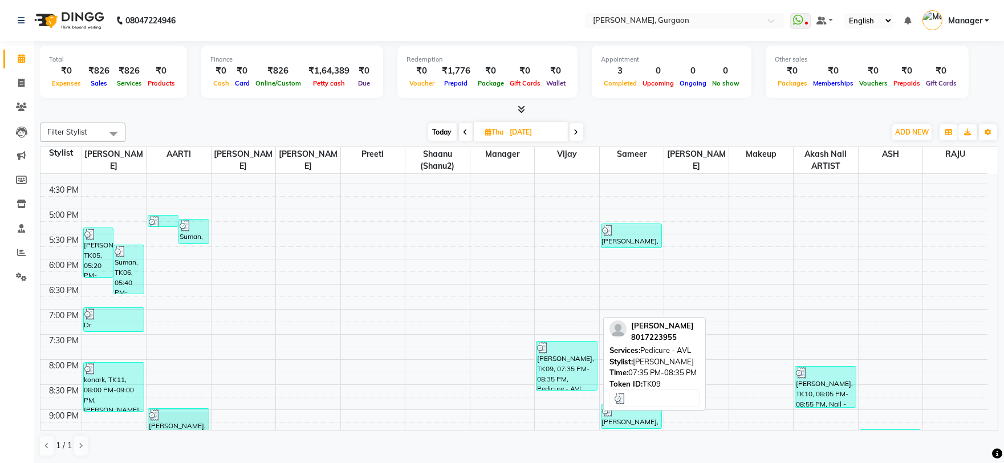
click at [568, 365] on div "AVNIKA, TK09, 07:35 PM-08:35 PM, Pedicure - AVL" at bounding box center [566, 365] width 60 height 48
select select "3"
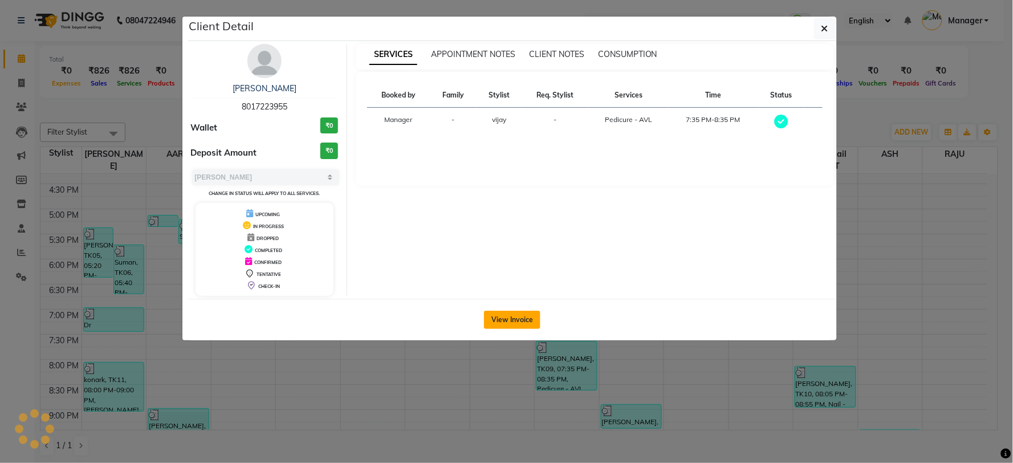
click at [517, 327] on button "View Invoice" at bounding box center [512, 320] width 56 height 18
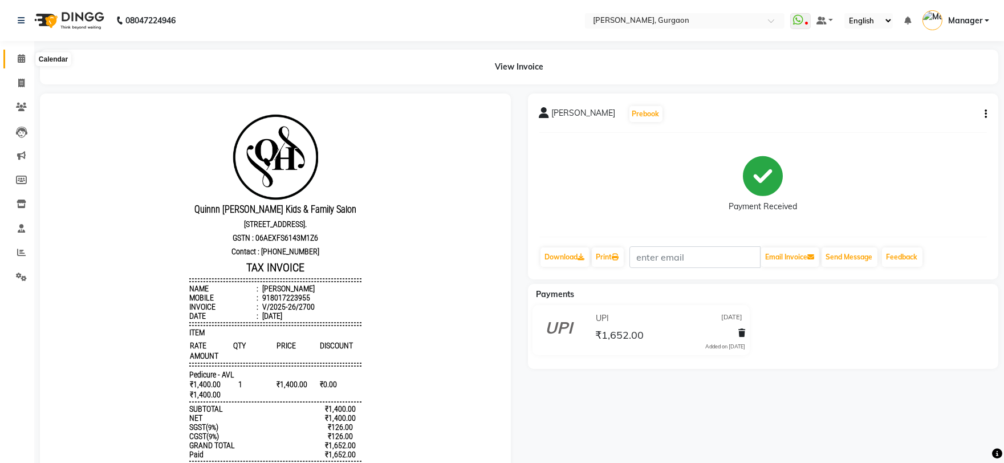
click at [20, 58] on icon at bounding box center [21, 58] width 7 height 9
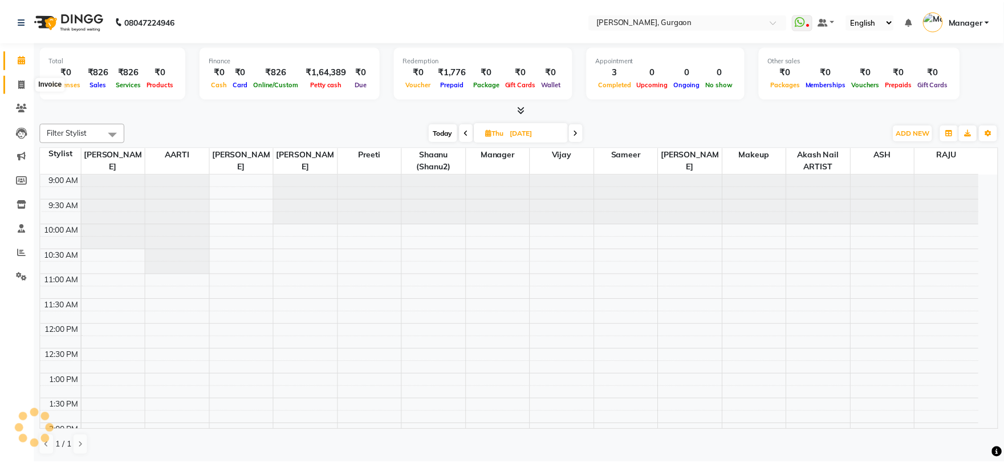
scroll to position [303, 0]
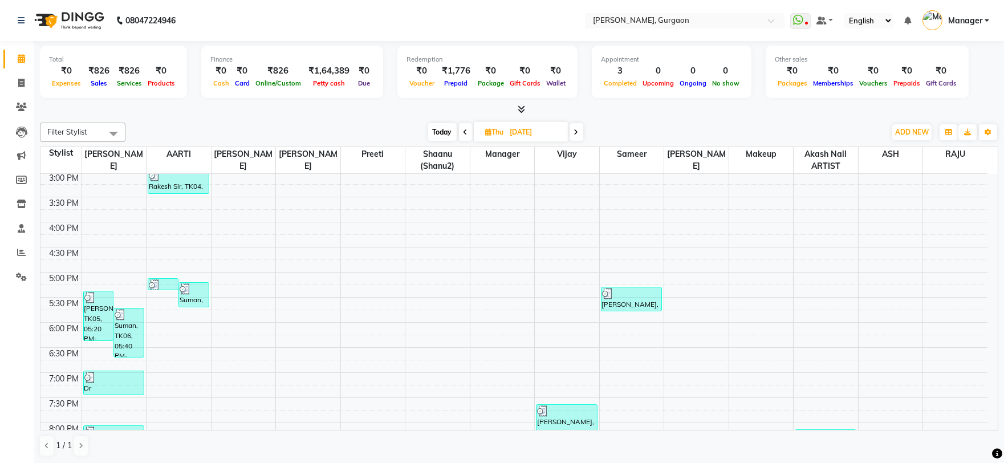
click at [577, 129] on icon at bounding box center [576, 132] width 5 height 7
type input "29-08-2025"
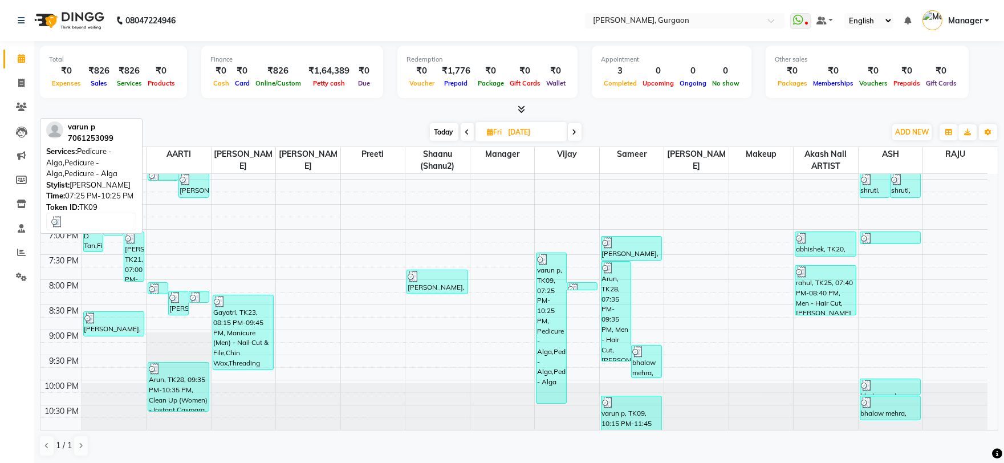
scroll to position [449, 0]
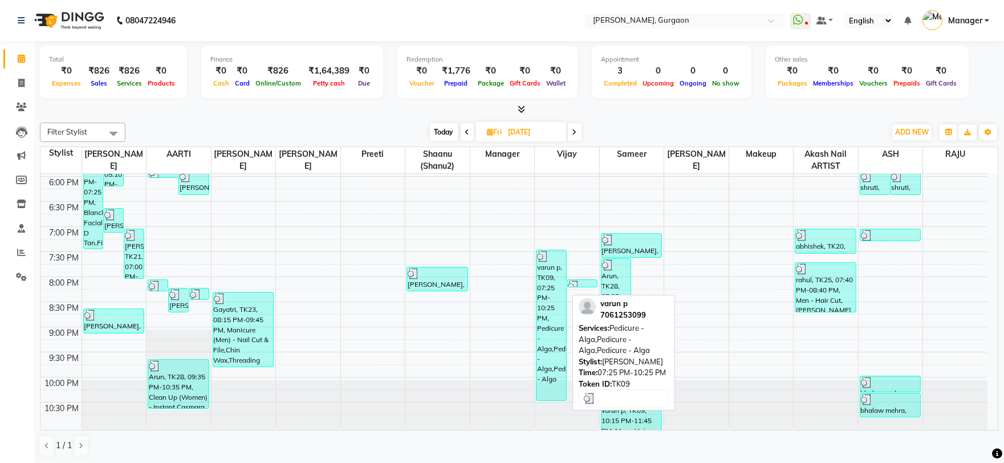
click at [544, 295] on div "varun p, TK09, 07:25 PM-10:25 PM, Pedicure - Alga,Pedicure - Alga,Pedicure - Al…" at bounding box center [551, 325] width 30 height 150
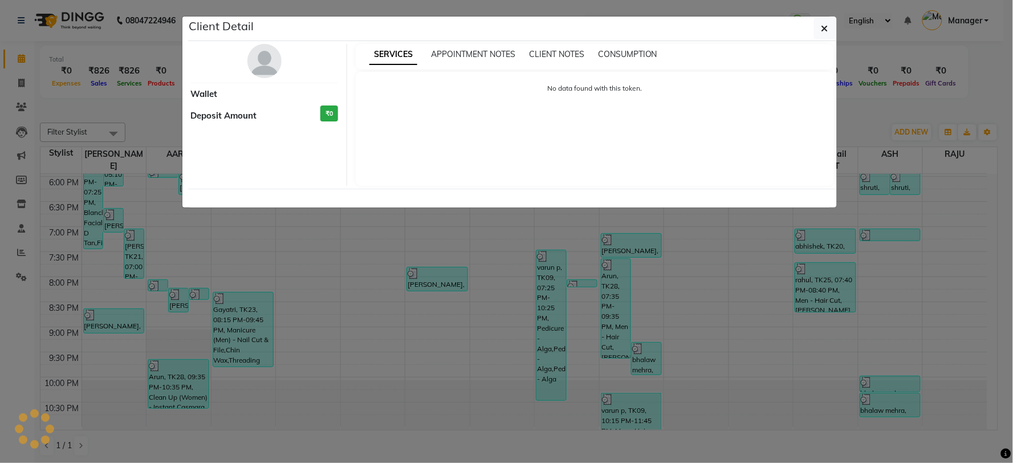
select select "3"
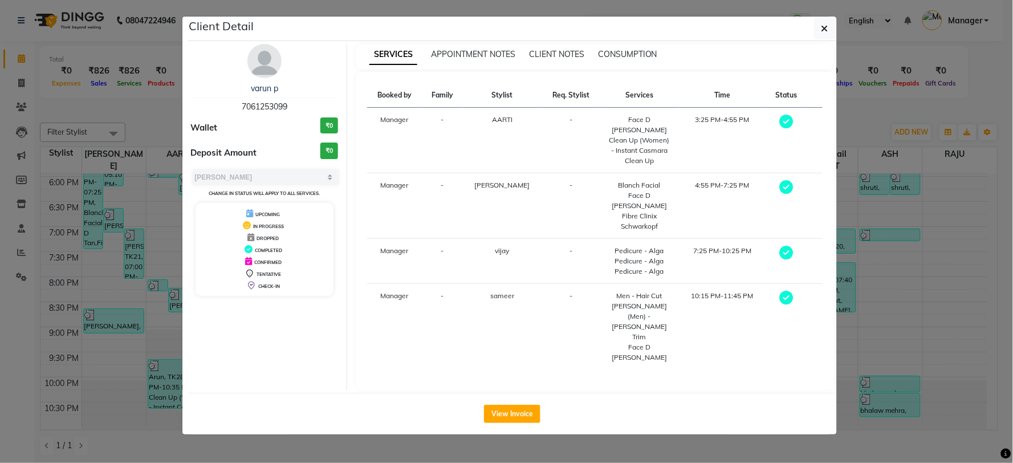
click at [40, 133] on ngb-modal-window "Client Detail varun p 7061253099 Wallet ₹0 Deposit Amount ₹0 Select MARK DONE U…" at bounding box center [506, 231] width 1013 height 463
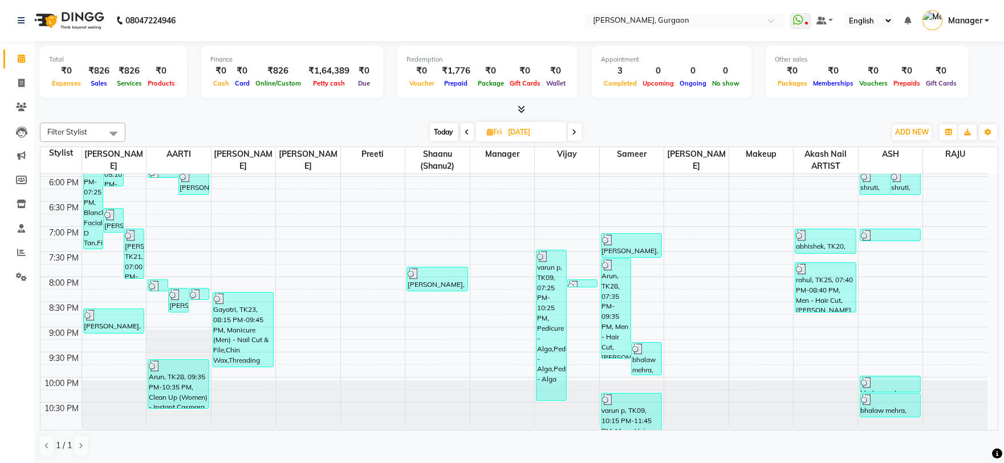
click at [574, 127] on span at bounding box center [575, 132] width 14 height 18
type input "[DATE]"
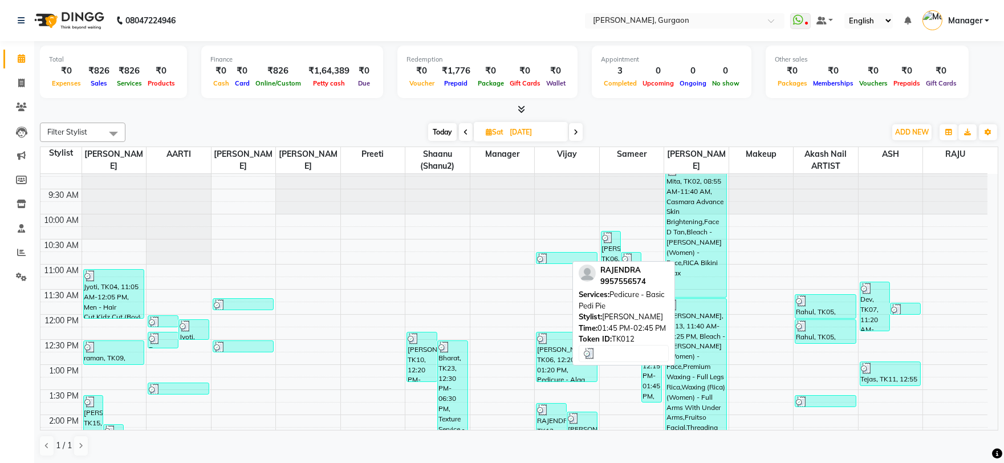
scroll to position [6, 0]
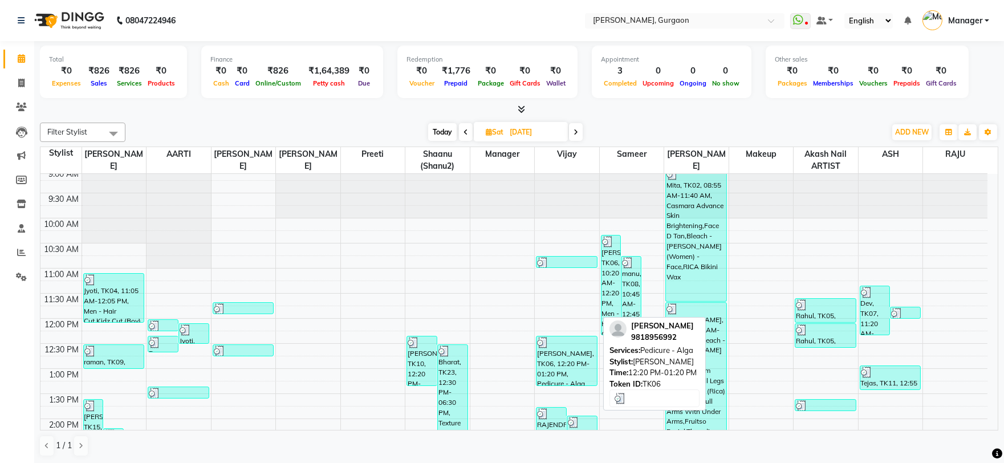
click at [564, 365] on div "[PERSON_NAME], TK06, 12:20 PM-01:20 PM, Pedicure - Alga" at bounding box center [566, 360] width 60 height 49
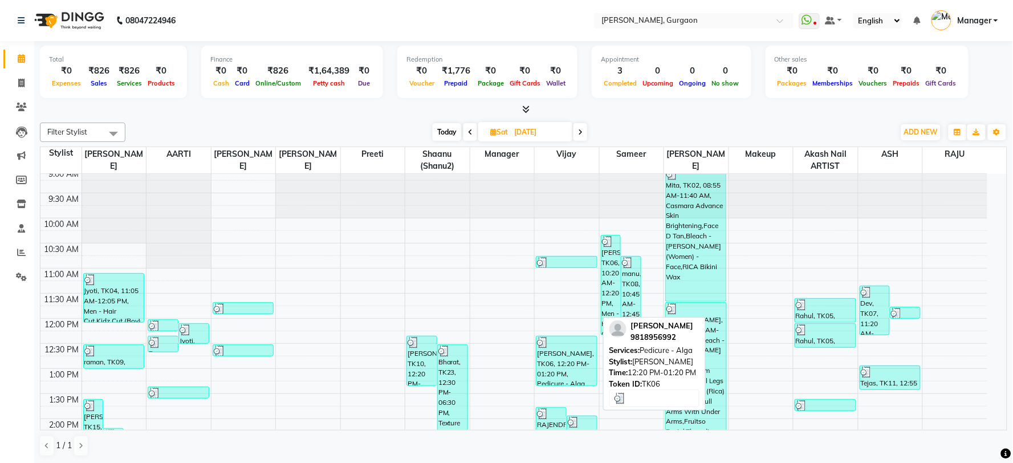
select select "3"
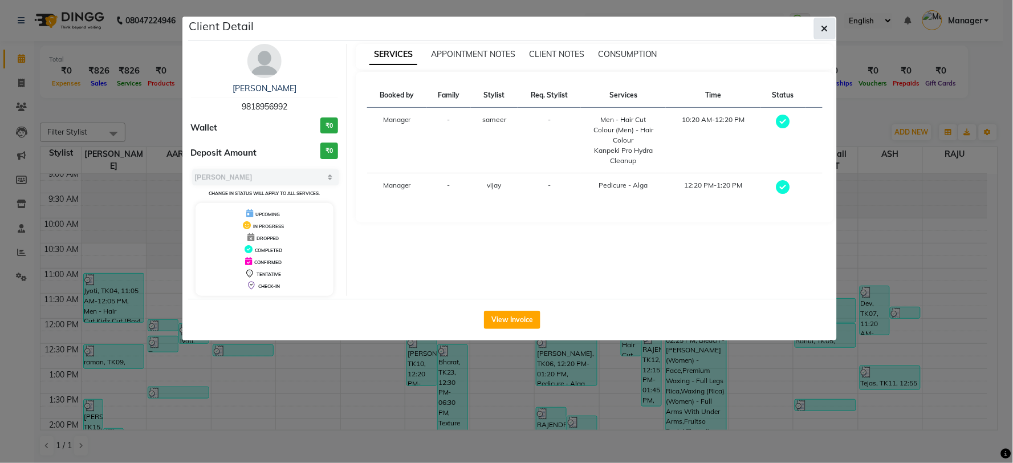
click at [825, 27] on icon "button" at bounding box center [824, 28] width 7 height 9
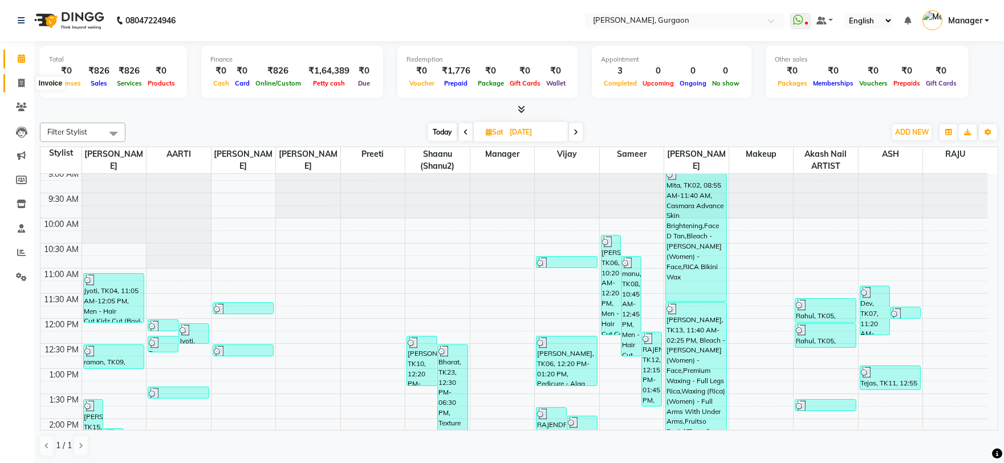
click at [15, 88] on span at bounding box center [21, 83] width 20 height 13
select select "service"
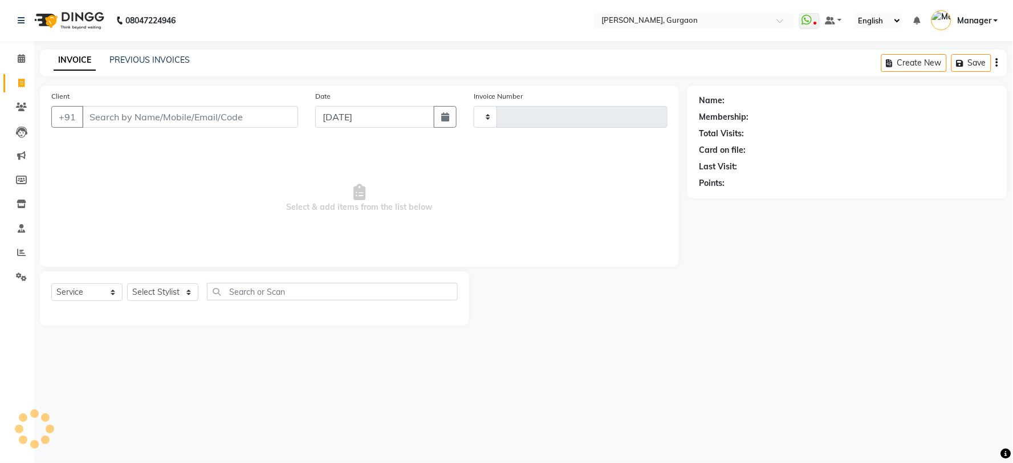
type input "2787"
select select "3880"
click at [258, 115] on input "Client" at bounding box center [190, 117] width 216 height 22
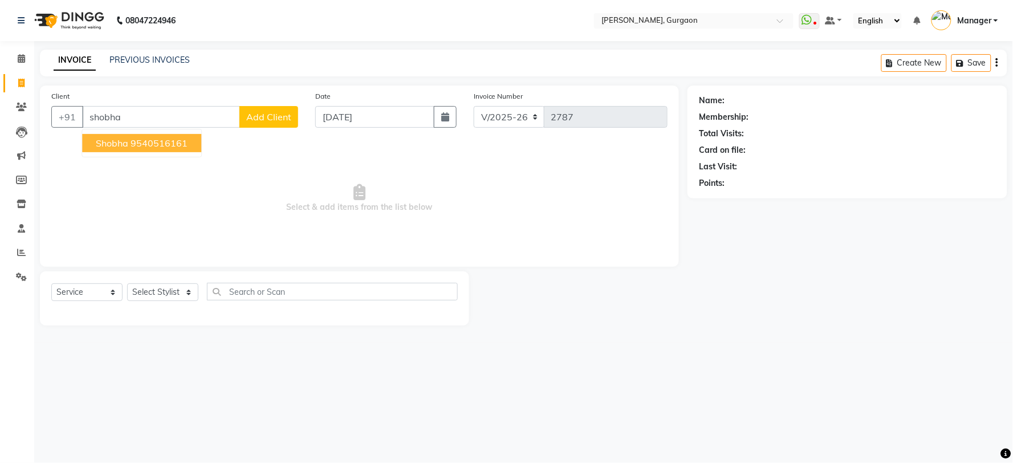
click at [162, 146] on ngb-highlight "9540516161" at bounding box center [159, 142] width 57 height 11
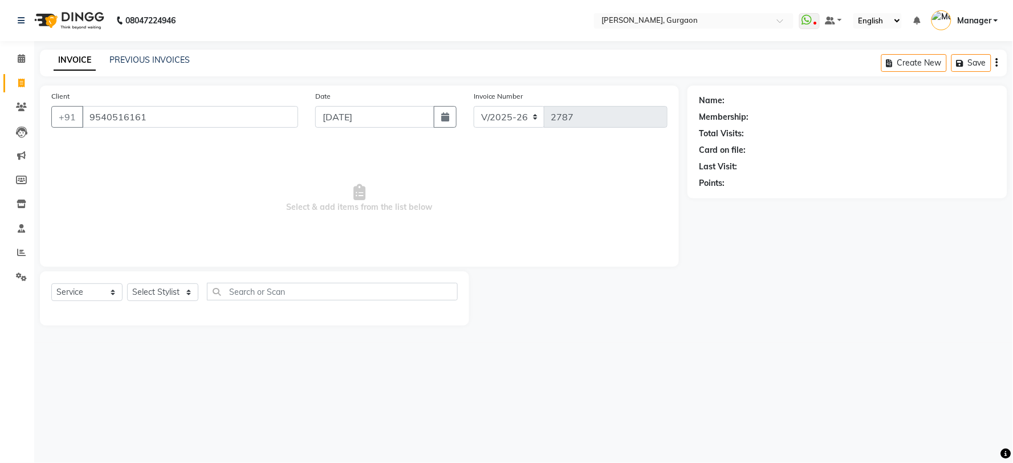
type input "9540516161"
select select "1: Object"
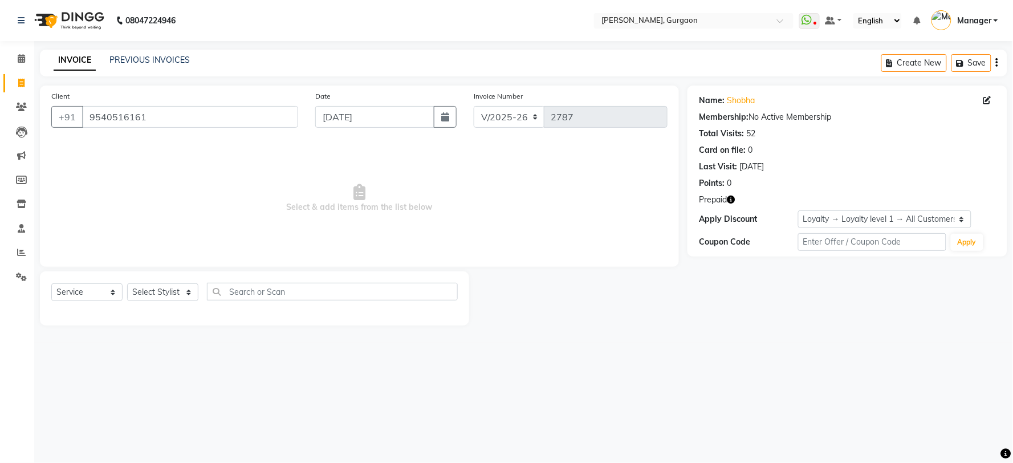
click at [735, 202] on icon "button" at bounding box center [731, 200] width 8 height 8
click at [30, 60] on span at bounding box center [21, 58] width 20 height 13
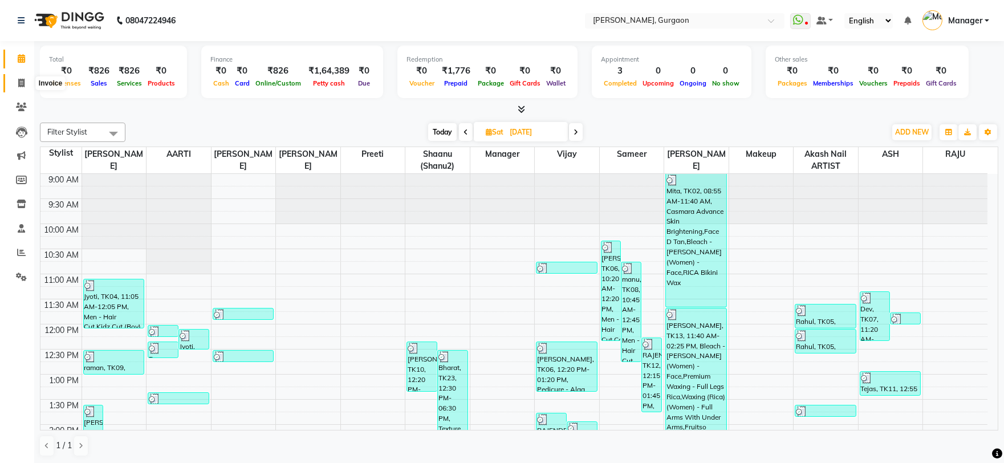
click at [18, 84] on icon at bounding box center [21, 83] width 6 height 9
select select "service"
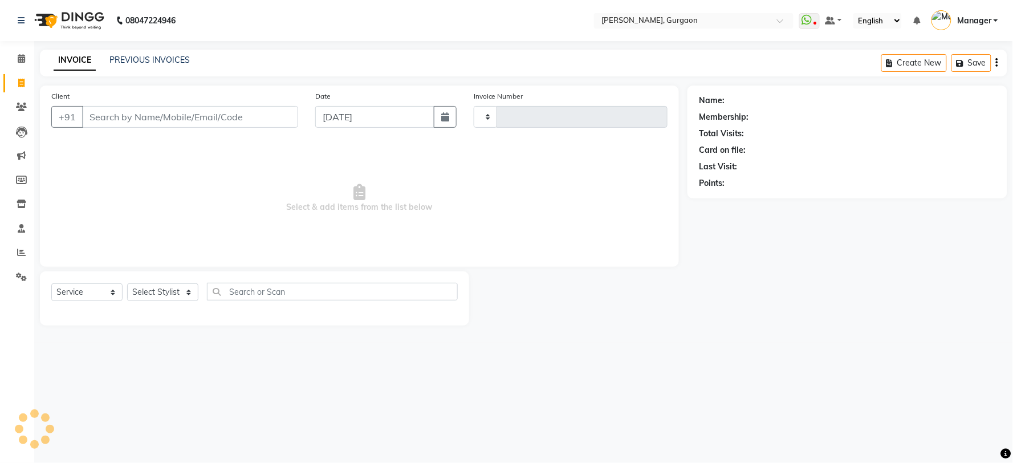
type input "2787"
select select "3880"
click at [115, 129] on div "Client +91" at bounding box center [175, 113] width 264 height 47
click at [123, 124] on input "Client" at bounding box center [190, 117] width 216 height 22
type input "9"
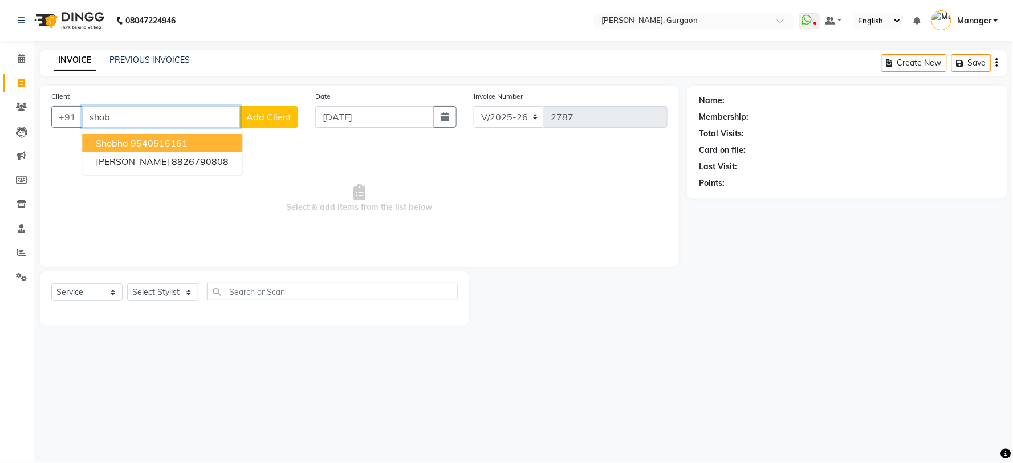
click at [178, 144] on ngb-highlight "9540516161" at bounding box center [159, 142] width 57 height 11
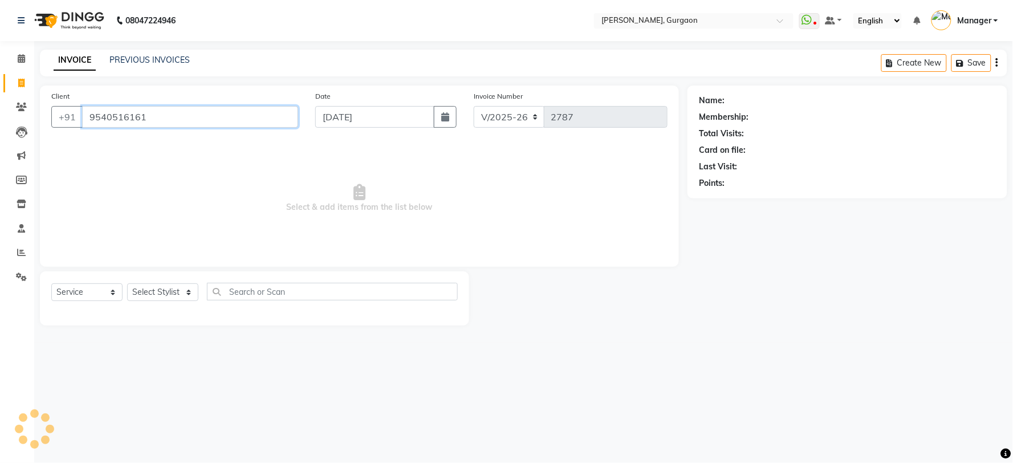
type input "9540516161"
select select "1: Object"
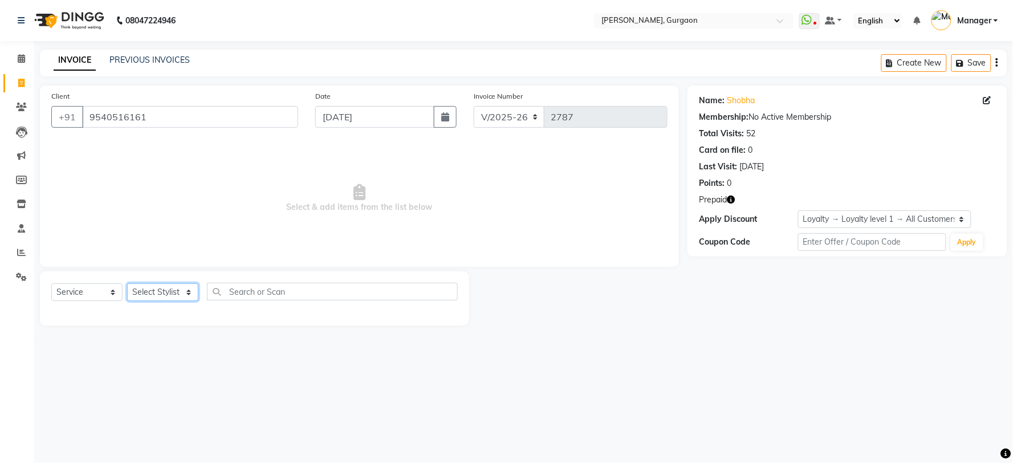
click at [166, 297] on select "Select Stylist [PERSON_NAME] Nail ARTIST [PERSON_NAME] Makeup Manager [PERSON_N…" at bounding box center [162, 292] width 71 height 18
select select "25793"
click at [127, 284] on select "Select Stylist [PERSON_NAME] Nail ARTIST [PERSON_NAME] Makeup Manager [PERSON_N…" at bounding box center [162, 292] width 71 height 18
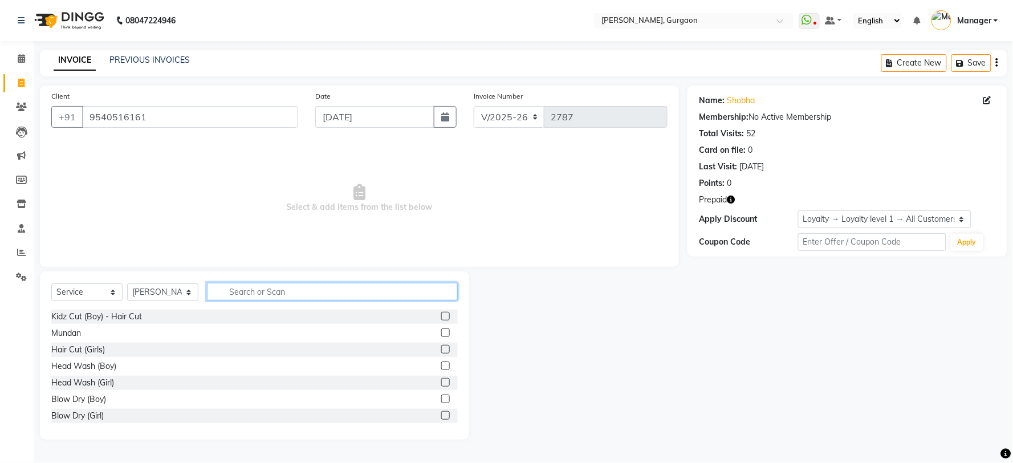
click at [255, 295] on input "text" at bounding box center [332, 292] width 251 height 18
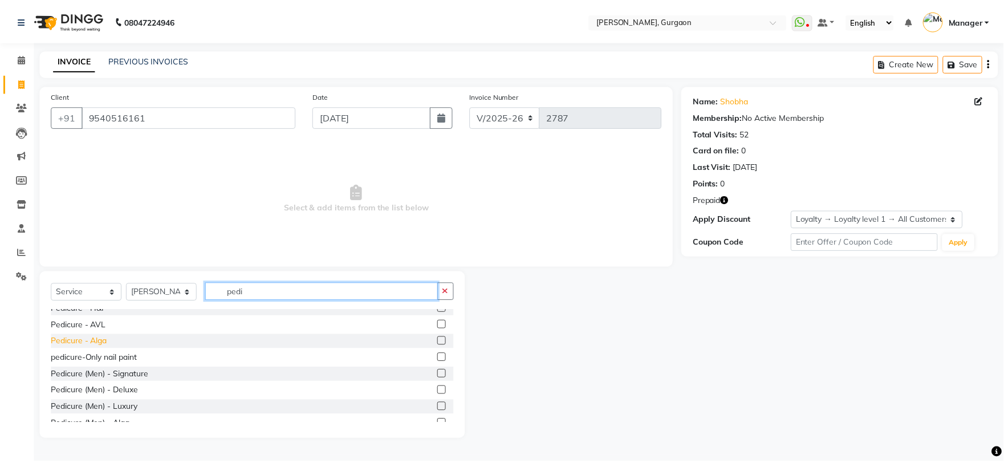
scroll to position [63, 0]
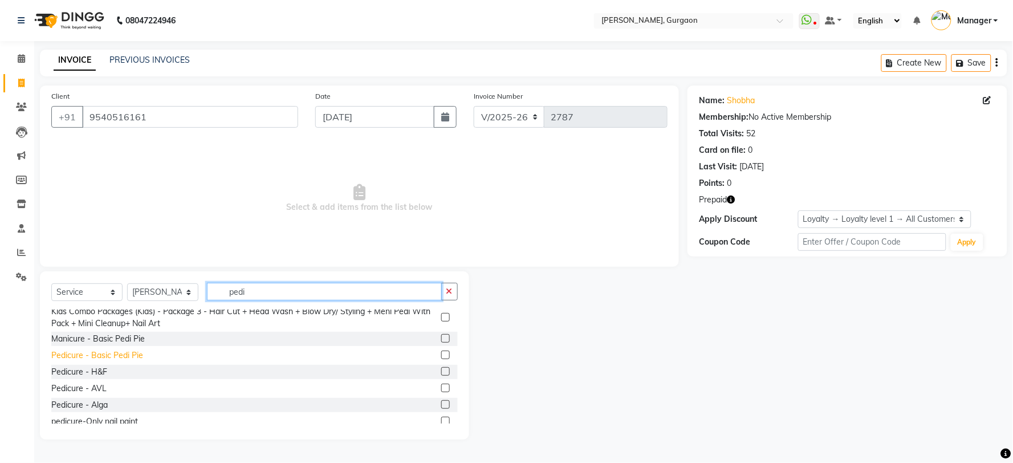
type input "pedi"
click at [107, 351] on div "Pedicure - Basic Pedi Pie" at bounding box center [97, 355] width 92 height 12
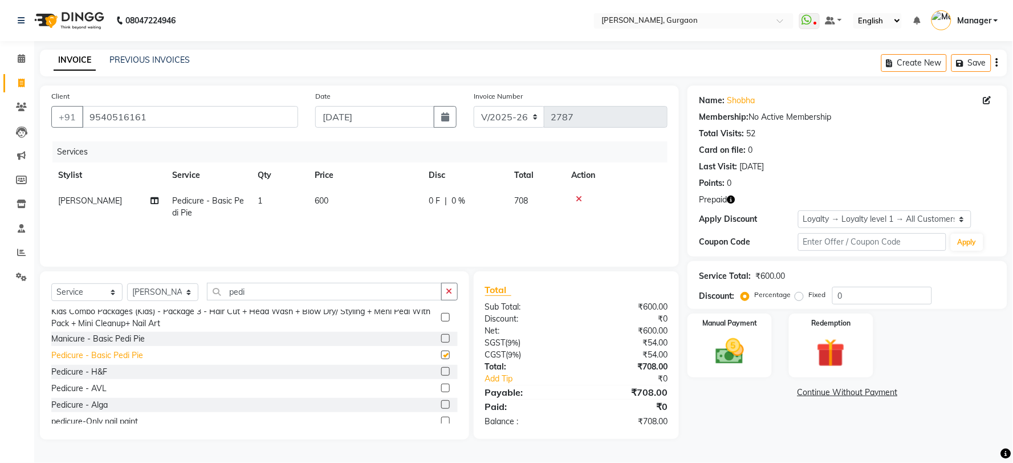
checkbox input "false"
click at [833, 344] on img at bounding box center [831, 353] width 48 height 36
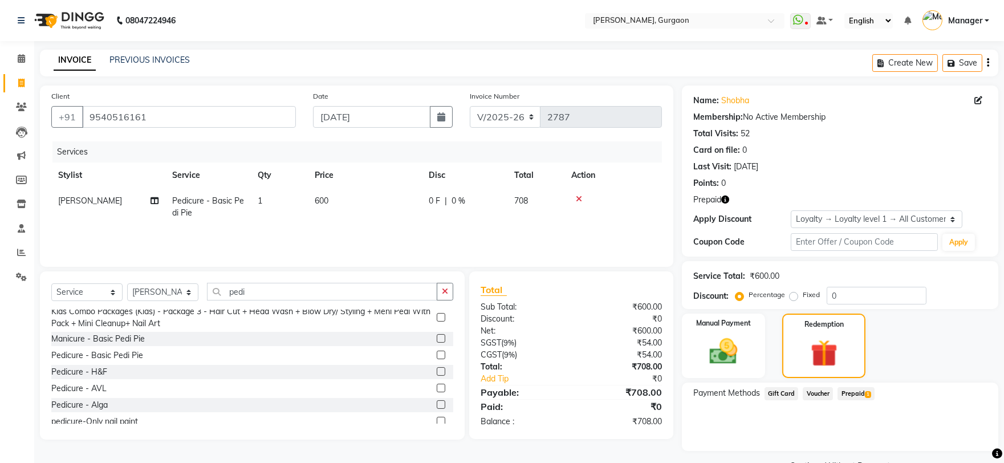
click at [864, 397] on span "Prepaid 1" at bounding box center [855, 393] width 37 height 13
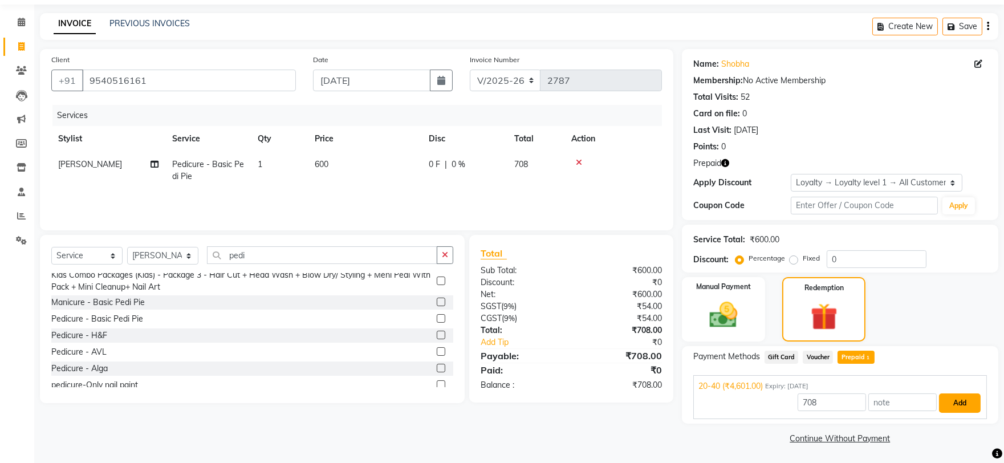
click at [971, 404] on button "Add" at bounding box center [960, 402] width 42 height 19
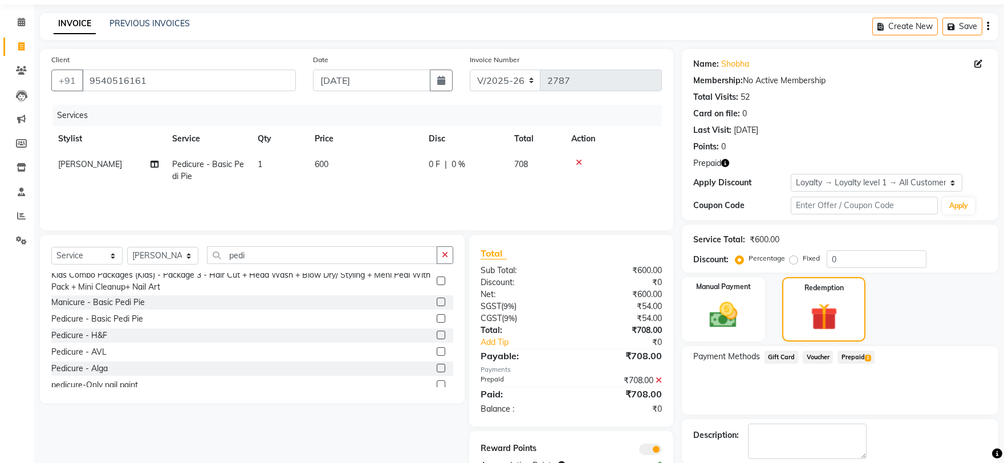
scroll to position [92, 0]
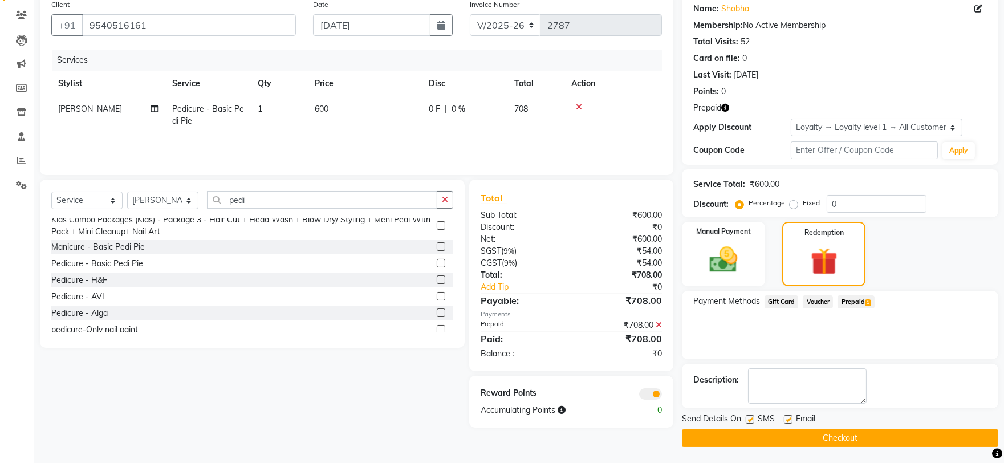
click at [894, 432] on button "Checkout" at bounding box center [840, 438] width 316 height 18
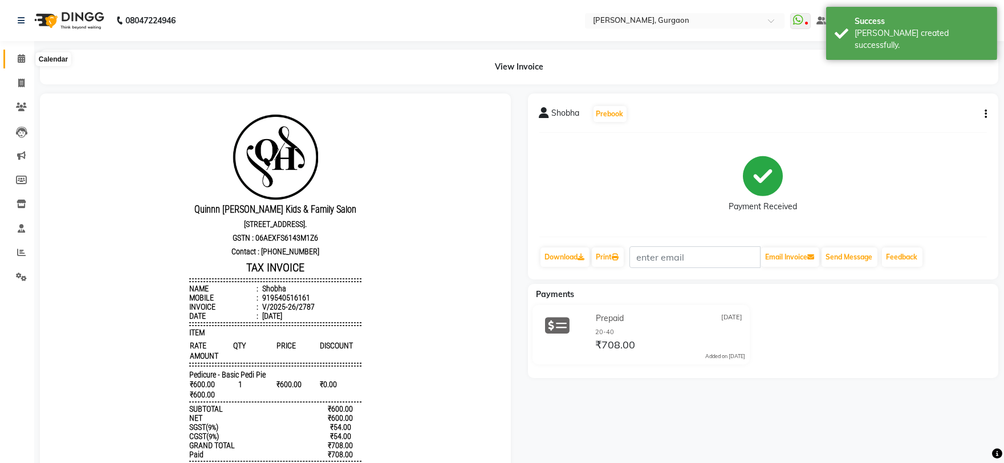
click at [29, 58] on span at bounding box center [21, 58] width 20 height 13
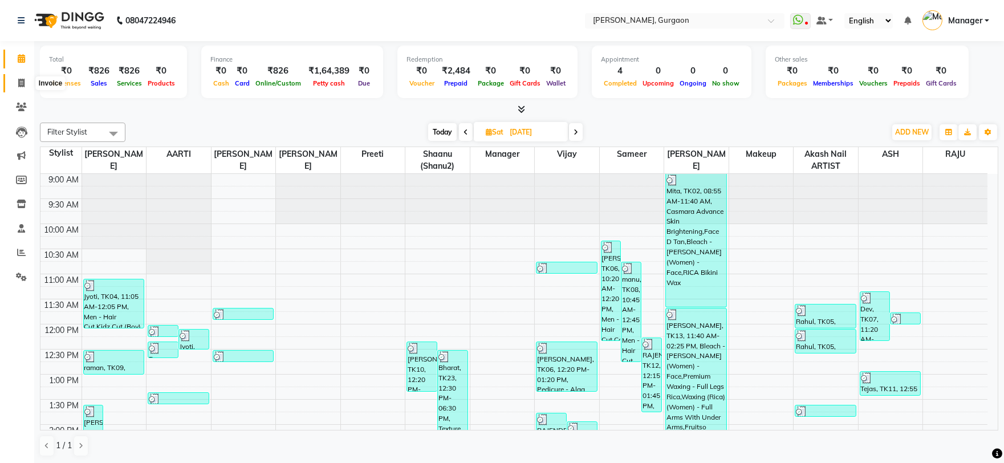
click at [23, 79] on icon at bounding box center [21, 83] width 6 height 9
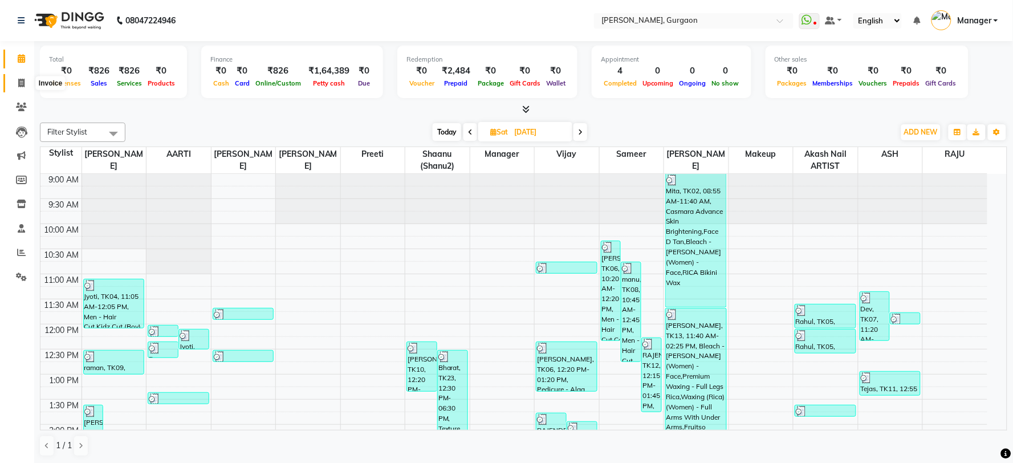
select select "3880"
select select "service"
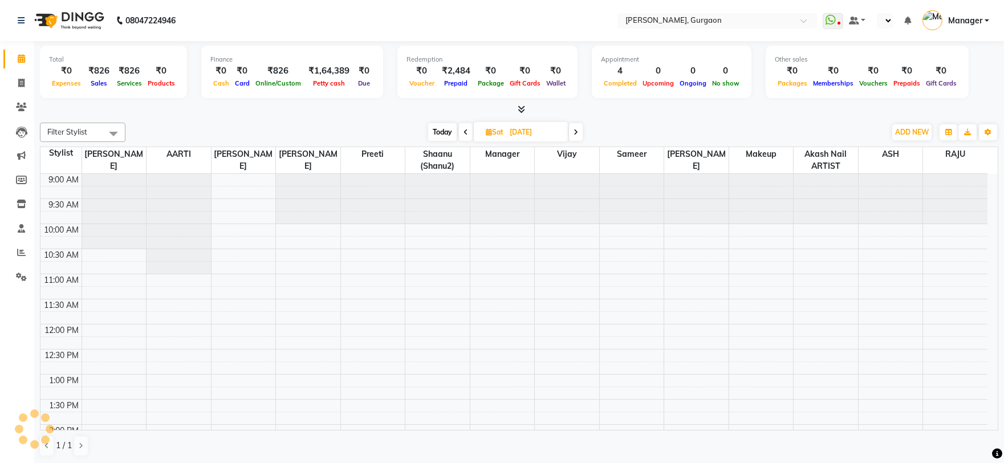
select select "en"
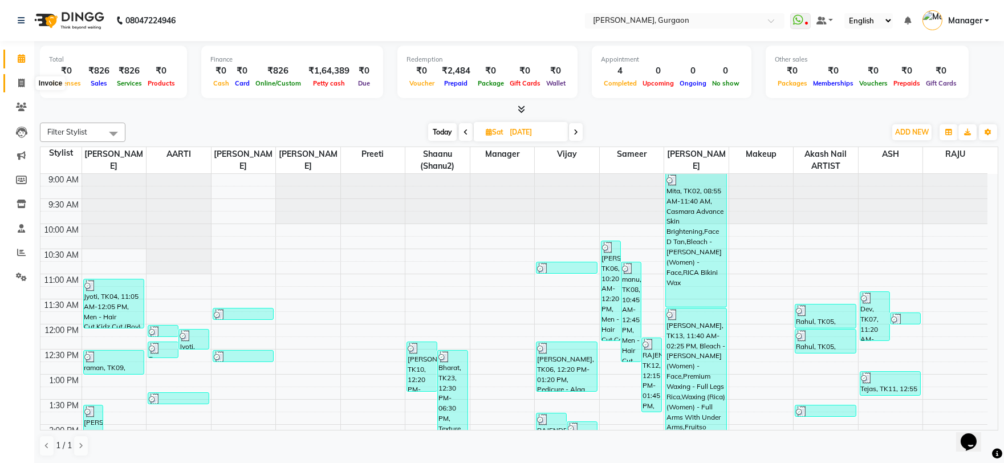
click at [25, 82] on span at bounding box center [21, 83] width 20 height 13
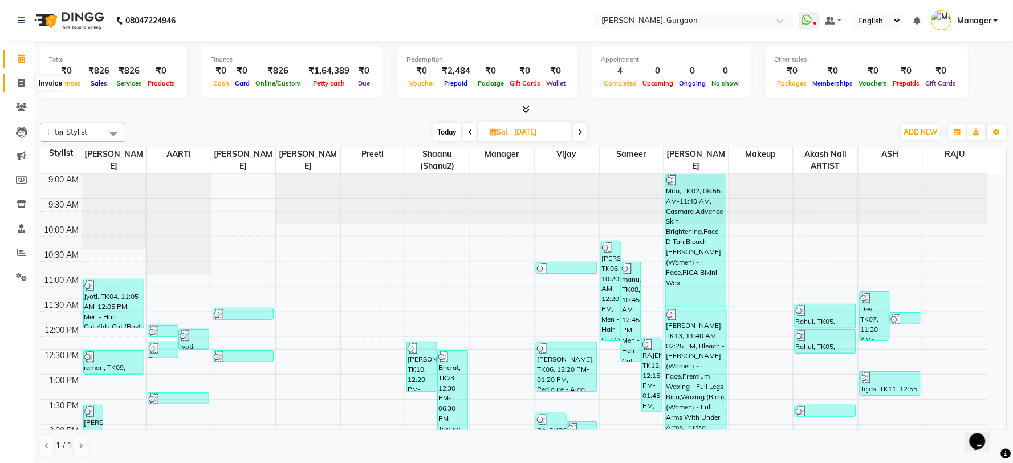
select select "3880"
select select "service"
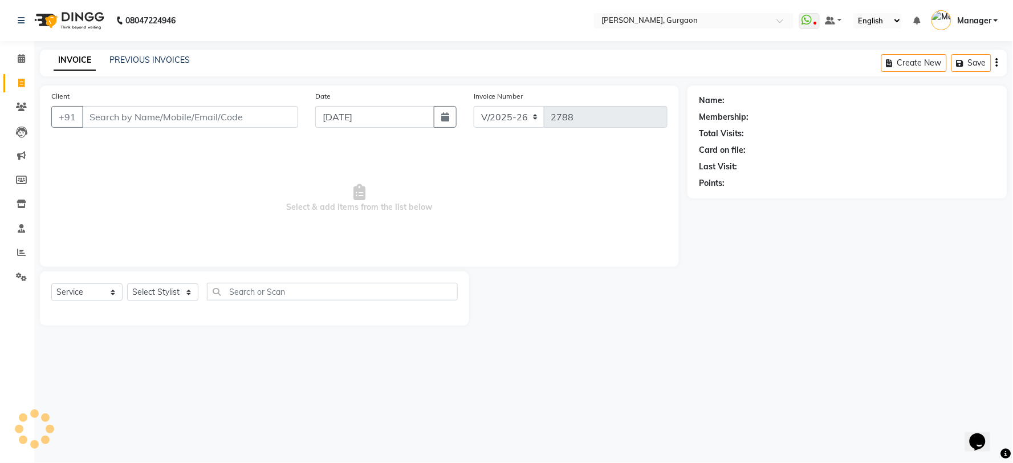
click at [168, 116] on input "Client" at bounding box center [190, 117] width 216 height 22
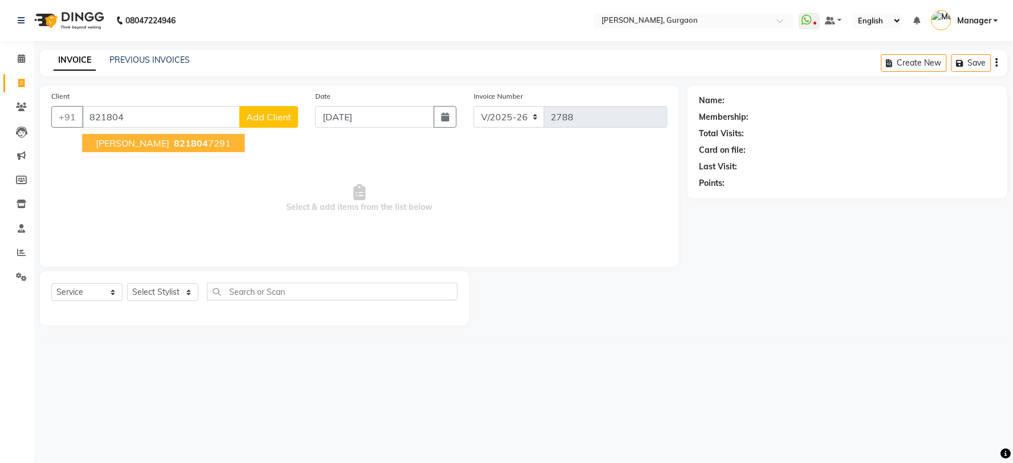
click at [194, 143] on button "[PERSON_NAME] 821804 7291" at bounding box center [163, 143] width 162 height 18
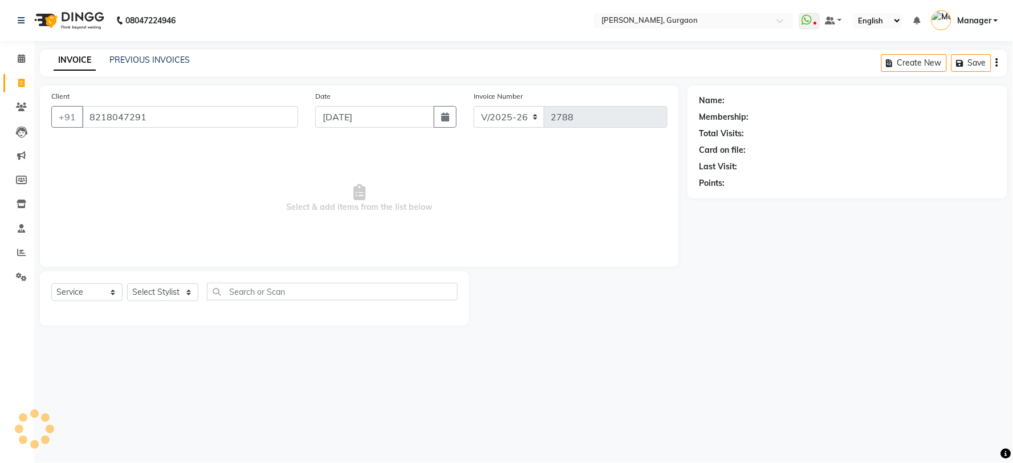
type input "8218047291"
select select "1: Object"
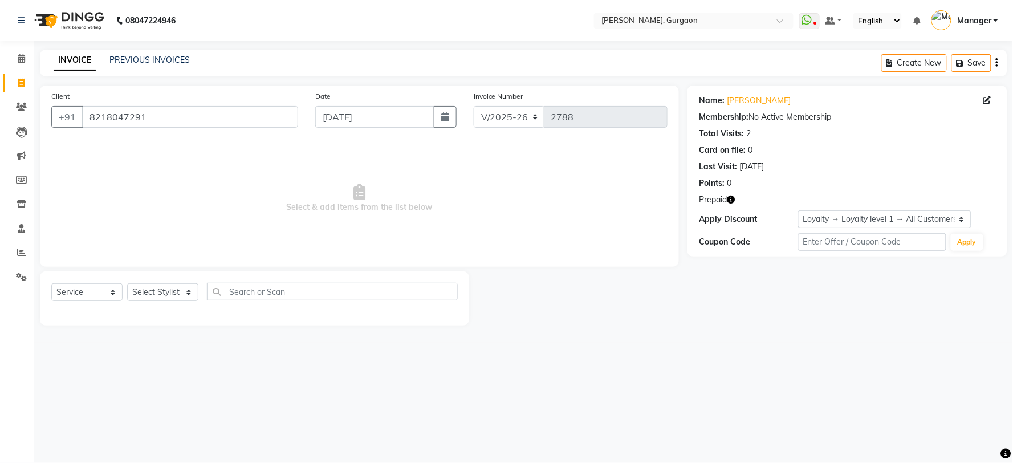
click at [735, 200] on icon "button" at bounding box center [731, 200] width 8 height 8
click at [493, 112] on select "R/2025-26 V/2025 V/2025-26" at bounding box center [509, 117] width 71 height 22
select select "5073"
click at [474, 106] on select "R/2025-26 V/2025 V/2025-26" at bounding box center [509, 117] width 71 height 22
type input "1494"
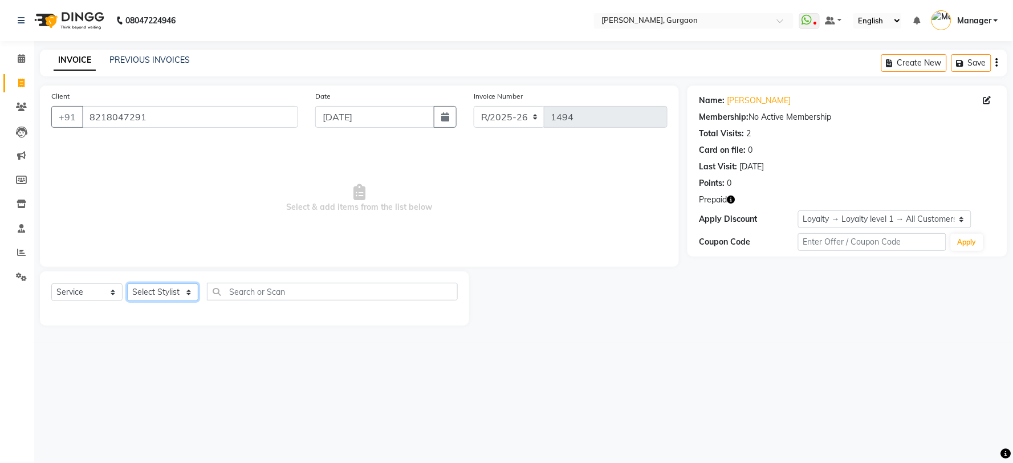
click at [154, 294] on select "Select Stylist [PERSON_NAME] Nail ARTIST [PERSON_NAME] Makeup Manager [PERSON_N…" at bounding box center [162, 292] width 71 height 18
select select "25791"
click at [127, 284] on select "Select Stylist [PERSON_NAME] Nail ARTIST [PERSON_NAME] Makeup Manager [PERSON_N…" at bounding box center [162, 292] width 71 height 18
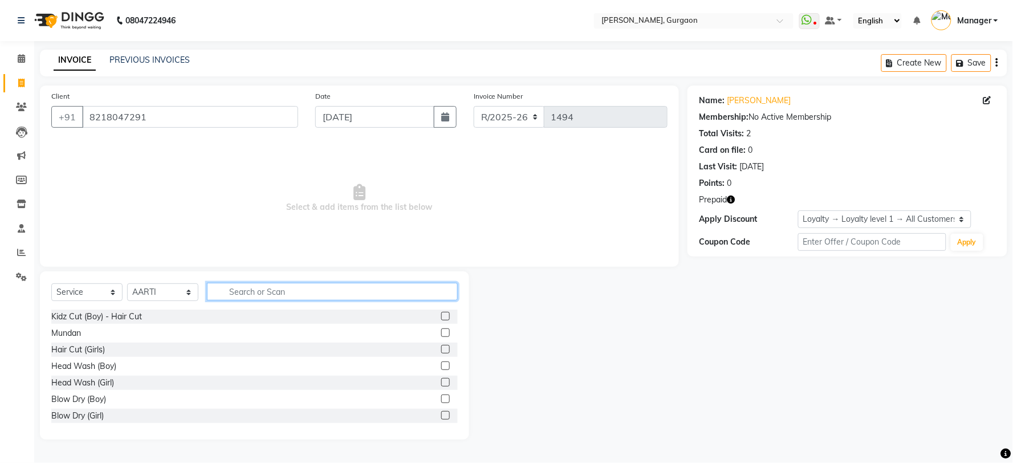
click at [237, 295] on input "text" at bounding box center [332, 292] width 251 height 18
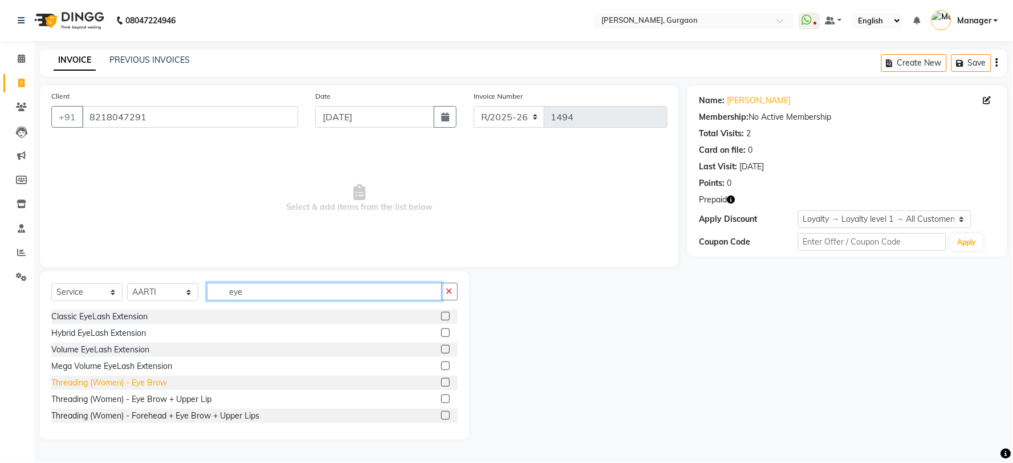
type input "eye"
click at [147, 380] on div "Threading (Women) - Eye Brow" at bounding box center [109, 383] width 116 height 12
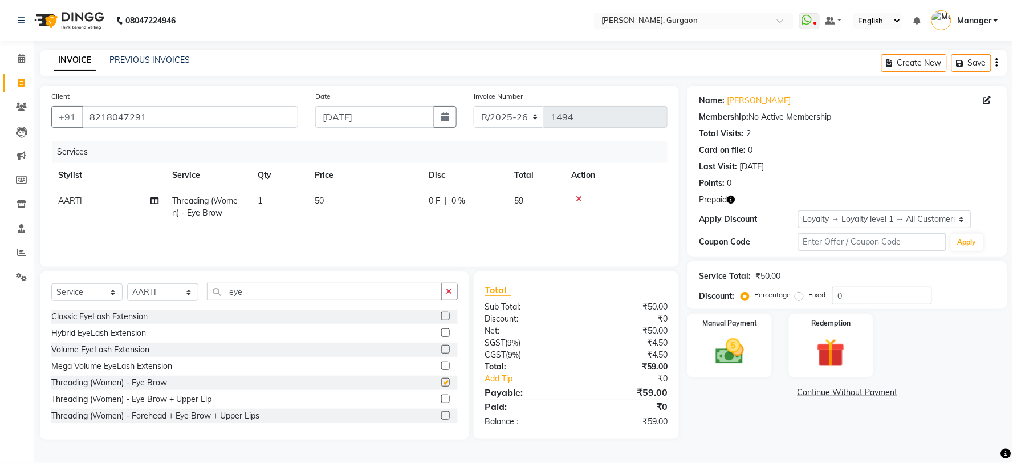
checkbox input "false"
click at [281, 293] on input "eye" at bounding box center [324, 292] width 235 height 18
type input "e"
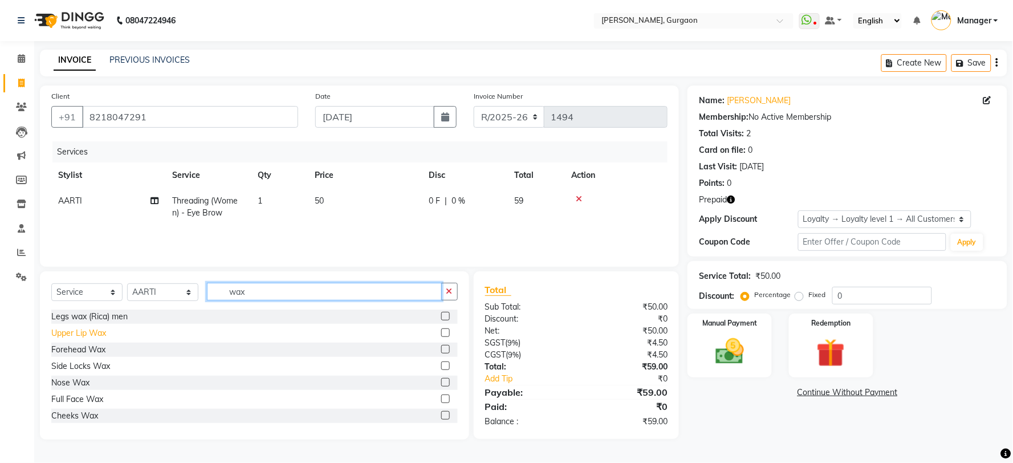
type input "wax"
click at [91, 333] on div "Upper Lip Wax" at bounding box center [78, 333] width 55 height 12
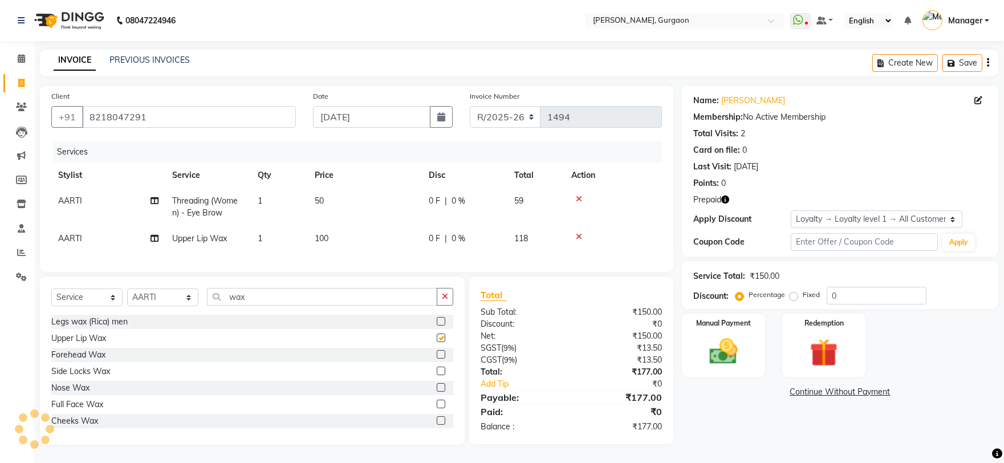
checkbox input "false"
click at [255, 304] on input "wax" at bounding box center [322, 297] width 230 height 18
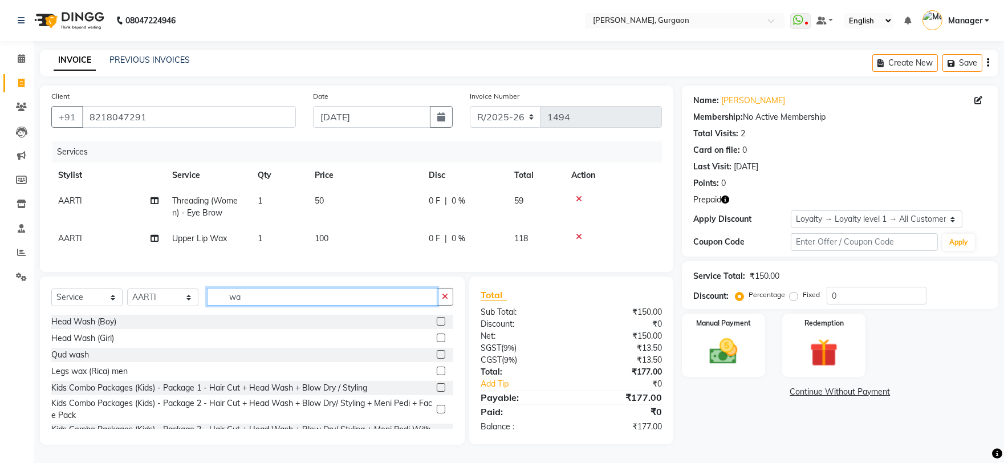
type input "w"
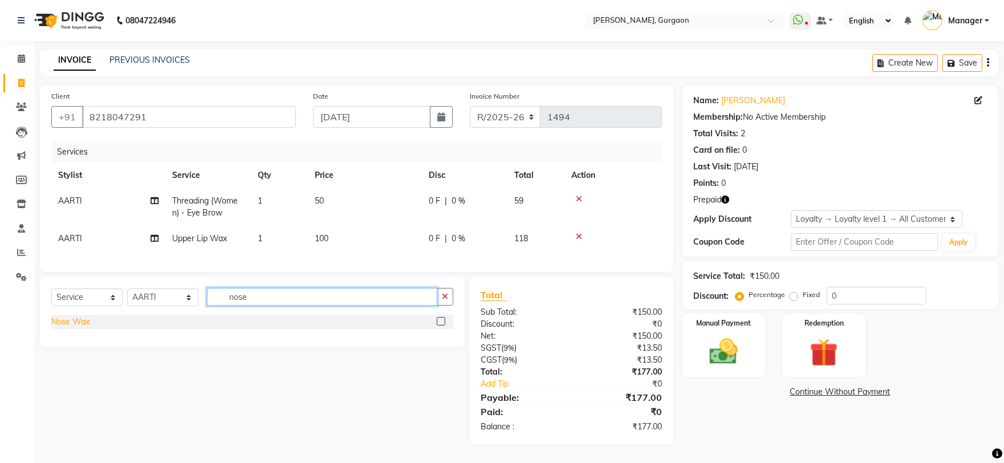
type input "nose"
click at [77, 328] on div "Nose Wax" at bounding box center [70, 322] width 38 height 12
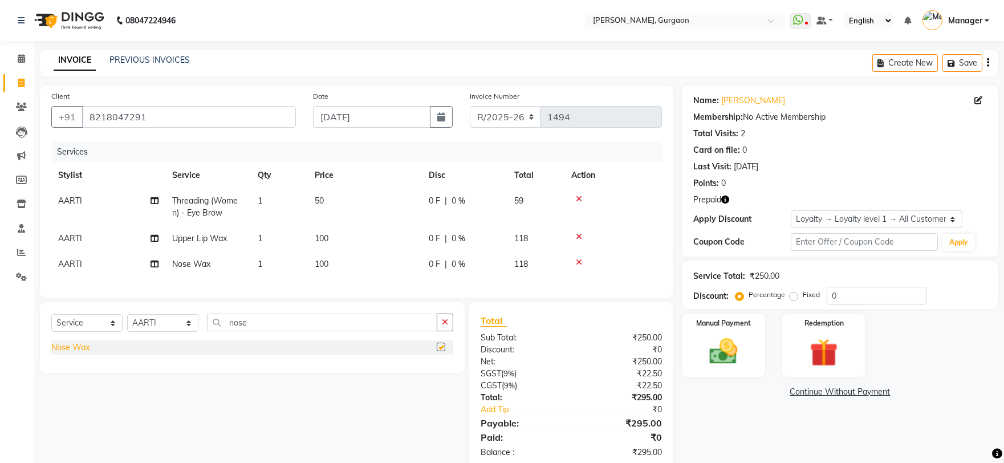
checkbox input "false"
click at [509, 116] on select "R/2025-26 V/2025 V/2025-26" at bounding box center [505, 117] width 71 height 22
click at [470, 106] on select "R/2025-26 V/2025 V/2025-26" at bounding box center [505, 117] width 71 height 22
click at [835, 217] on select "Select Loyalty → Loyalty level 1 → All Customers" at bounding box center [877, 219] width 172 height 18
select select "0:"
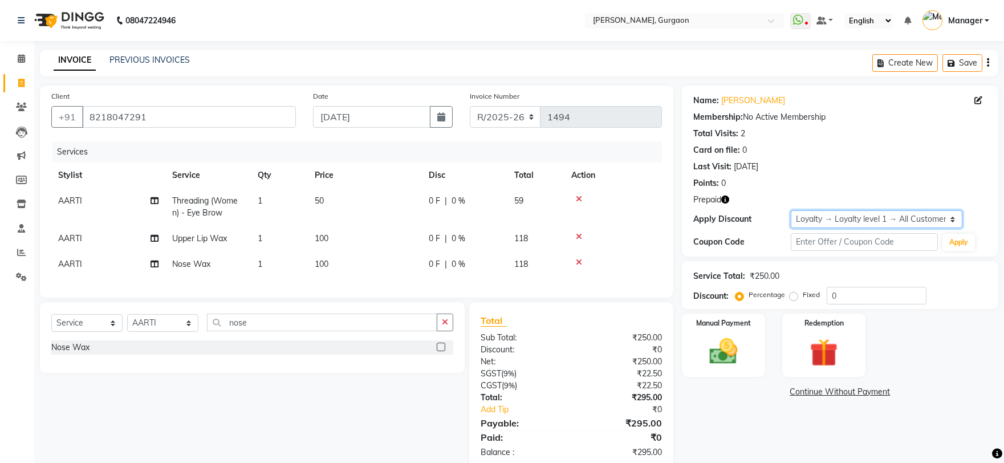
click at [791, 210] on select "Select Loyalty → Loyalty level 1 → All Customers" at bounding box center [877, 219] width 172 height 18
click at [756, 349] on div "Manual Payment" at bounding box center [723, 345] width 87 height 66
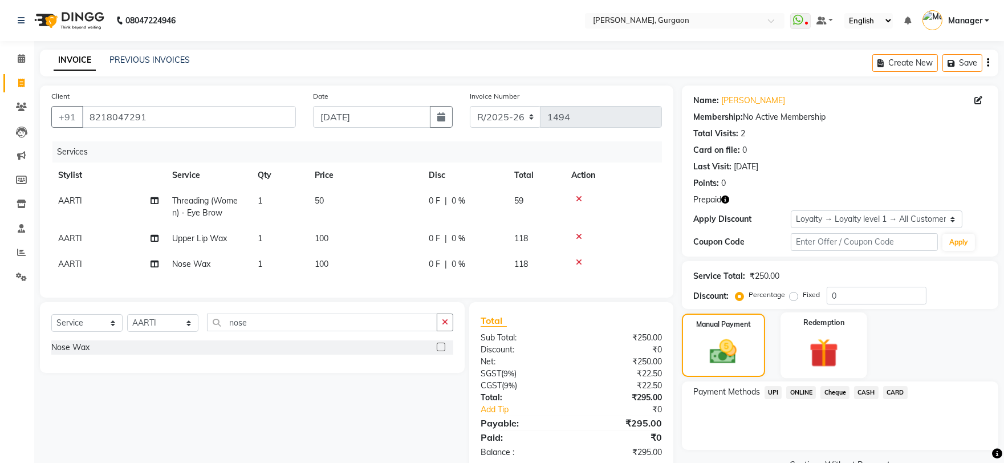
click at [846, 357] on img at bounding box center [823, 353] width 47 height 36
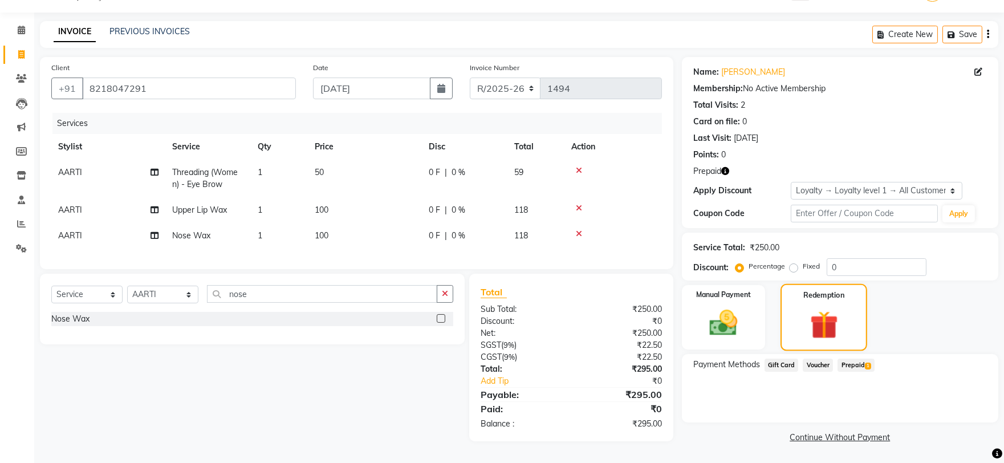
click at [846, 359] on span "Prepaid 1" at bounding box center [855, 365] width 37 height 13
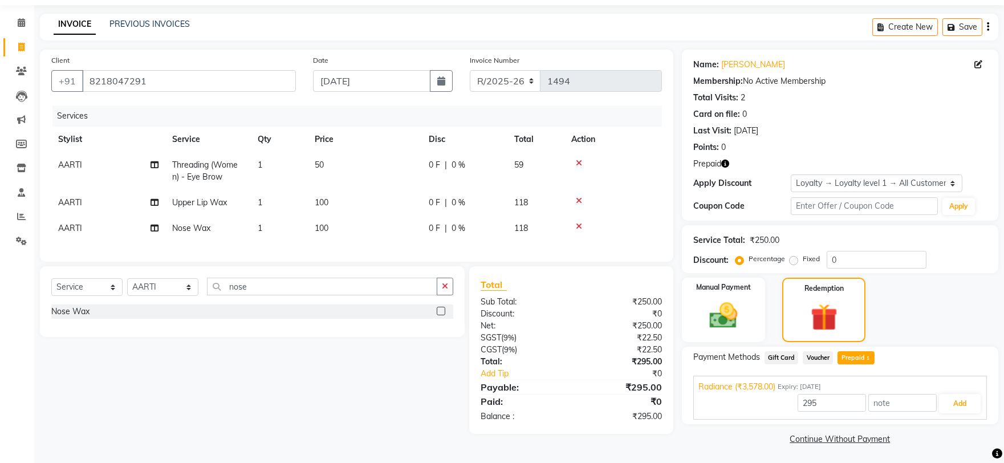
scroll to position [36, 0]
click at [945, 397] on button "Add" at bounding box center [960, 402] width 42 height 19
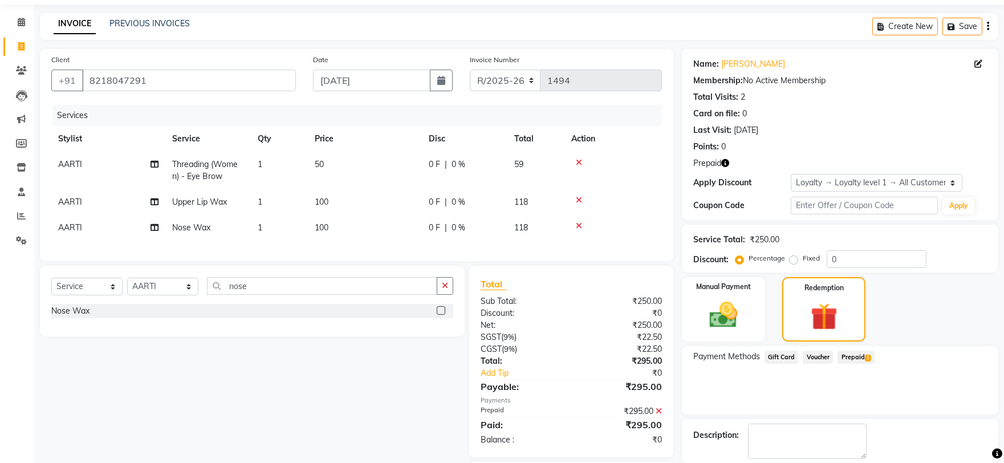
scroll to position [114, 0]
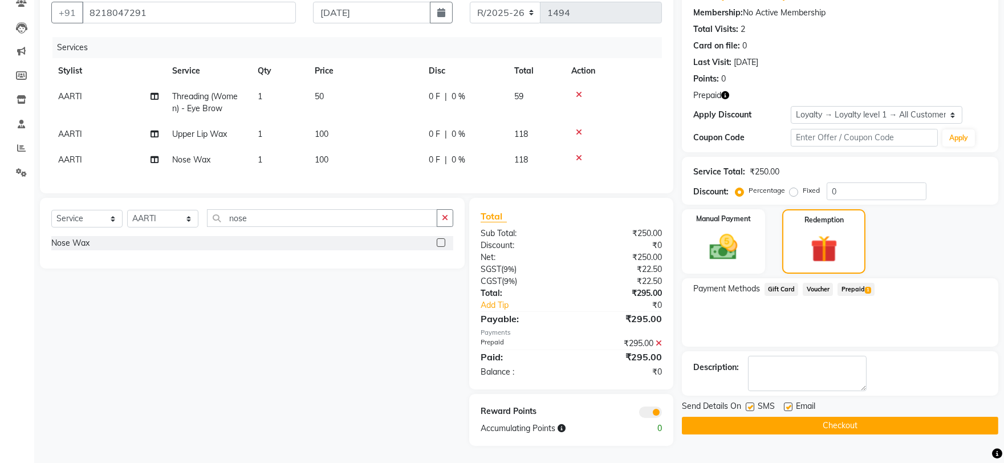
click at [845, 404] on div "Send Details On SMS Email Checkout" at bounding box center [840, 417] width 316 height 34
click at [843, 417] on button "Checkout" at bounding box center [840, 426] width 316 height 18
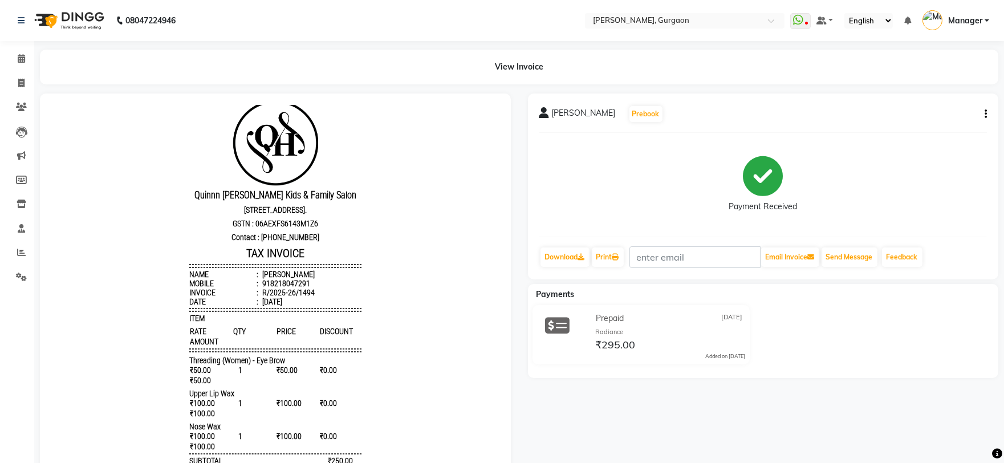
scroll to position [164, 0]
